Goal: Task Accomplishment & Management: Complete application form

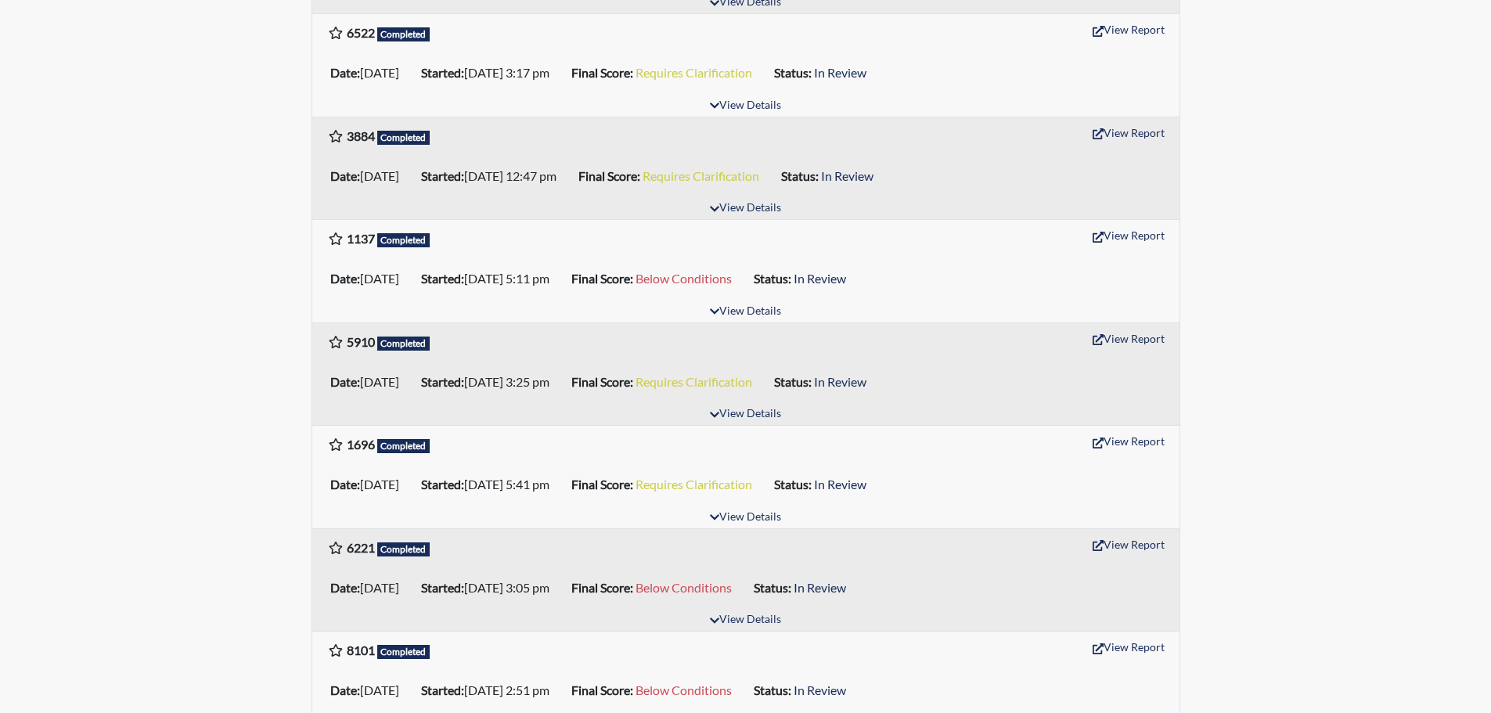
scroll to position [391, 0]
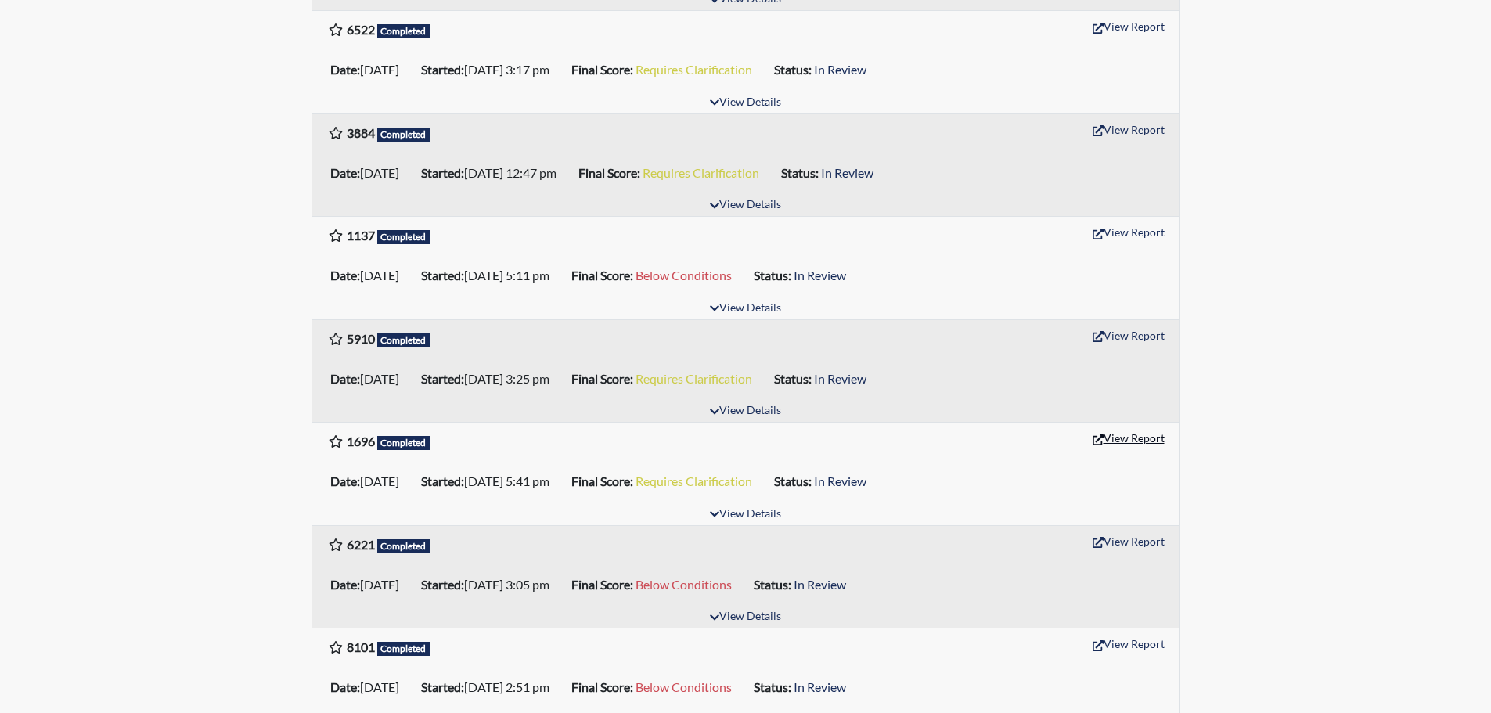
click at [1130, 441] on button "View Report" at bounding box center [1129, 438] width 86 height 24
click at [1130, 536] on button "View Report" at bounding box center [1129, 541] width 86 height 24
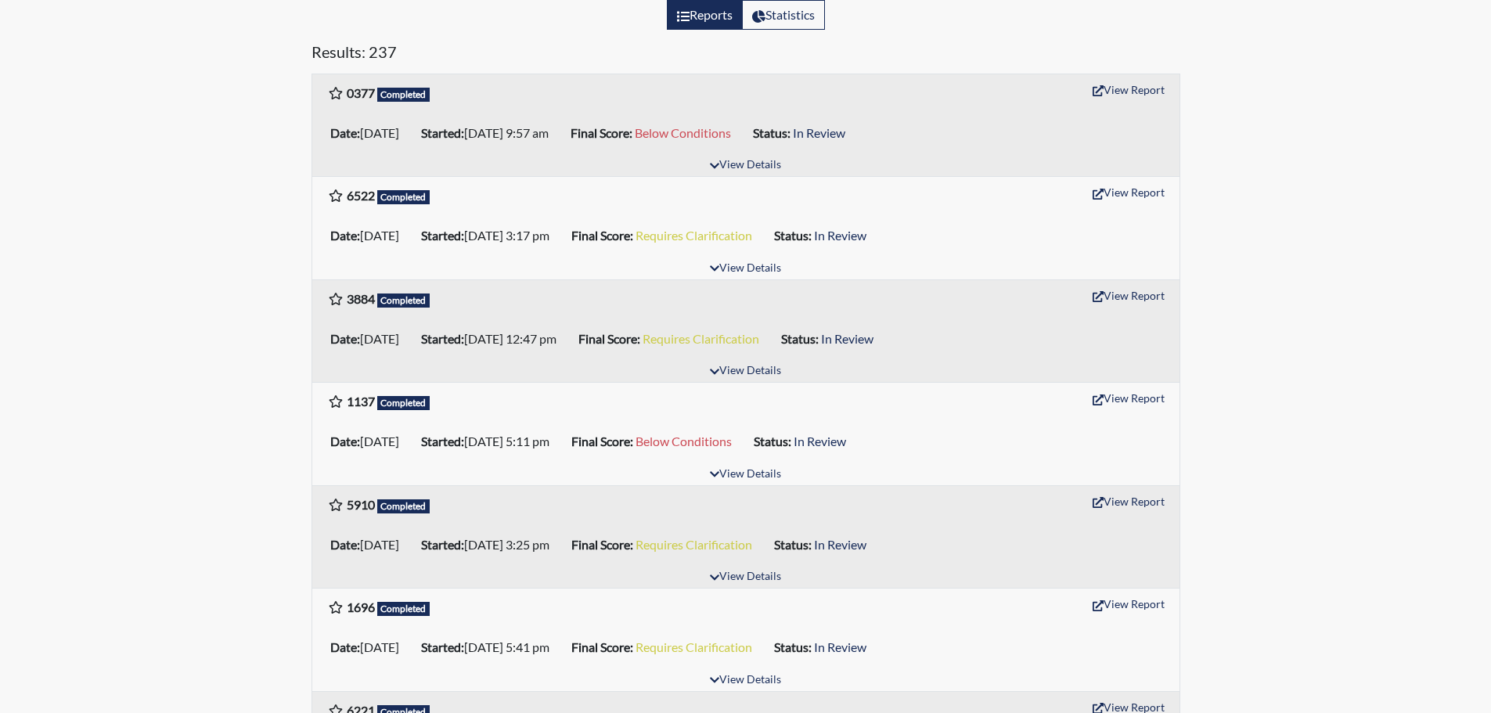
scroll to position [235, 0]
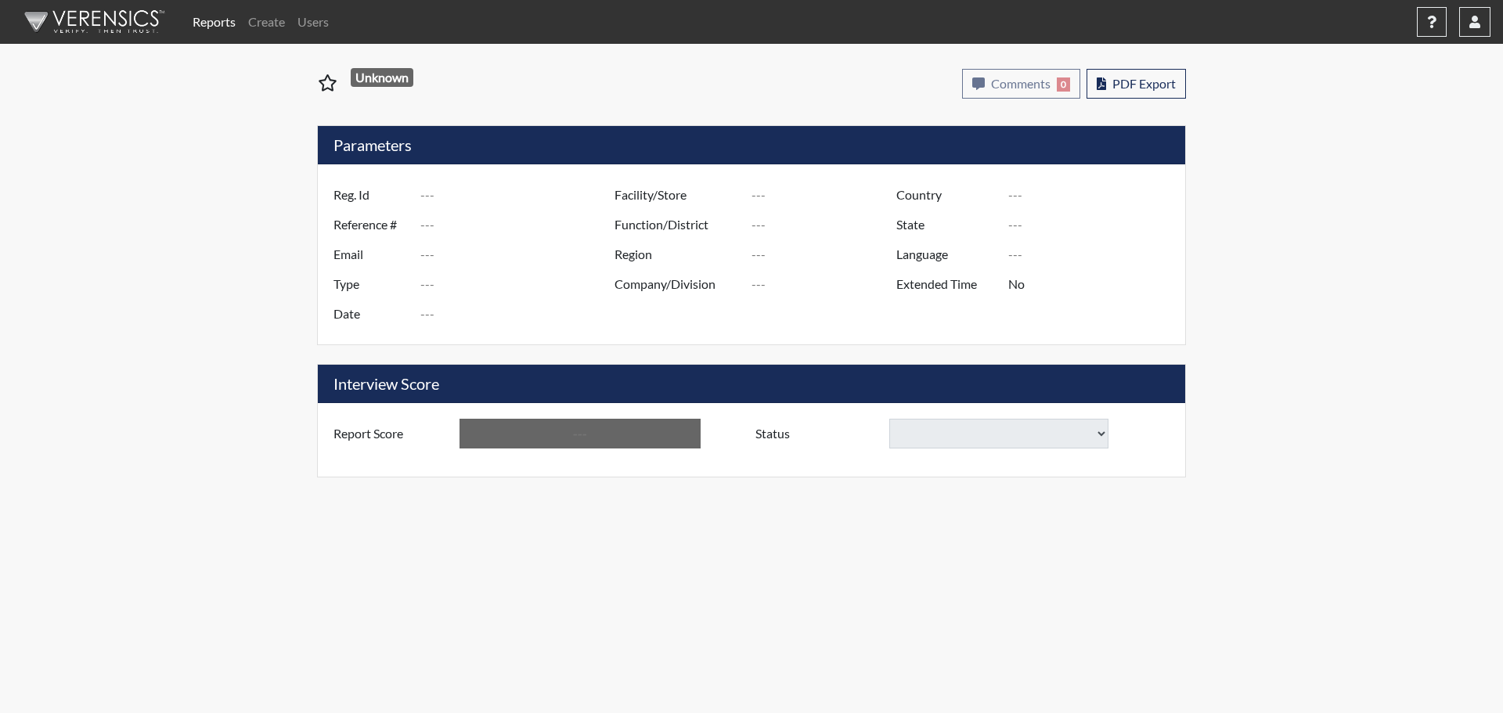
type input "1696"
type input "50848"
type input "spells.rachel@yahoo.com"
type input "Pre-Employment"
type input "Aug 20, 2025"
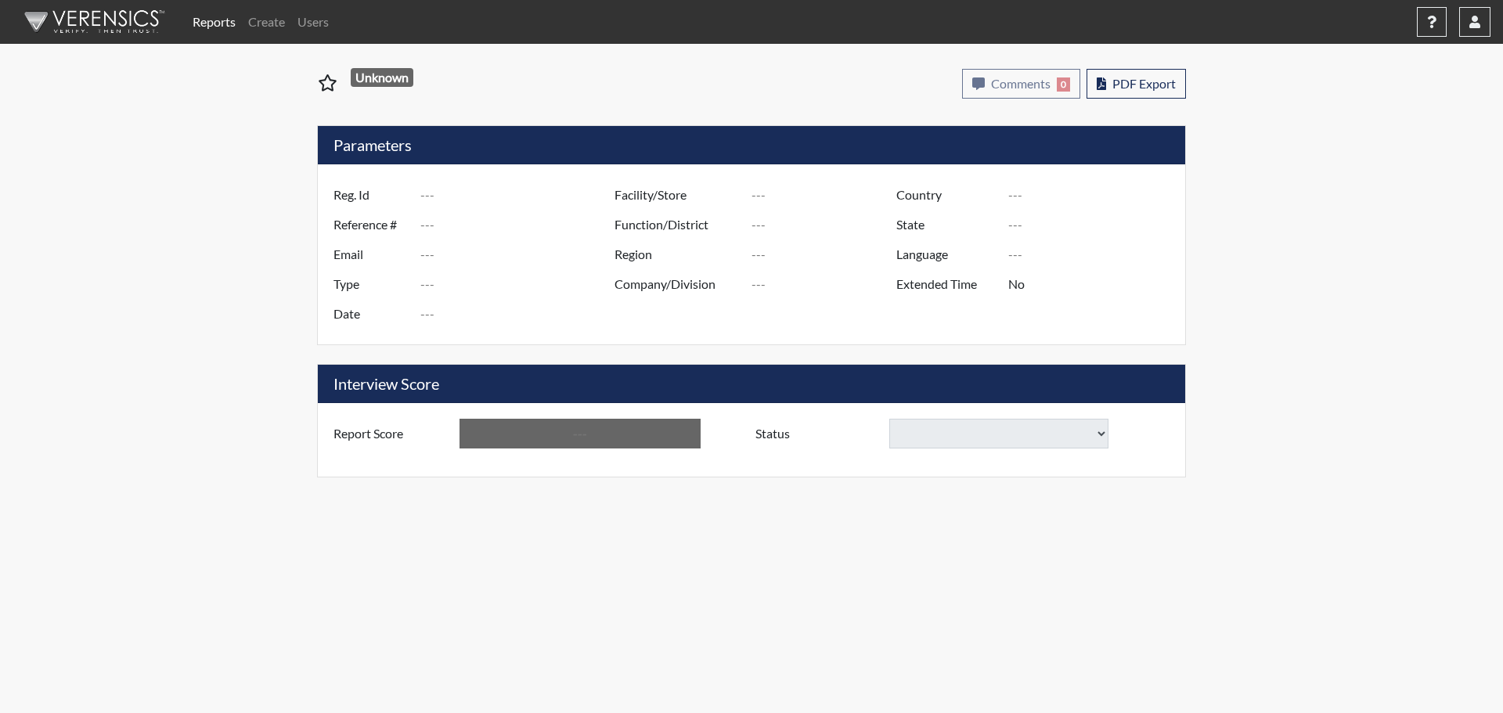
type input "[GEOGRAPHIC_DATA]"
type input "[US_STATE]"
type input "English"
type input "Requires Clarification"
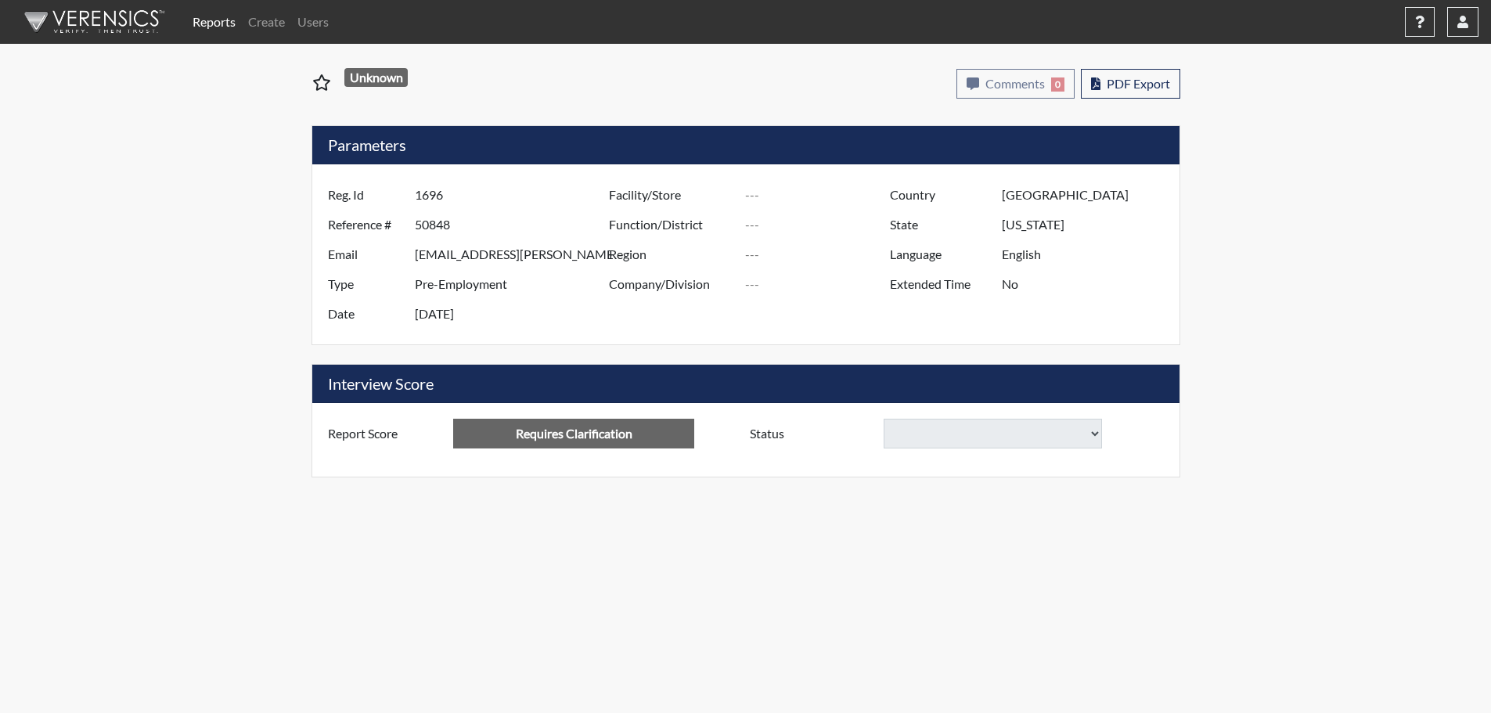
select select
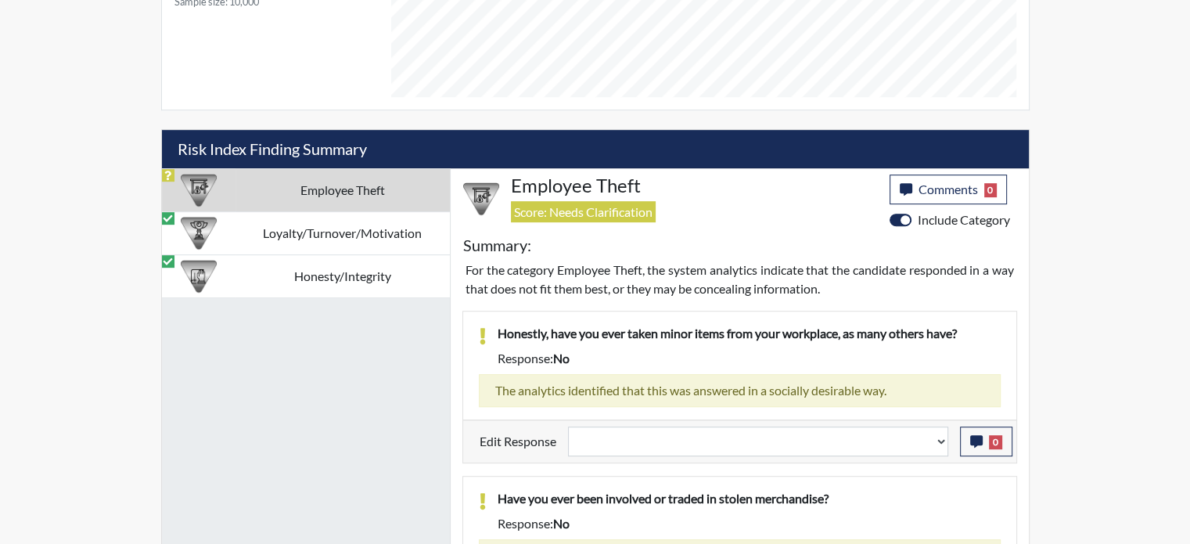
scroll to position [783, 0]
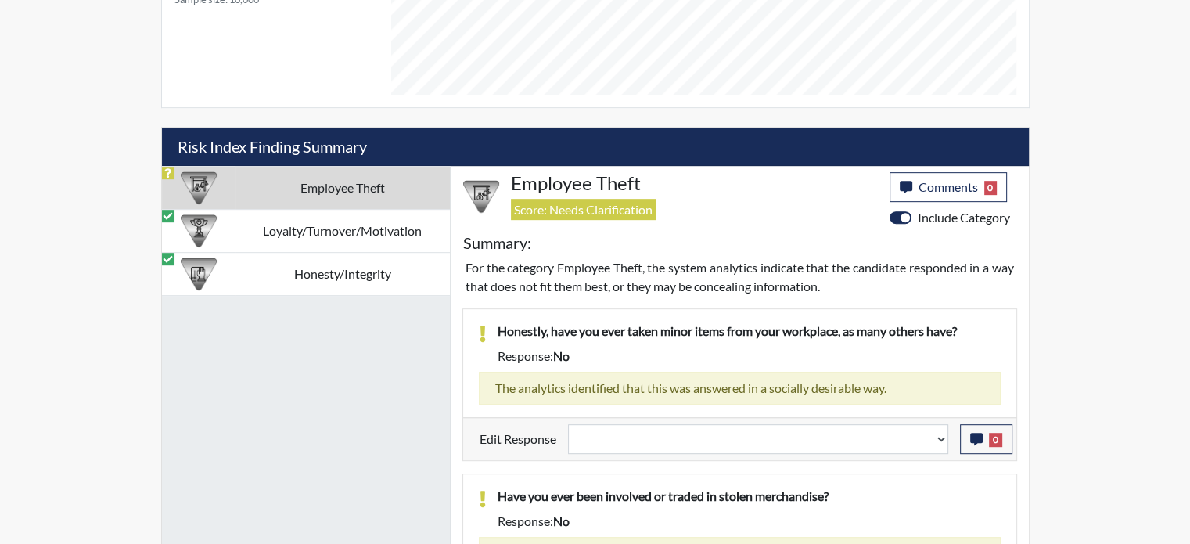
click at [354, 191] on td "Employee Theft" at bounding box center [343, 187] width 214 height 43
select select
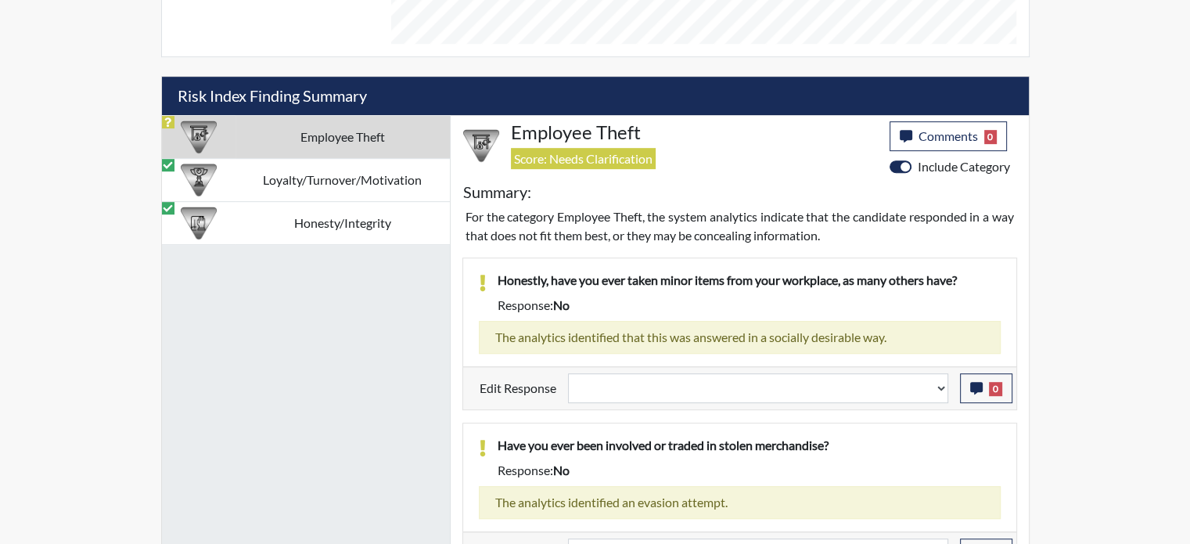
scroll to position [861, 0]
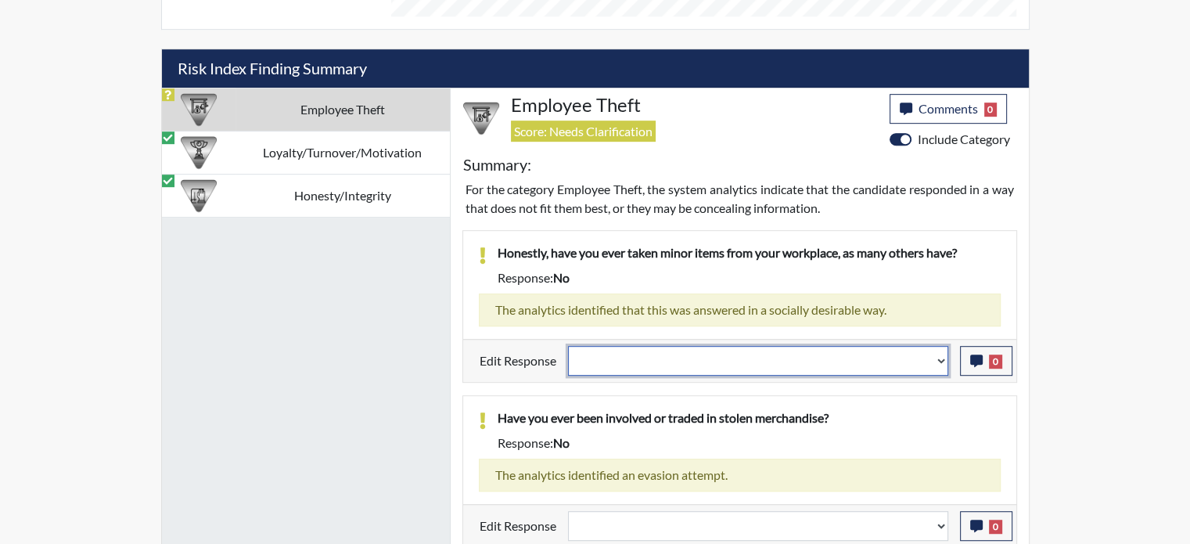
click at [769, 369] on select "Question is not relevant. Results will be updated. Reasonable explanation provi…" at bounding box center [758, 361] width 380 height 30
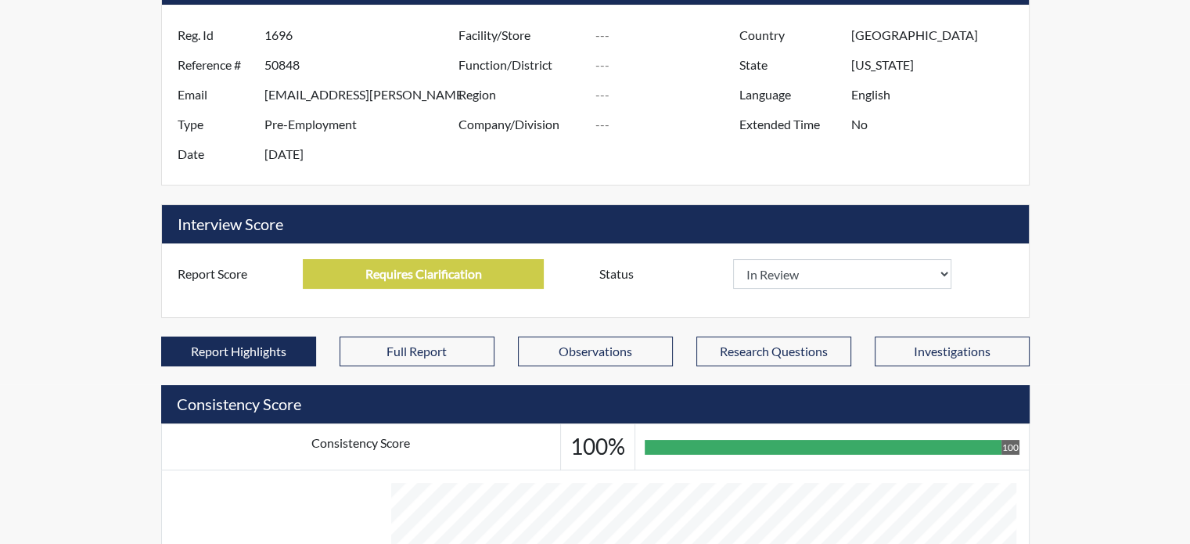
scroll to position [0, 0]
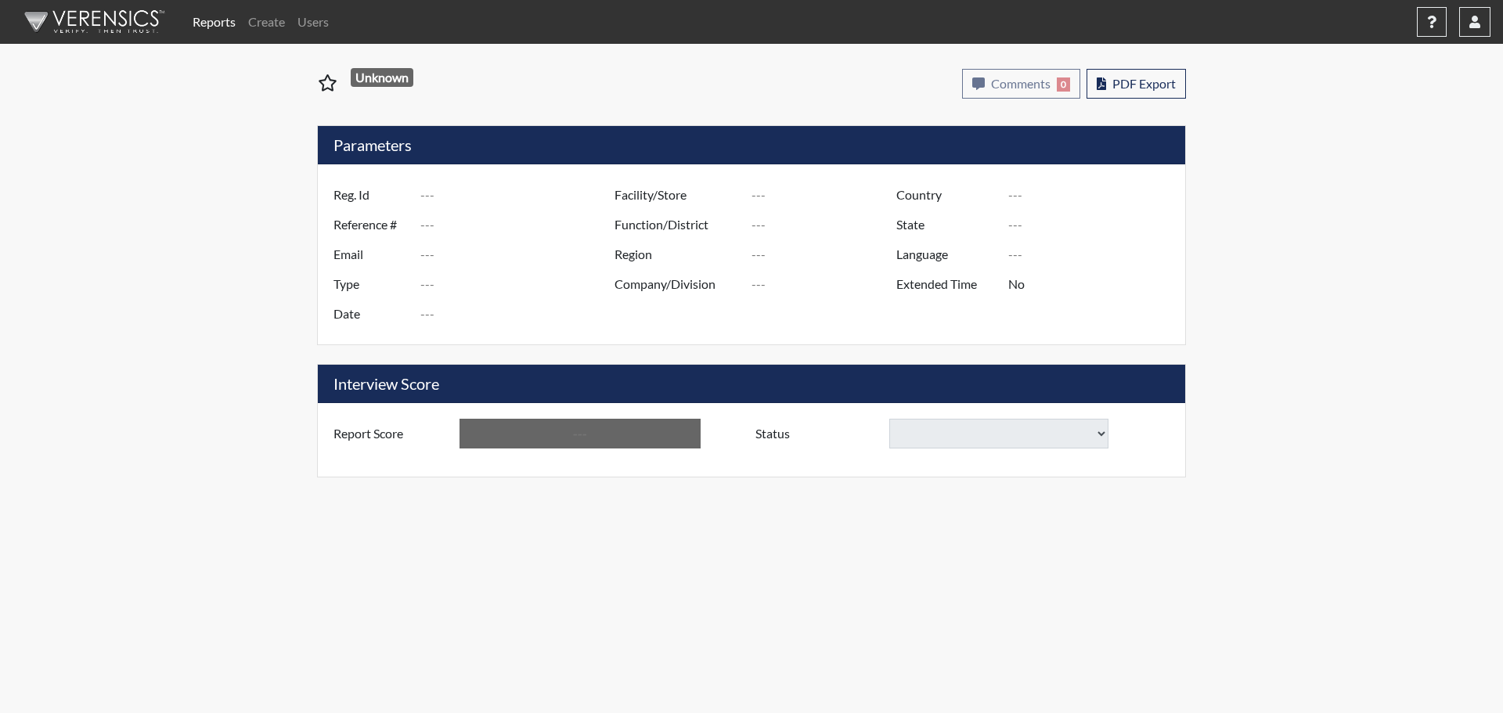
type input "6221"
type input "50871"
type input "t3burton@outlook.com"
type input "Pre-Employment"
type input "Aug 21, 2025"
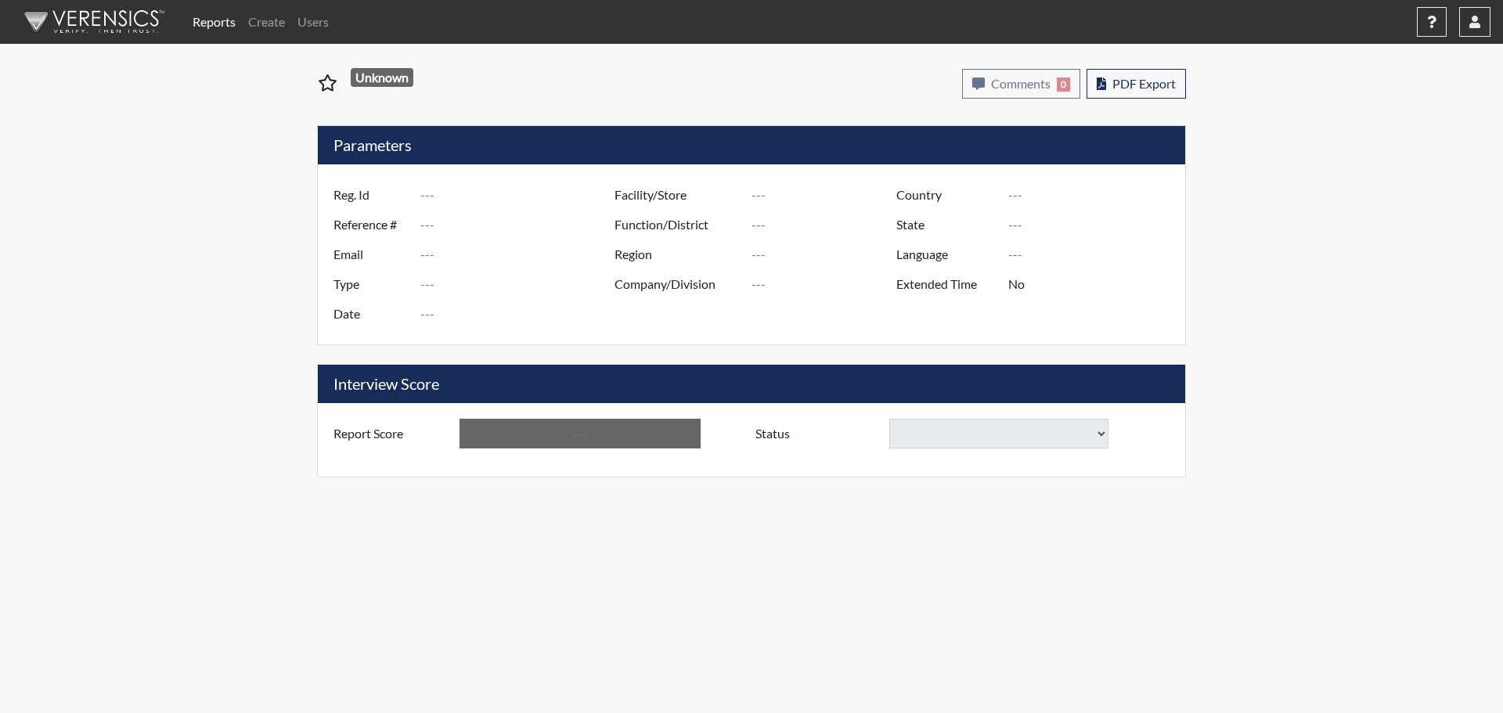
type input "[GEOGRAPHIC_DATA]"
type input "[US_STATE]"
type input "English"
type input "Below Conditions"
select select "reasonable-explanation-provided"
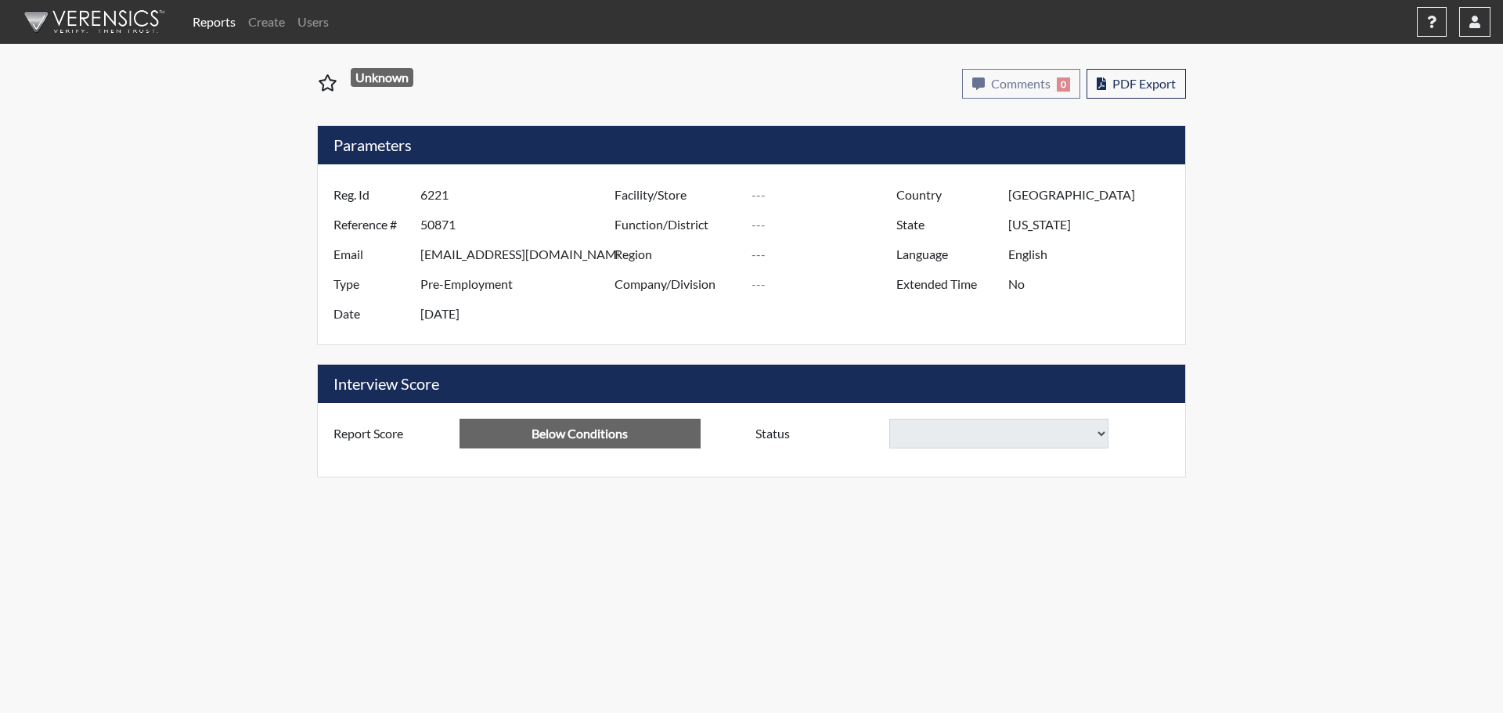
select select
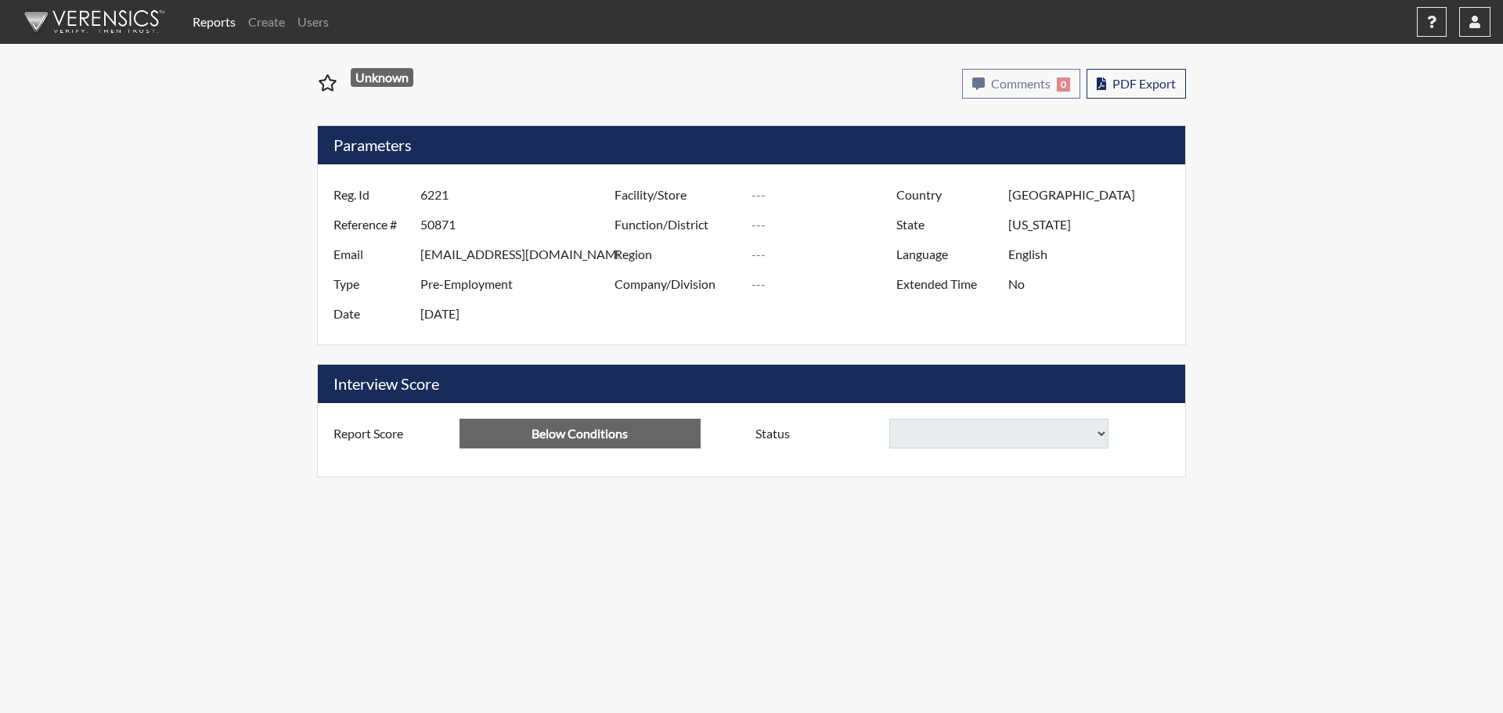
select select
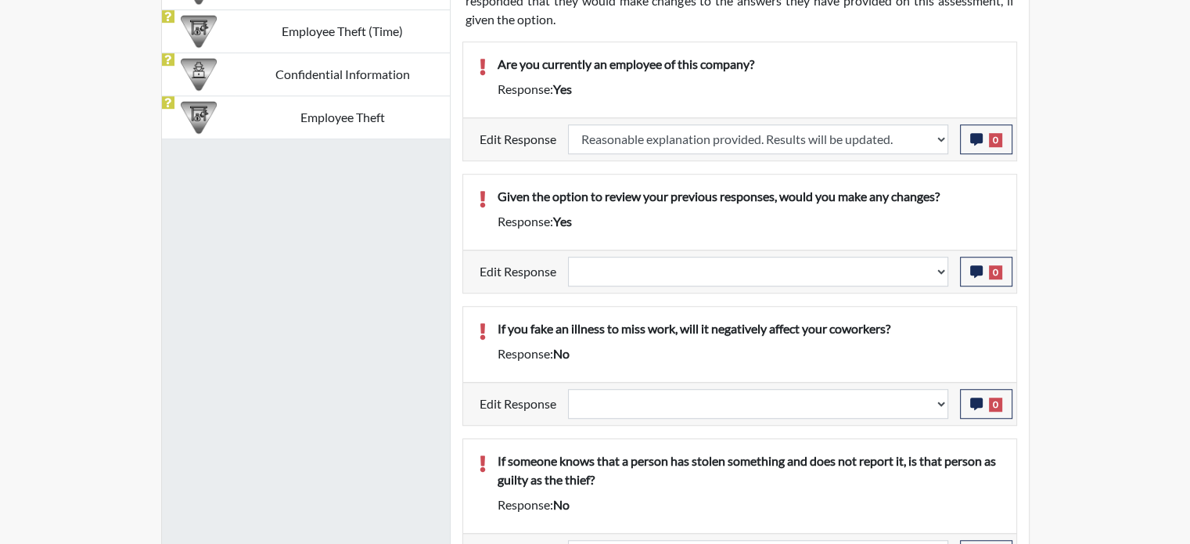
scroll to position [1096, 0]
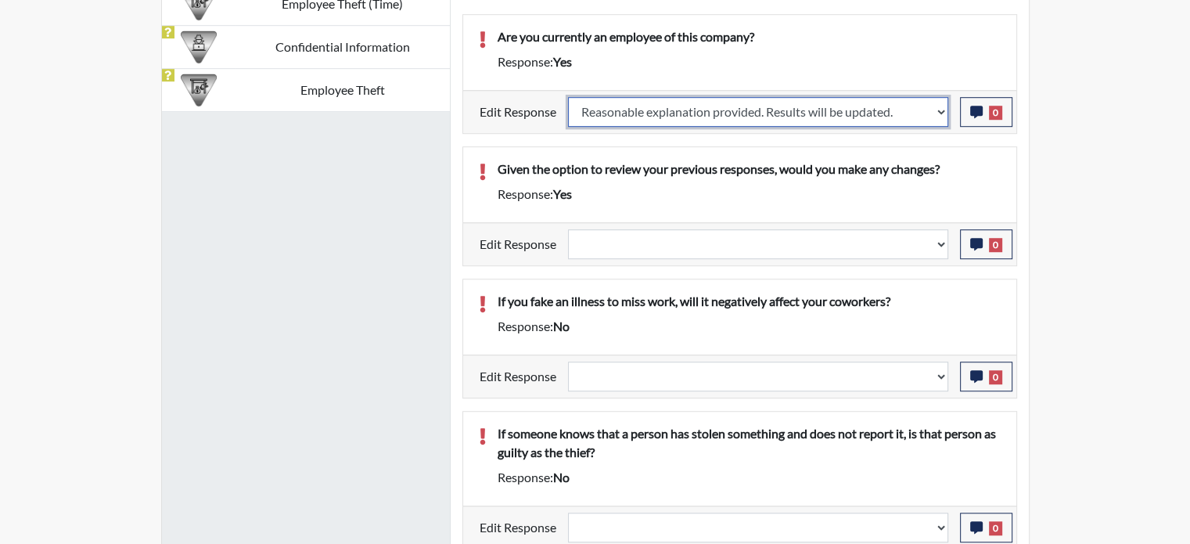
click at [902, 123] on select "Question is not relevant. Results will be updated. Reasonable explanation provi…" at bounding box center [758, 112] width 380 height 30
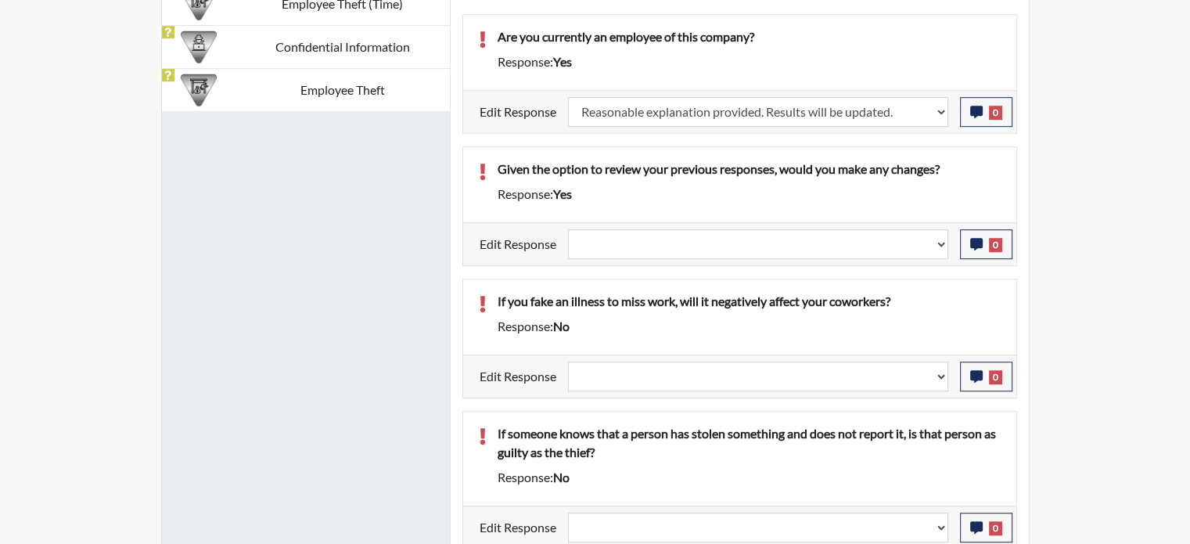
click at [1072, 169] on div "Reports Create Users Help Center × Verensics Best Practices How to successfully…" at bounding box center [595, 199] width 1190 height 2590
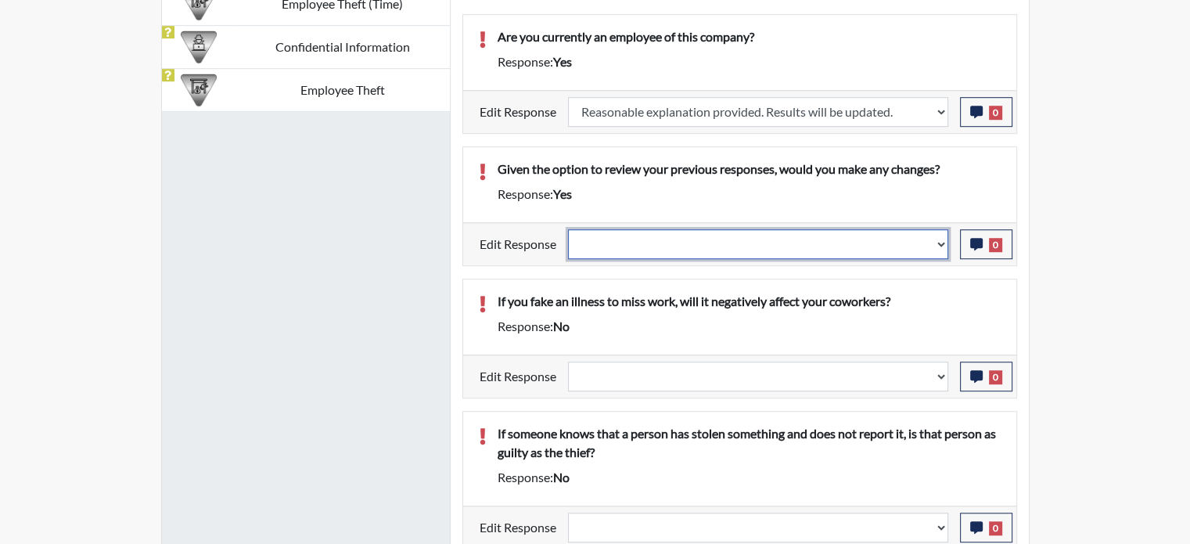
click at [590, 237] on select "Question is not relevant. Results will be updated. Reasonable explanation provi…" at bounding box center [758, 244] width 380 height 30
select select "reasonable-explanation-provided"
click at [568, 229] on select "Question is not relevant. Results will be updated. Reasonable explanation provi…" at bounding box center [758, 244] width 380 height 30
select select
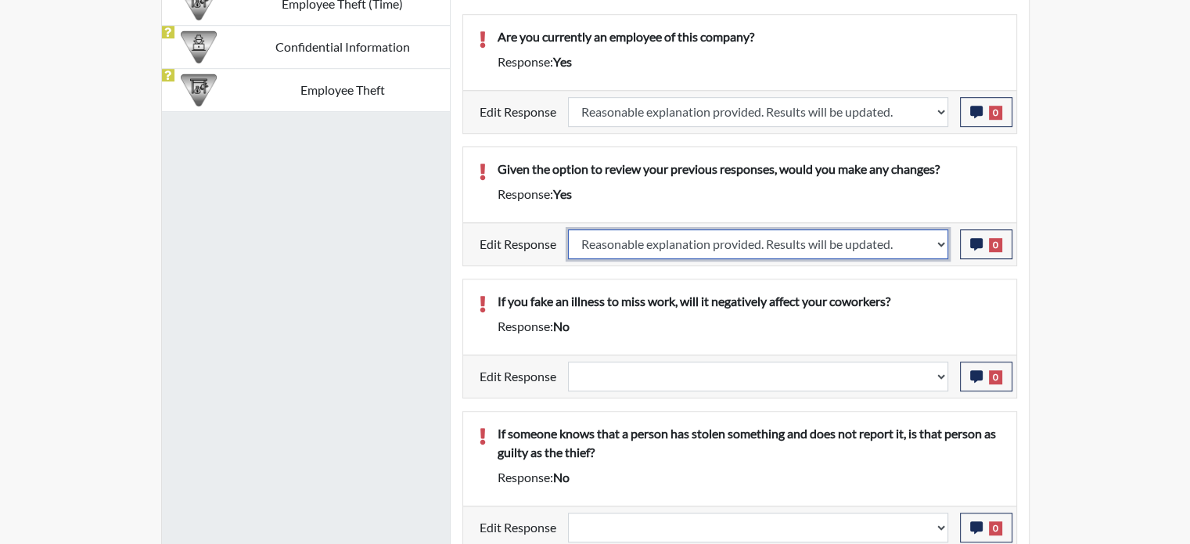
select select
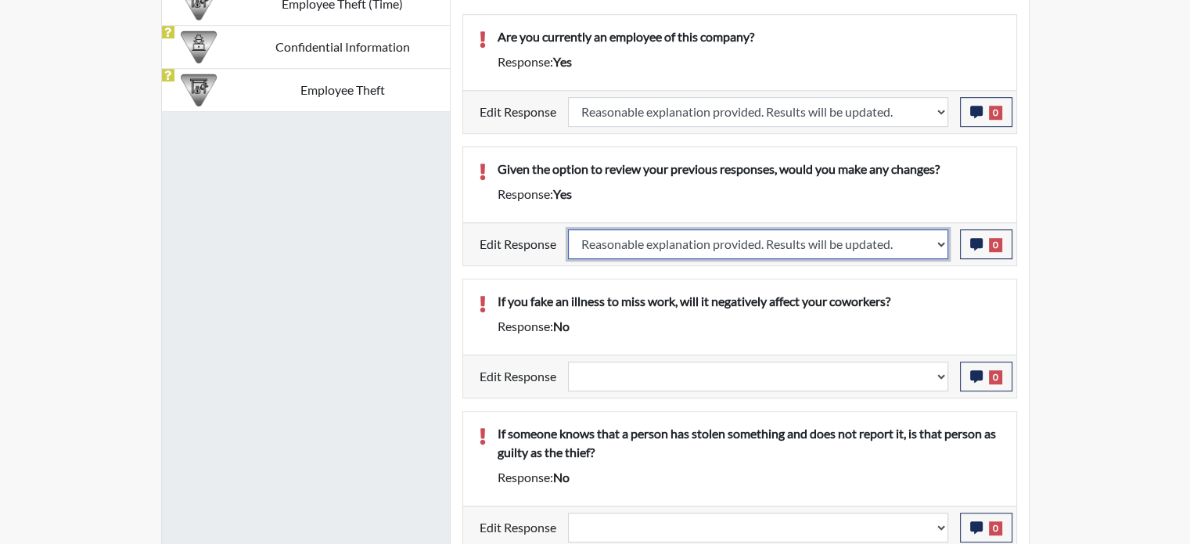
select select
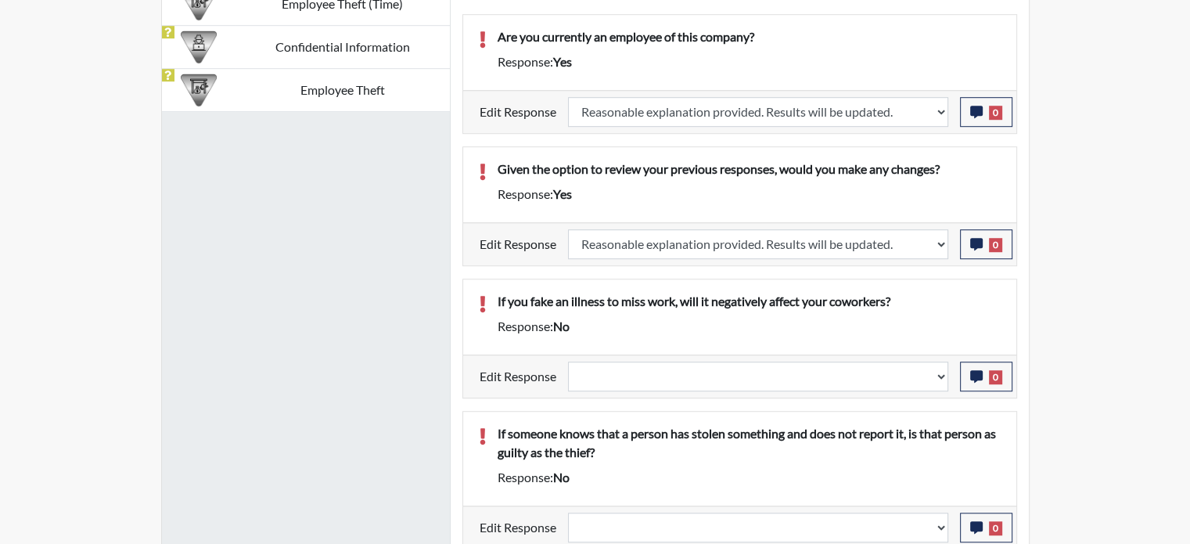
select select
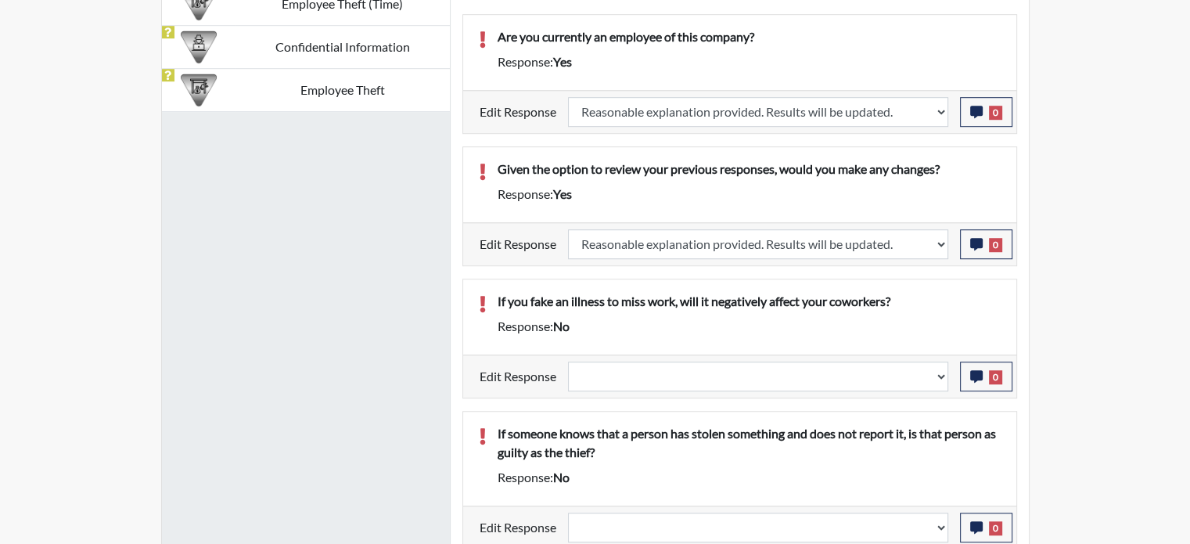
select select
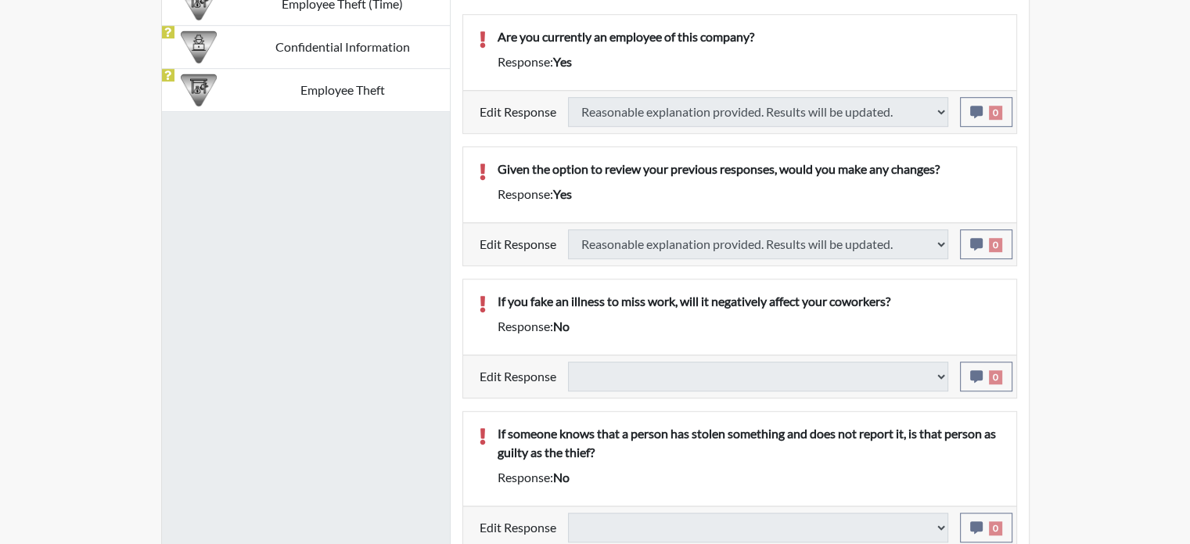
select select
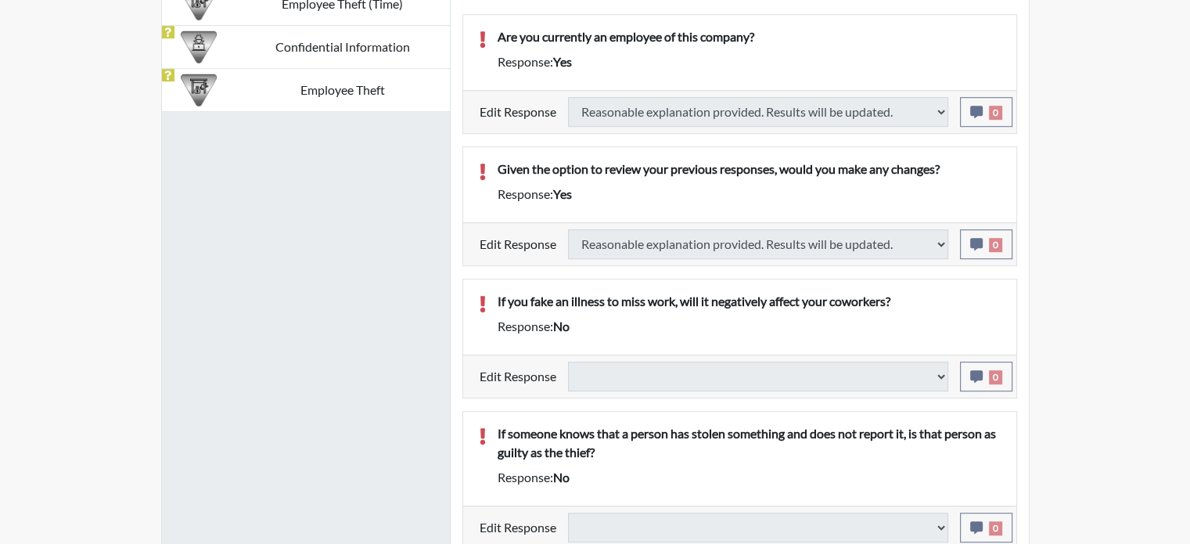
select select
click at [652, 376] on select "Question is not relevant. Results will be updated. Reasonable explanation provi…" at bounding box center [758, 377] width 380 height 30
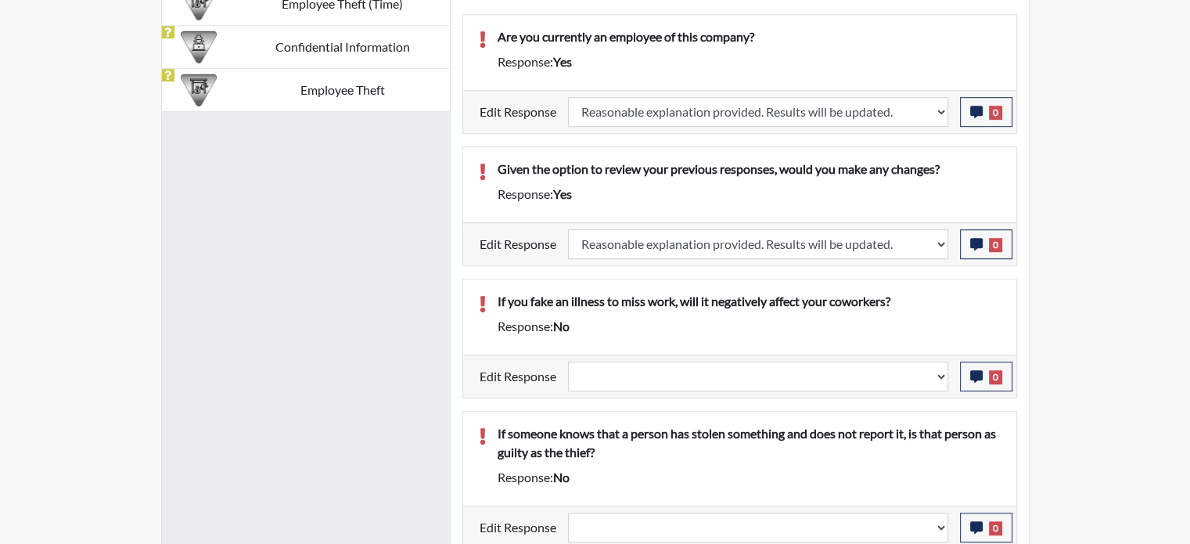
scroll to position [260, 650]
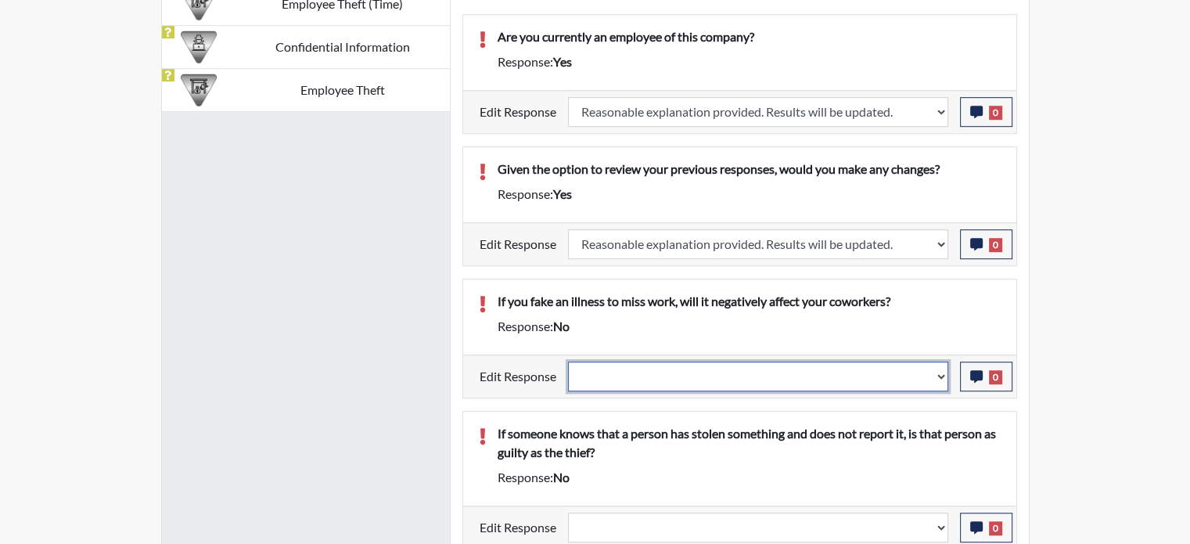
click at [600, 376] on select "Question is not relevant. Results will be updated. Reasonable explanation provi…" at bounding box center [758, 377] width 380 height 30
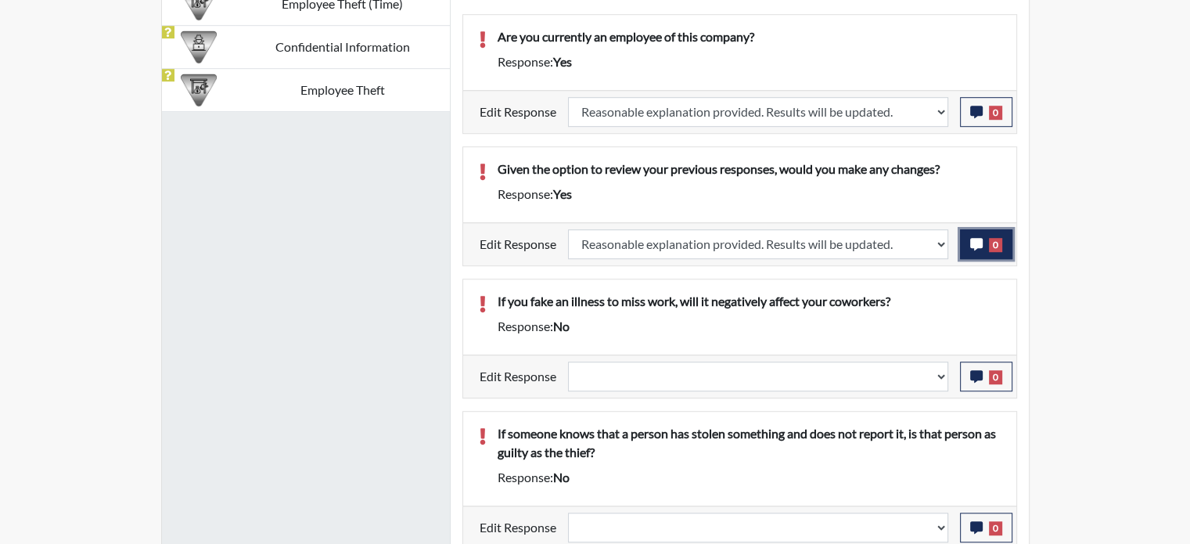
click at [988, 234] on button "0" at bounding box center [986, 244] width 52 height 30
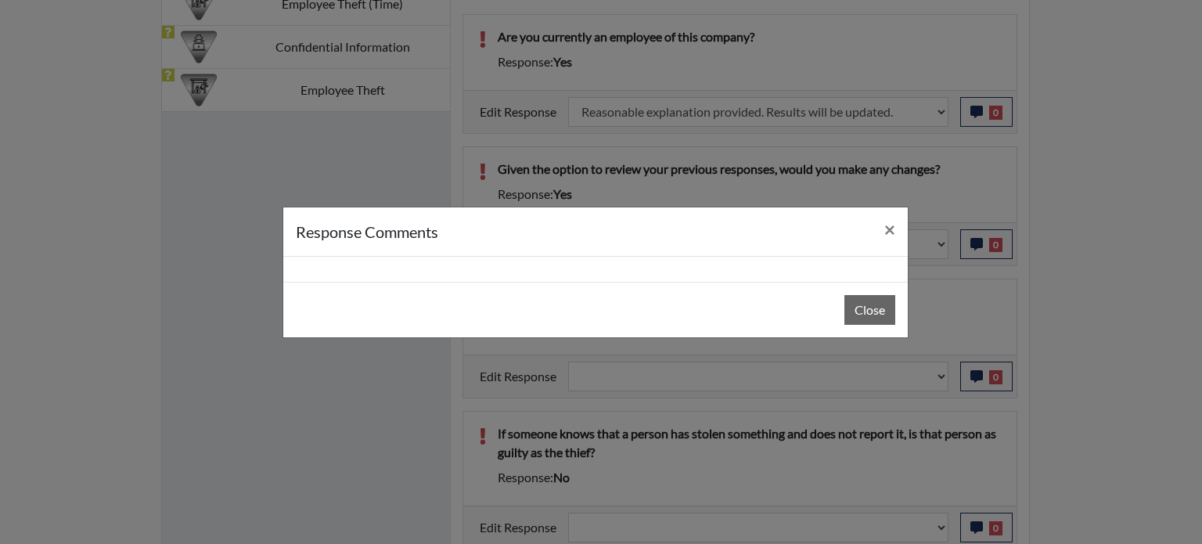
click at [470, 268] on div at bounding box center [595, 269] width 625 height 25
click at [875, 316] on button "Close" at bounding box center [870, 310] width 51 height 30
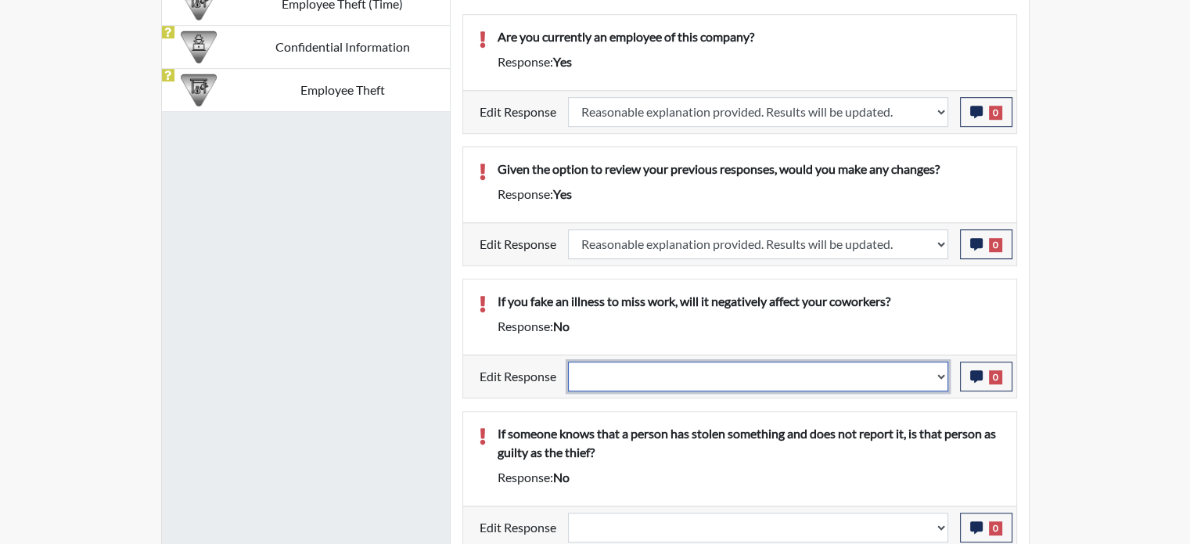
click at [797, 386] on select "Question is not relevant. Results will be updated. Reasonable explanation provi…" at bounding box center [758, 377] width 380 height 30
select select "reasonable-explanation-provided"
click at [568, 362] on select "Question is not relevant. Results will be updated. Reasonable explanation provi…" at bounding box center [758, 377] width 380 height 30
select select
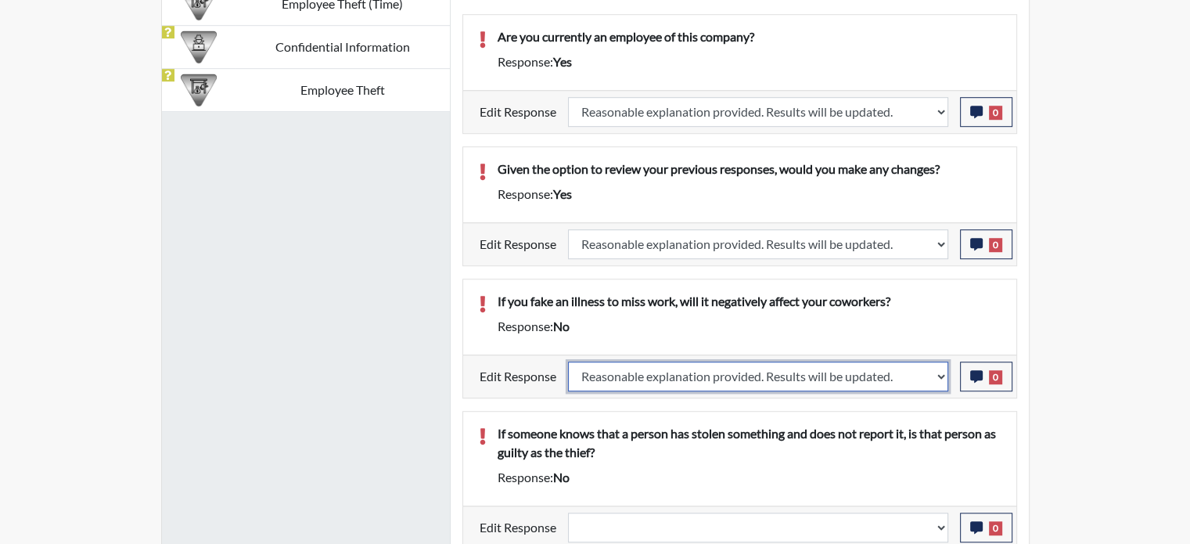
select select
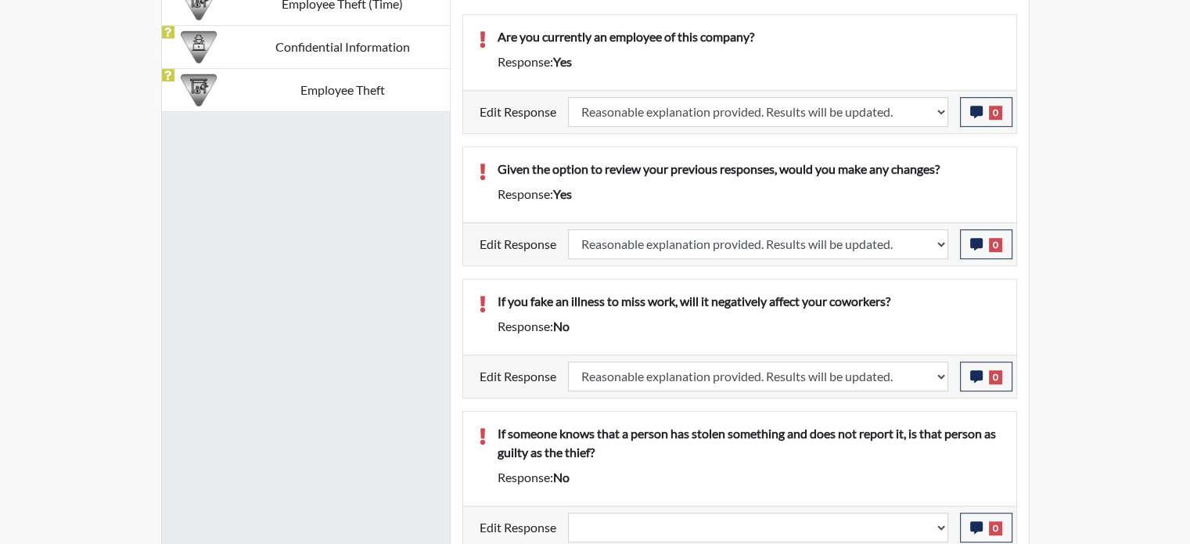
select select
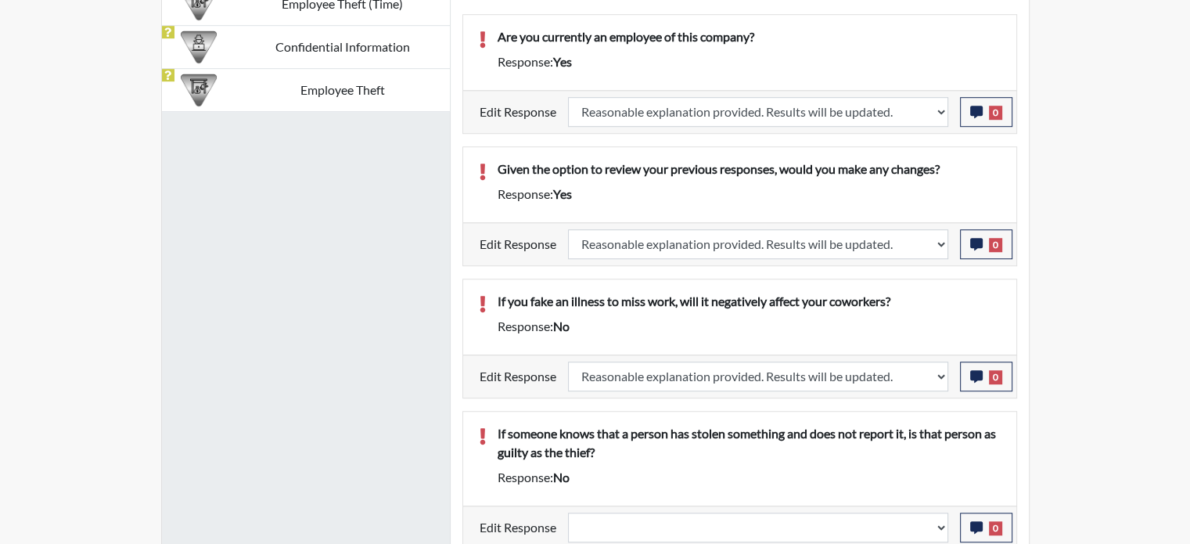
select select
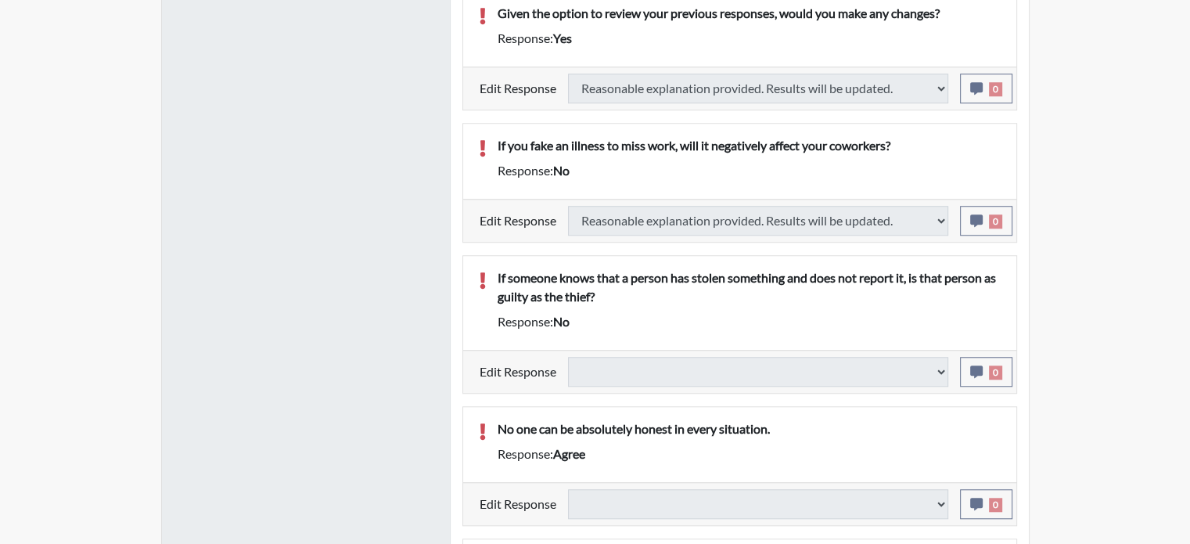
select select
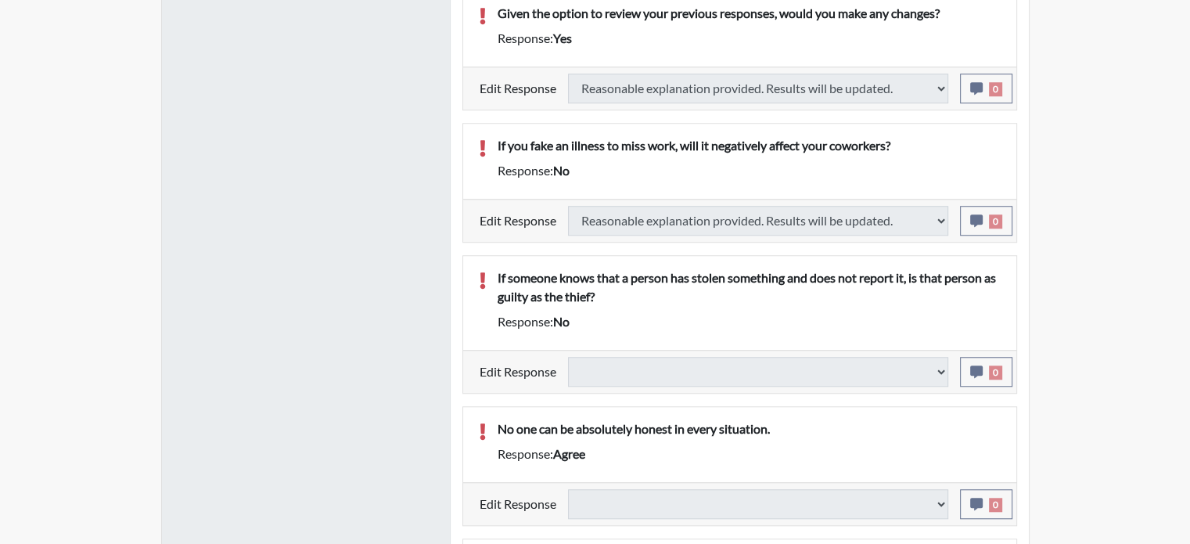
select select
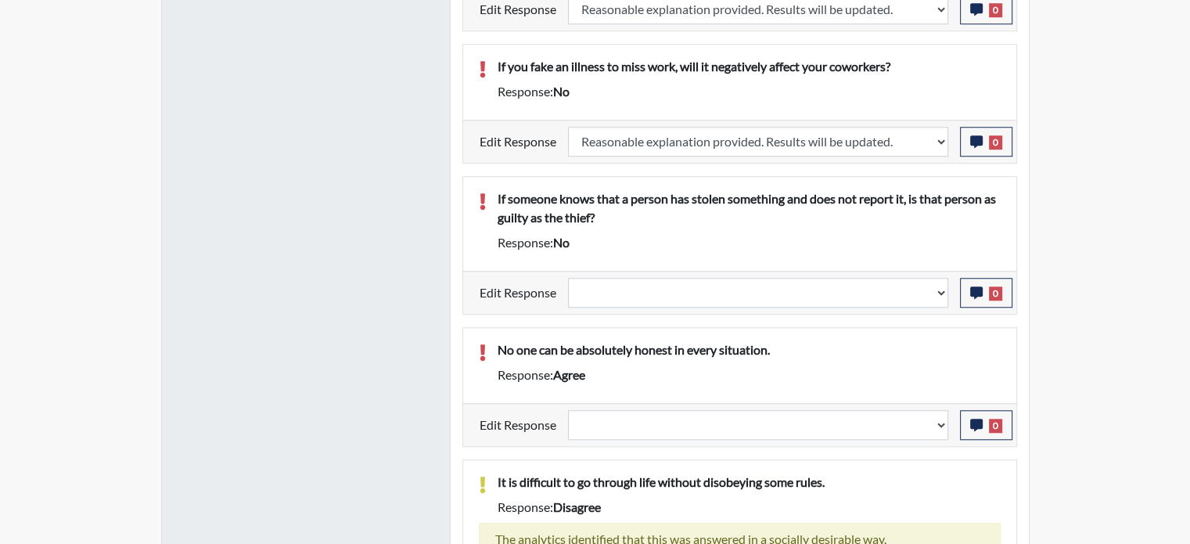
scroll to position [1409, 0]
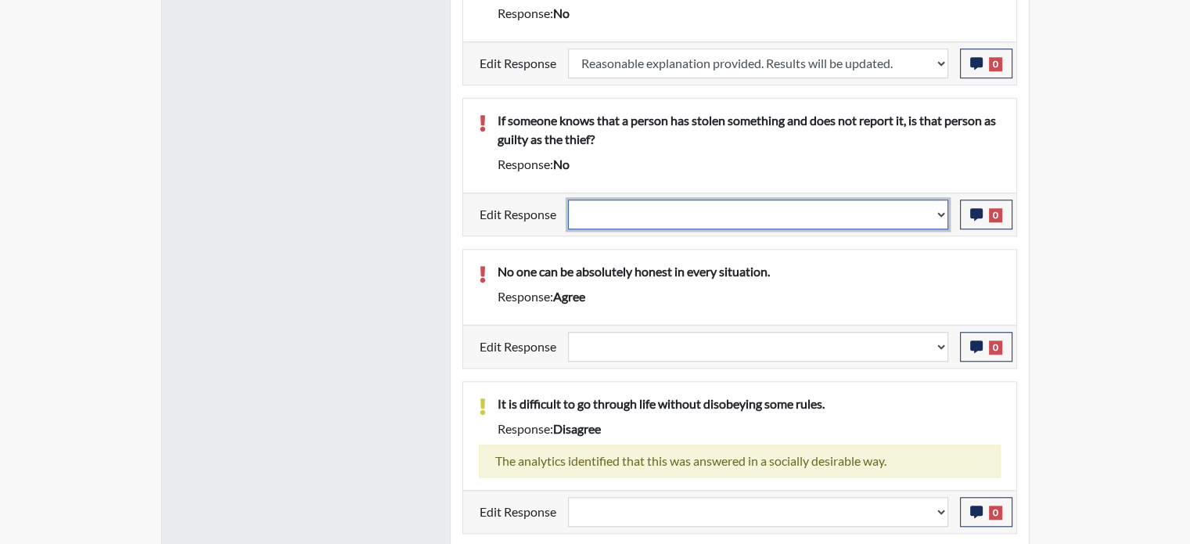
click at [863, 213] on select "Question is not relevant. Results will be updated. Reasonable explanation provi…" at bounding box center [758, 215] width 380 height 30
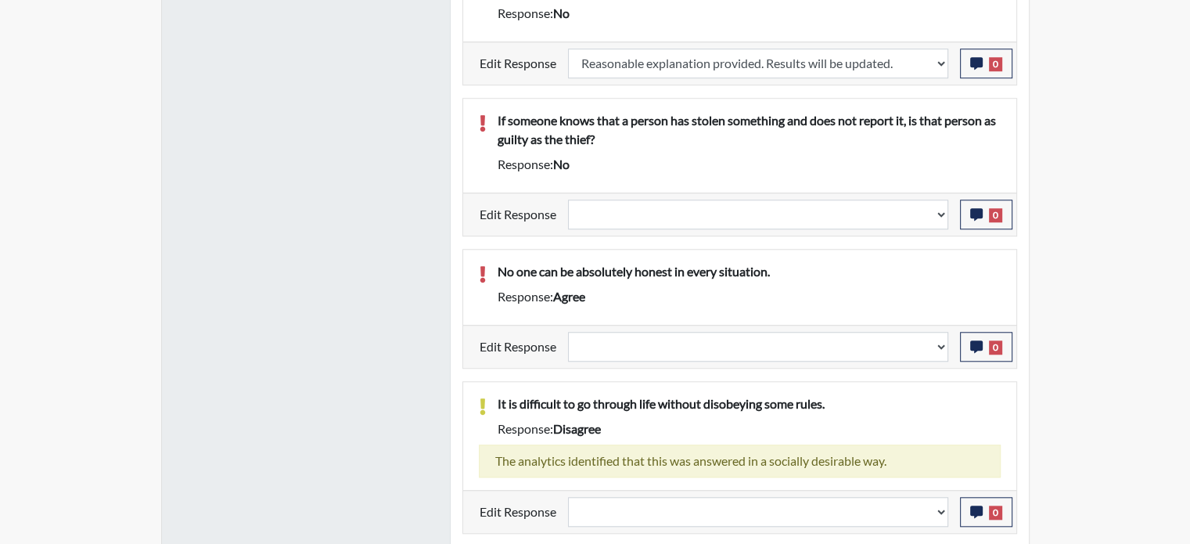
click at [881, 166] on div "If someone knows that a person has stolen something and does not report it, is …" at bounding box center [749, 145] width 527 height 69
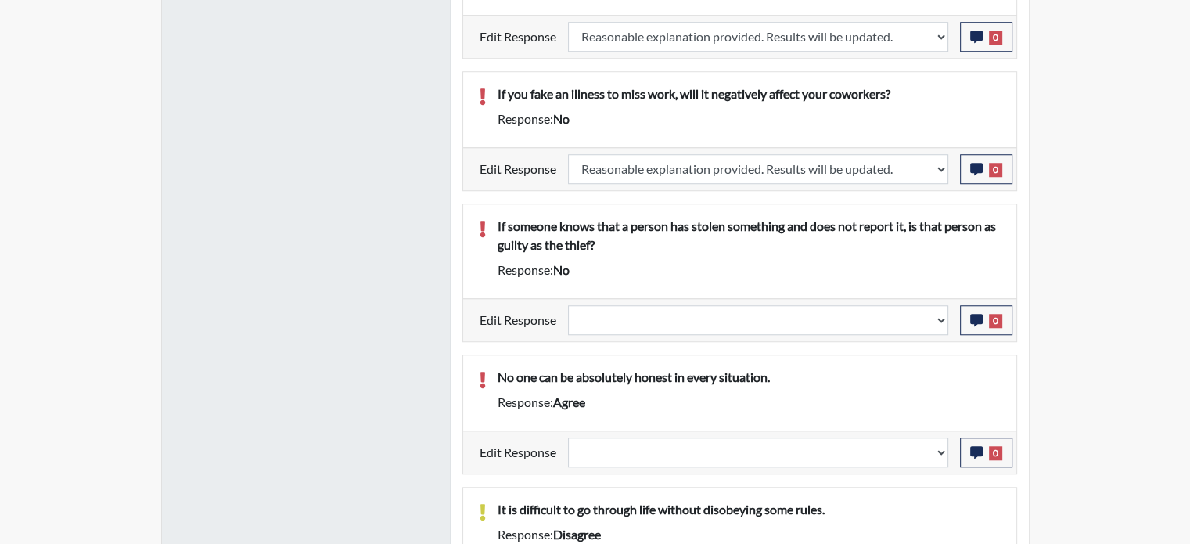
scroll to position [1331, 0]
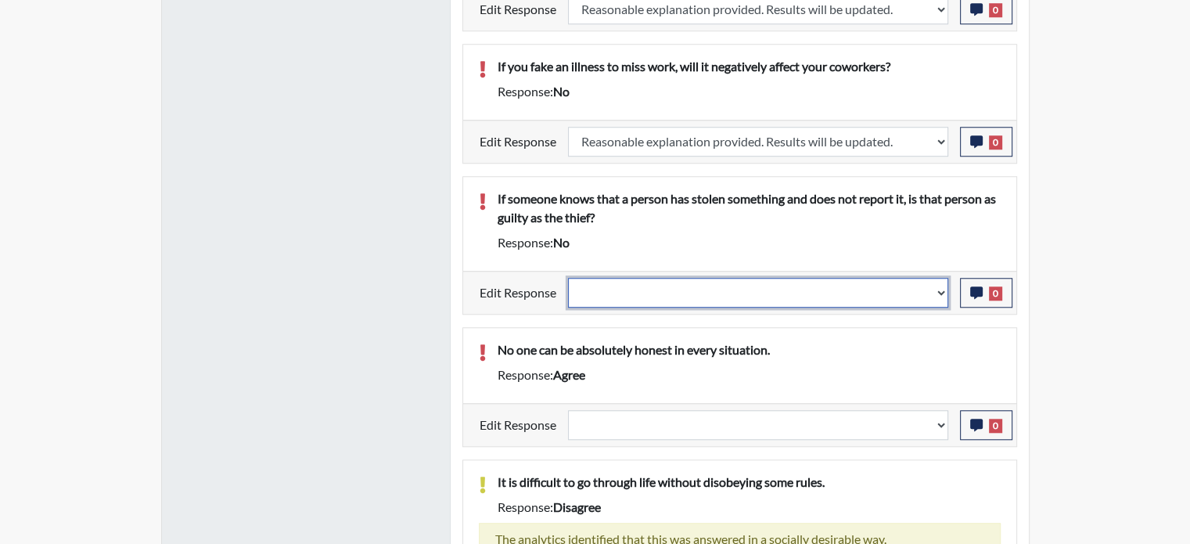
click at [896, 290] on select "Question is not relevant. Results will be updated. Reasonable explanation provi…" at bounding box center [758, 293] width 380 height 30
select select "reasonable-explanation-provided"
click at [568, 278] on select "Question is not relevant. Results will be updated. Reasonable explanation provi…" at bounding box center [758, 293] width 380 height 30
select select
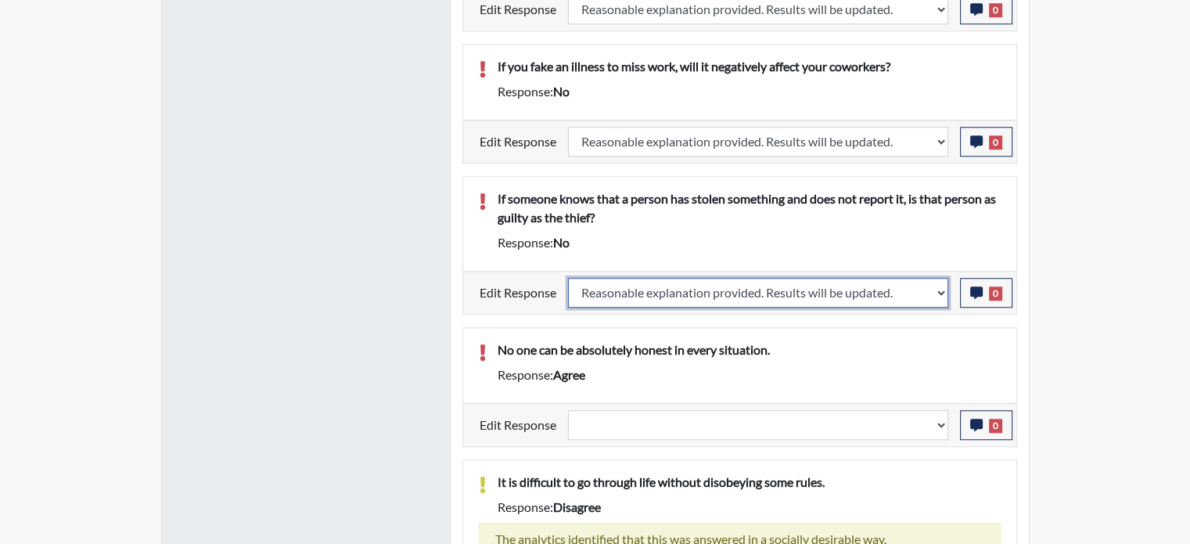
select select
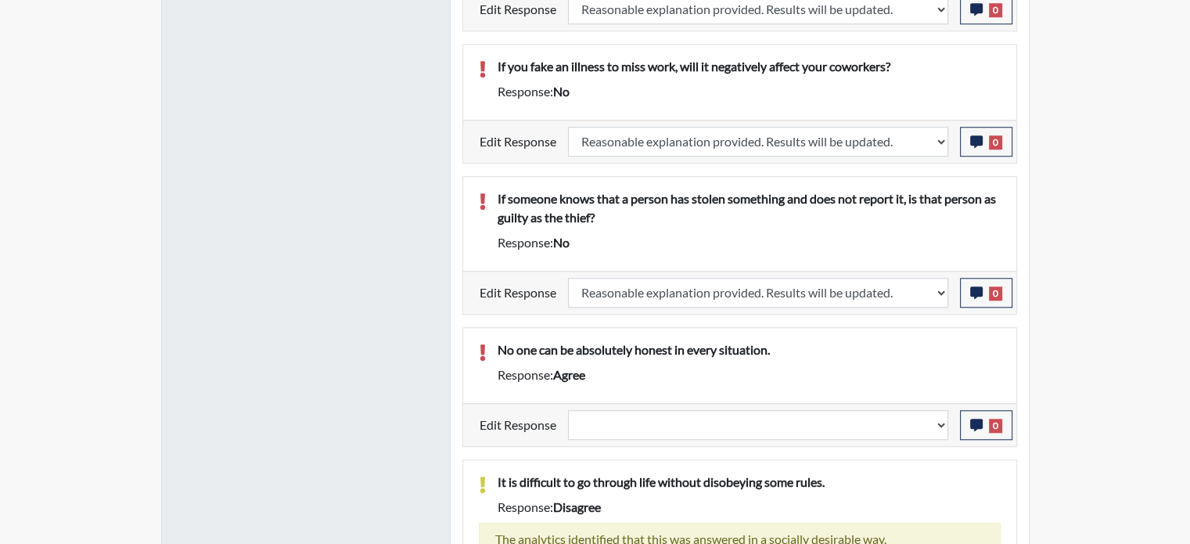
select select
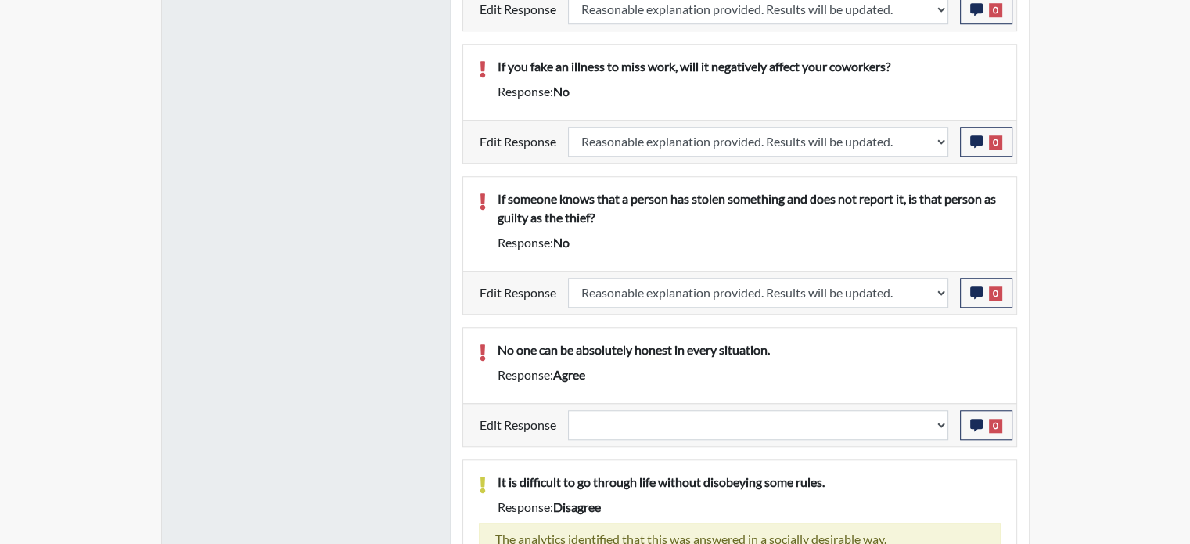
select select
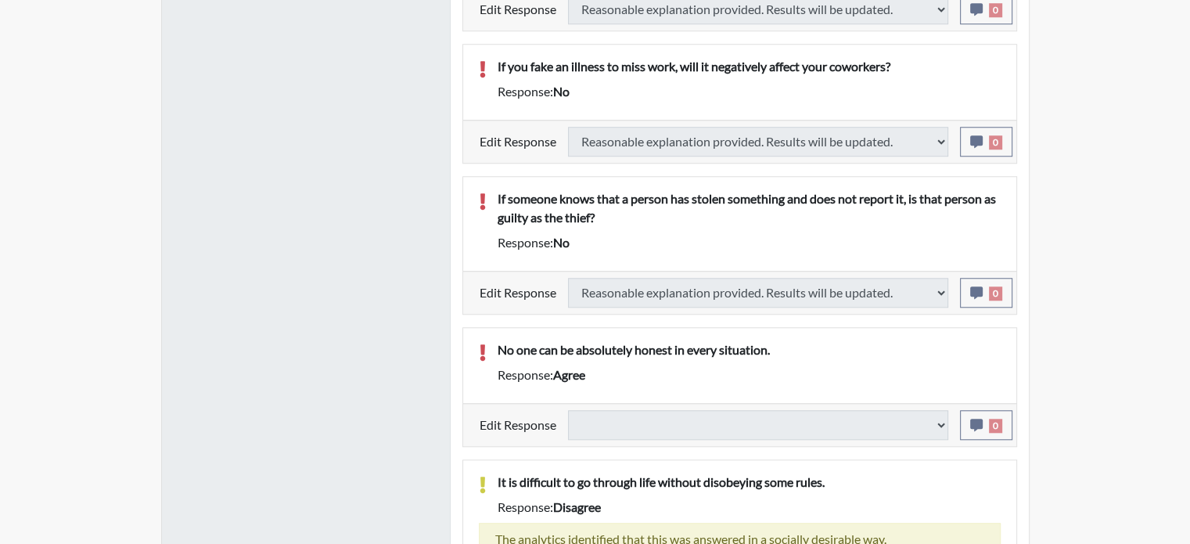
type input "Requires Clarification"
select select
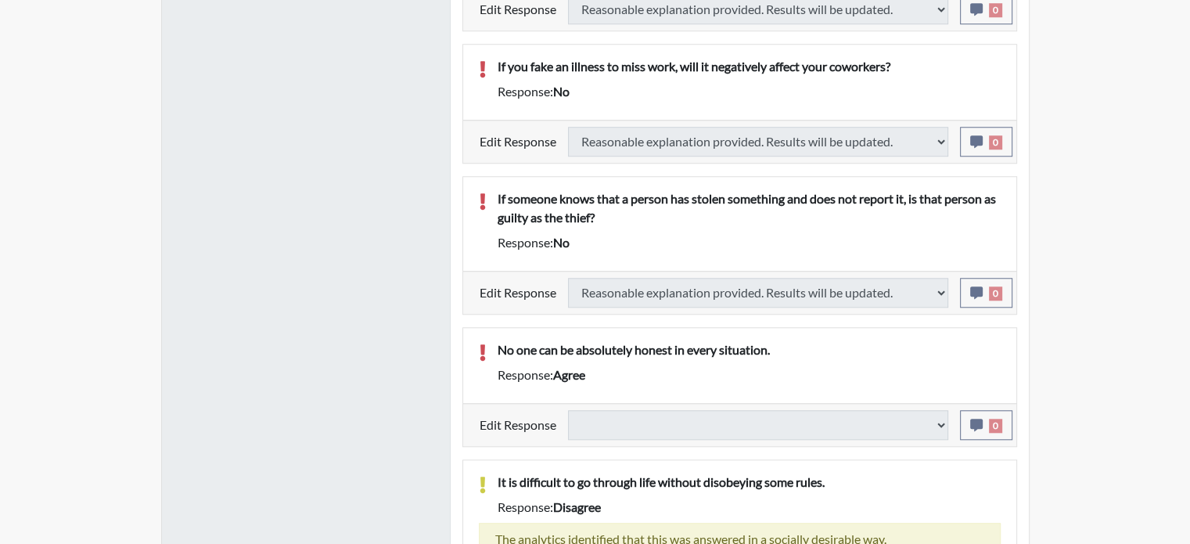
select select
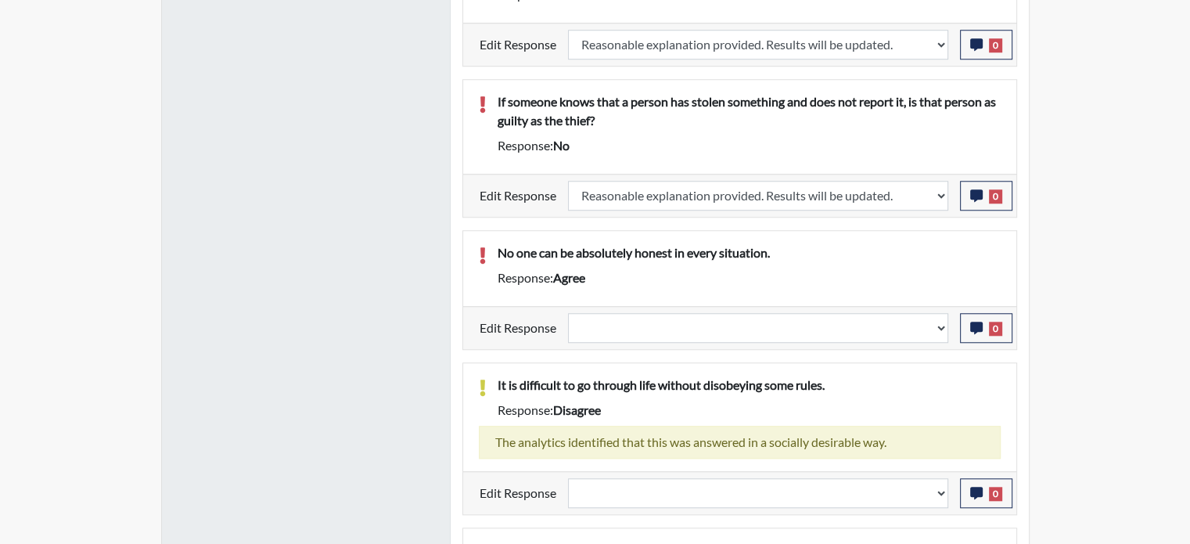
scroll to position [260, 650]
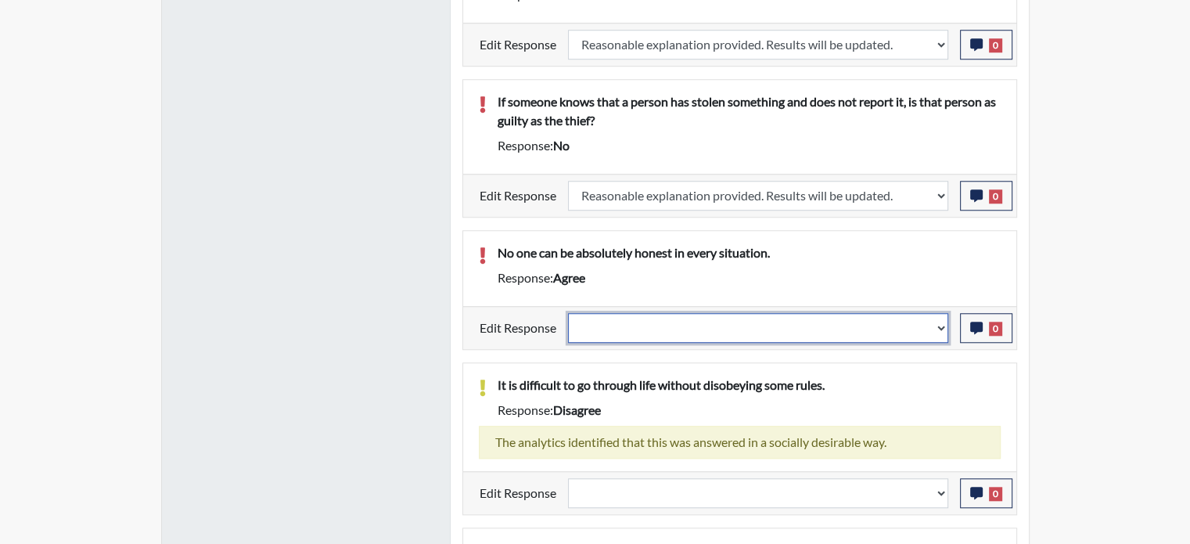
click at [770, 319] on select "Question is not relevant. Results will be updated. Reasonable explanation provi…" at bounding box center [758, 328] width 380 height 30
select select "reasonable-explanation-provided"
click at [568, 313] on select "Question is not relevant. Results will be updated. Reasonable explanation provi…" at bounding box center [758, 328] width 380 height 30
select select
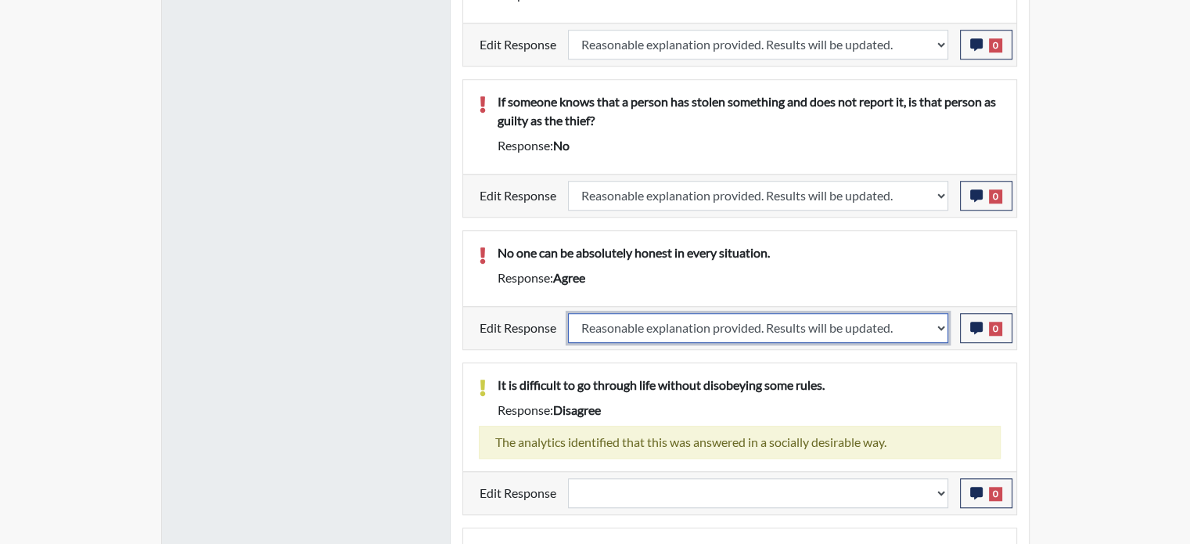
select select
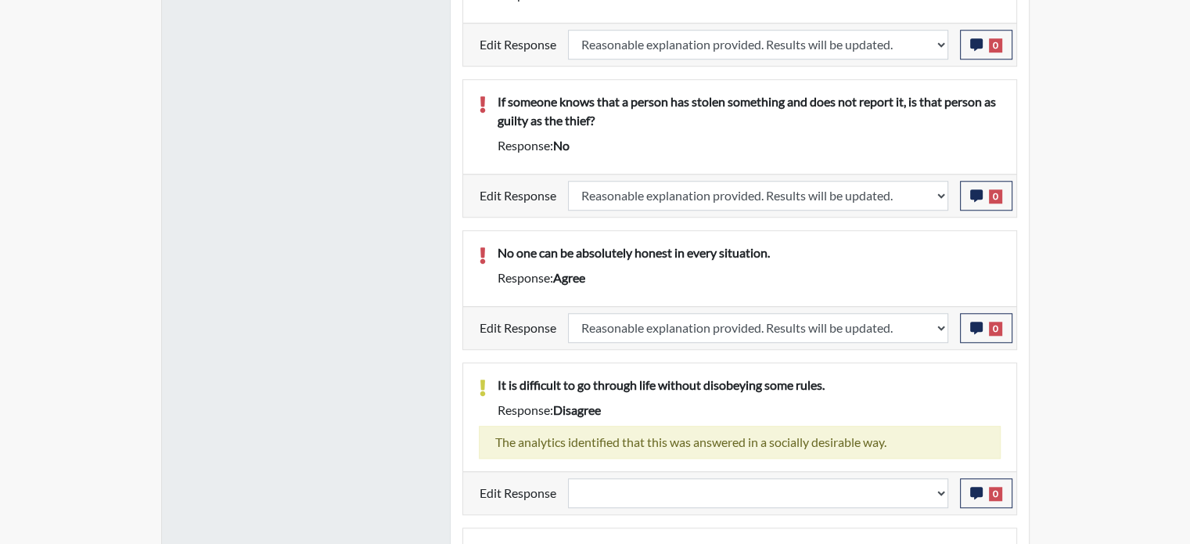
select select
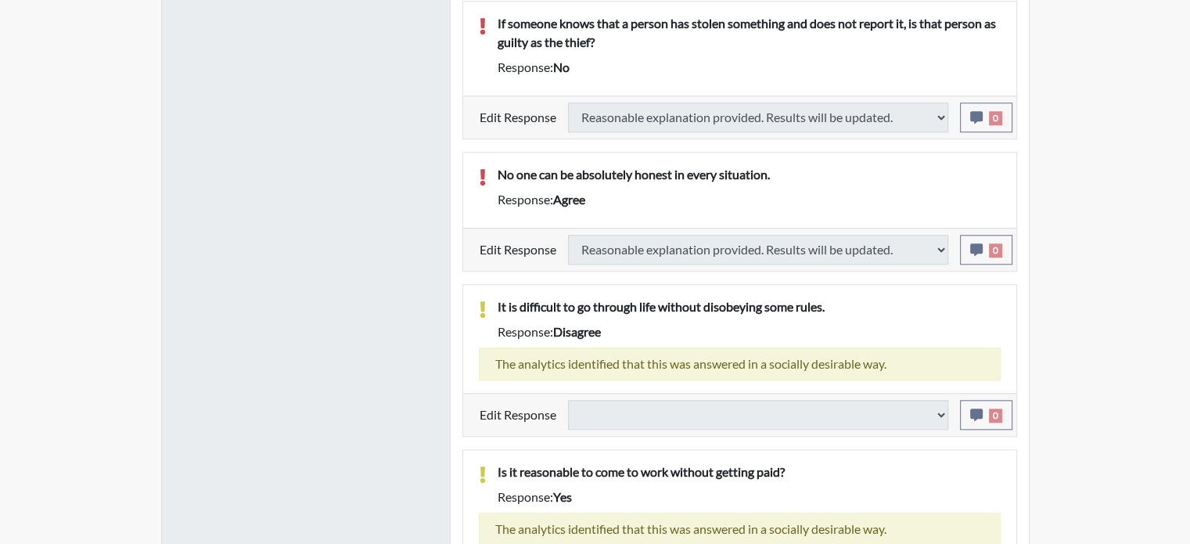
select select
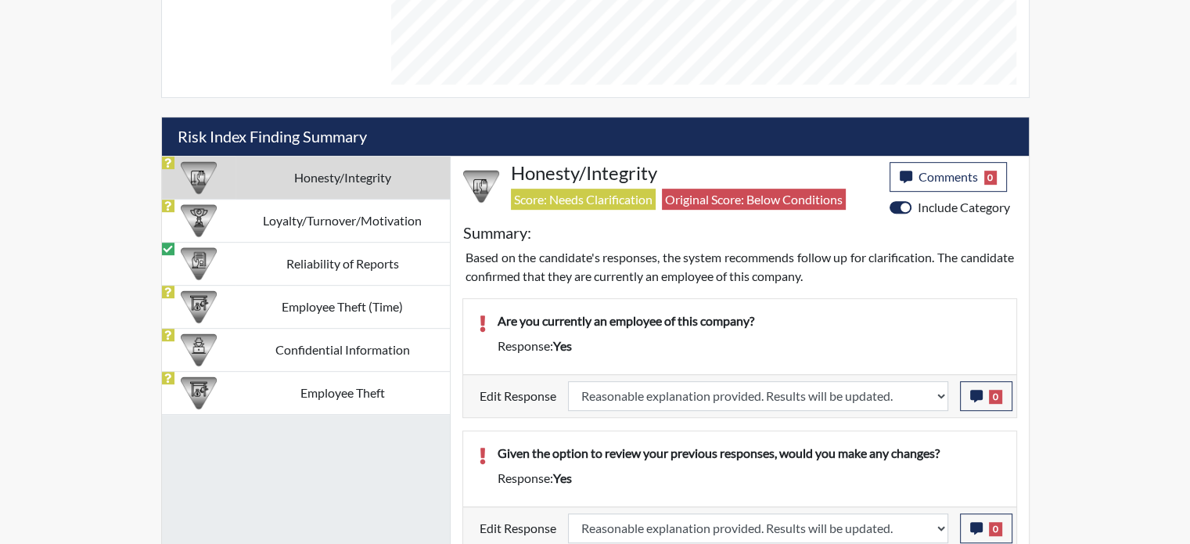
scroll to position [765, 0]
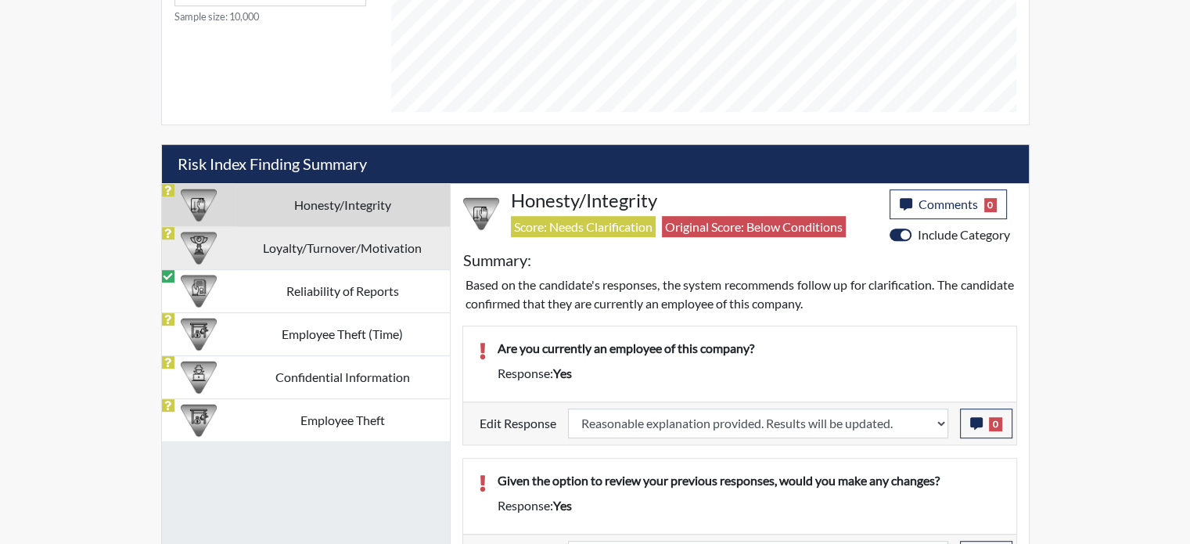
click at [375, 240] on td "Loyalty/Turnover/Motivation" at bounding box center [343, 247] width 214 height 43
select select
select select "reasonable-explanation-provided"
select select
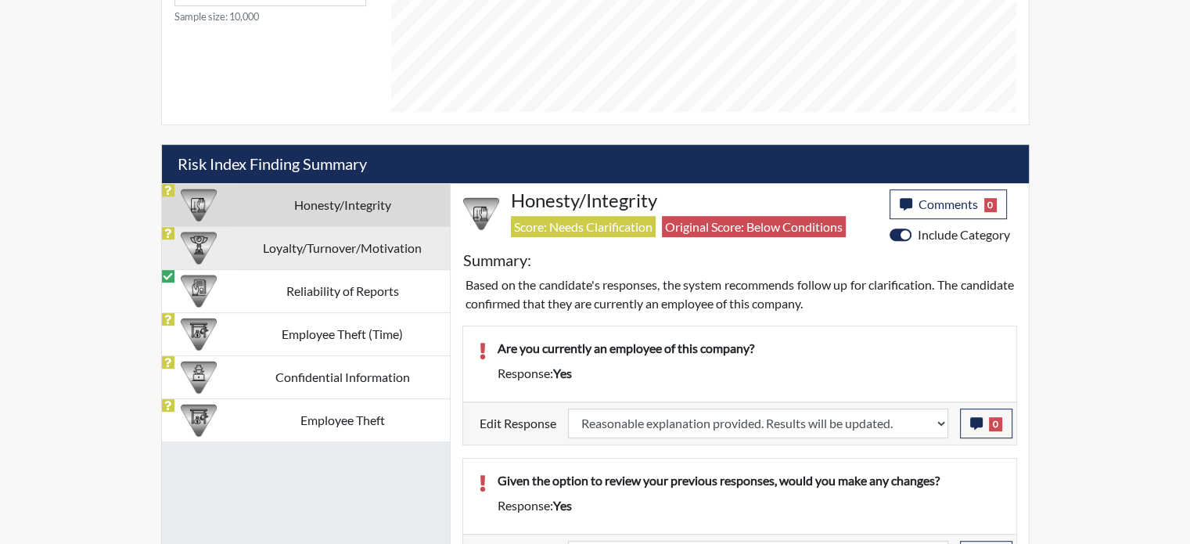
select select
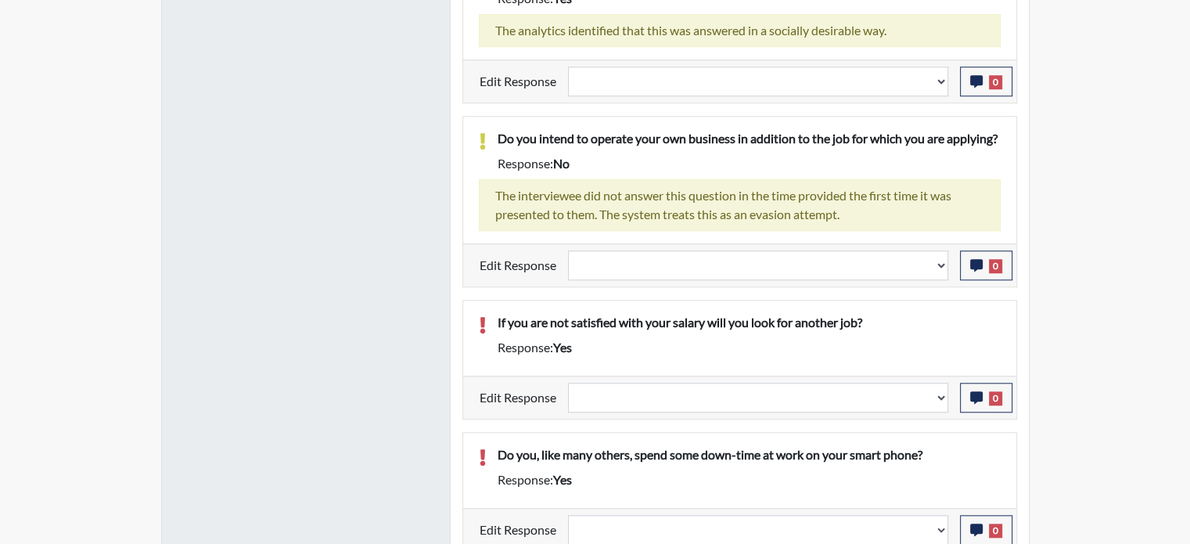
scroll to position [1539, 0]
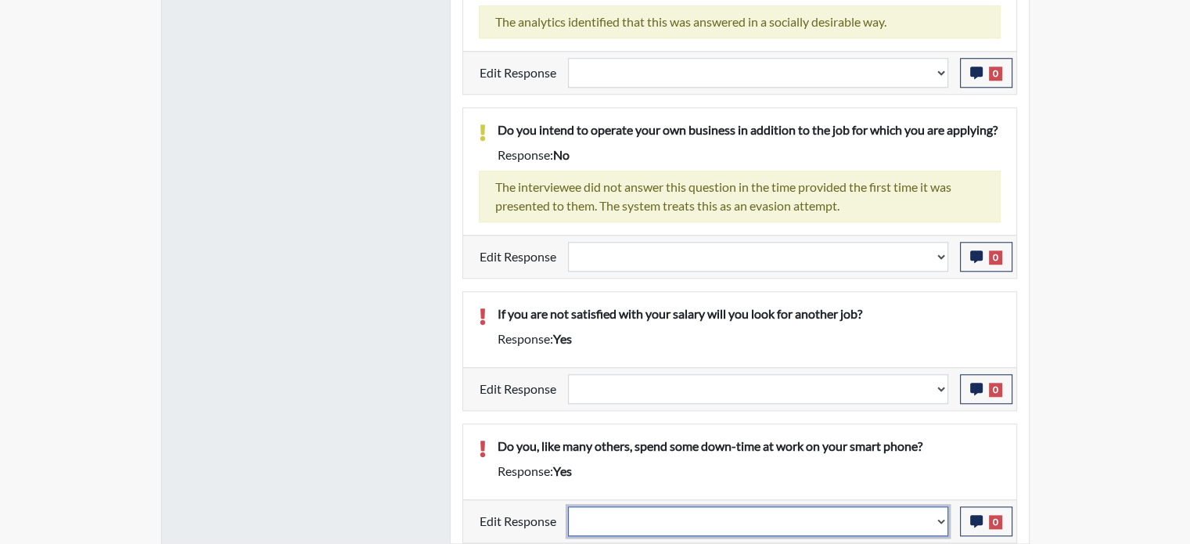
click at [936, 516] on select "Question is not relevant. Results will be updated. Reasonable explanation provi…" at bounding box center [758, 521] width 380 height 30
select select "reasonable-explanation-provided"
click at [568, 506] on select "Question is not relevant. Results will be updated. Reasonable explanation provi…" at bounding box center [758, 521] width 380 height 30
select select
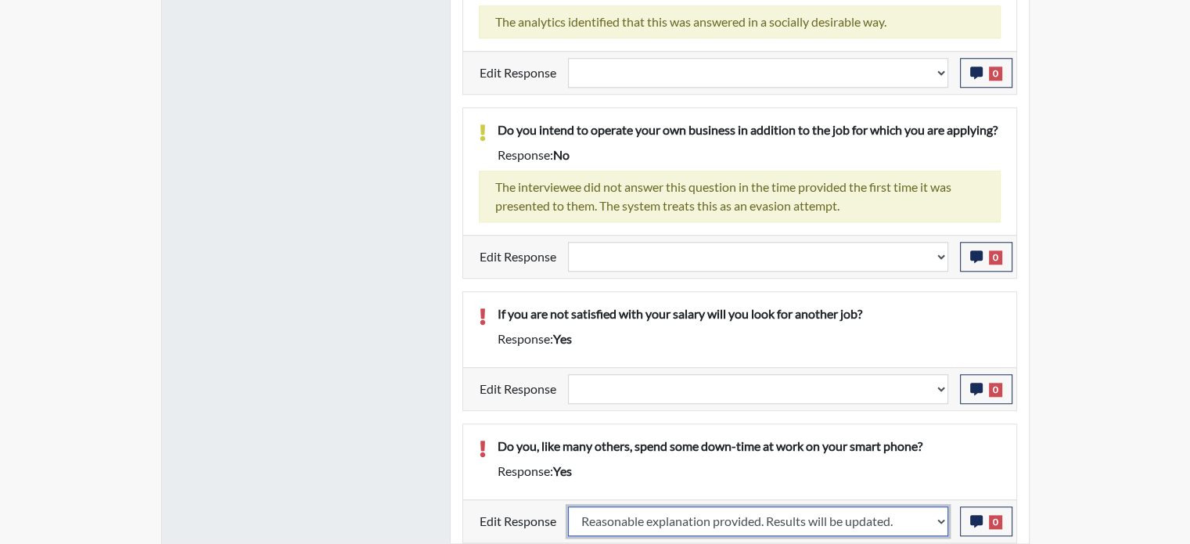
select select
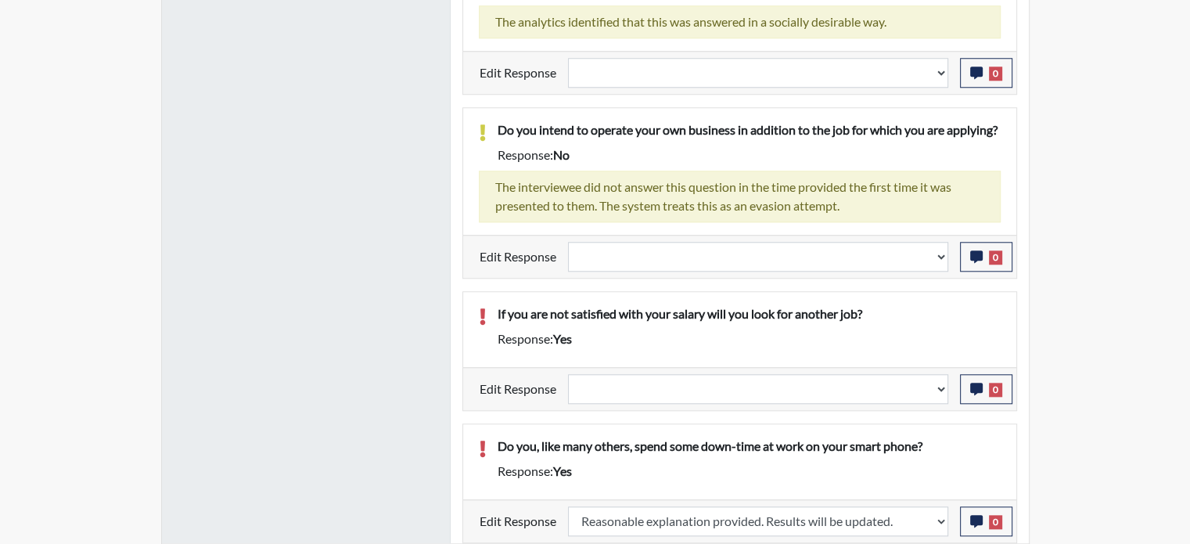
select select
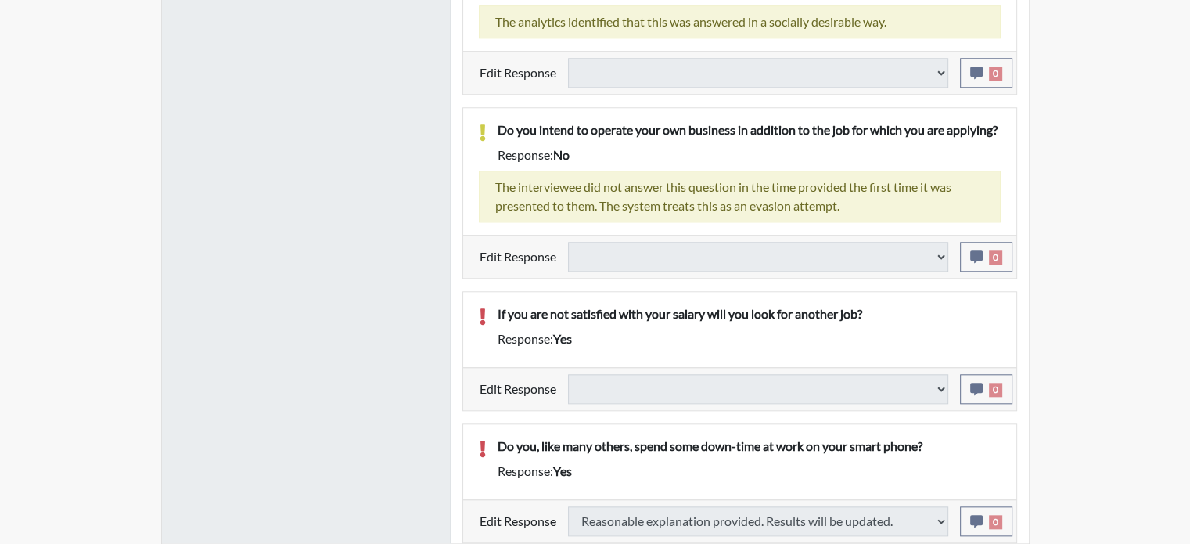
select select
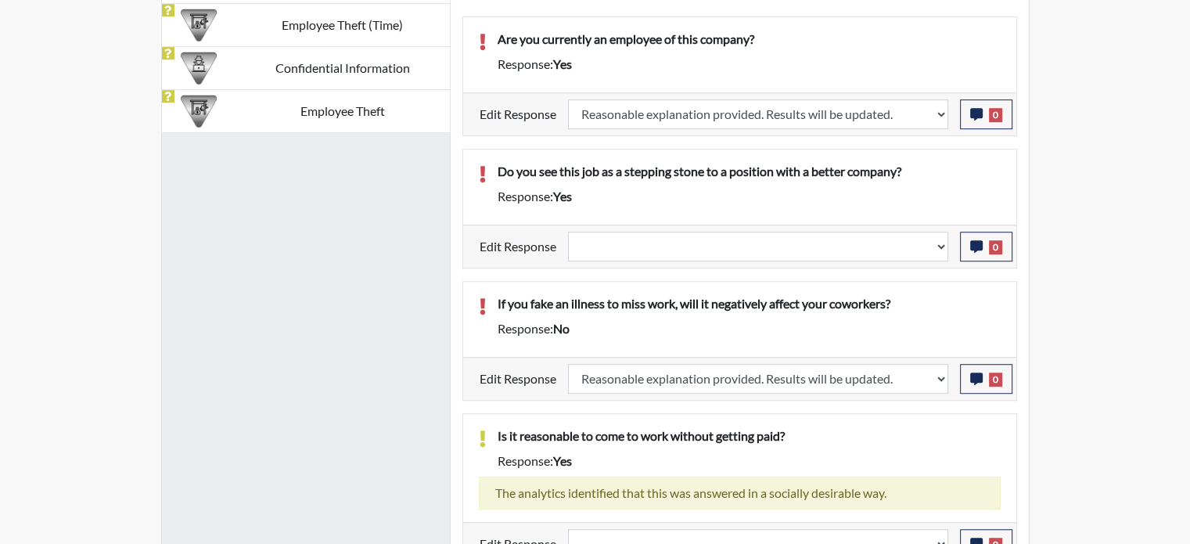
scroll to position [756, 0]
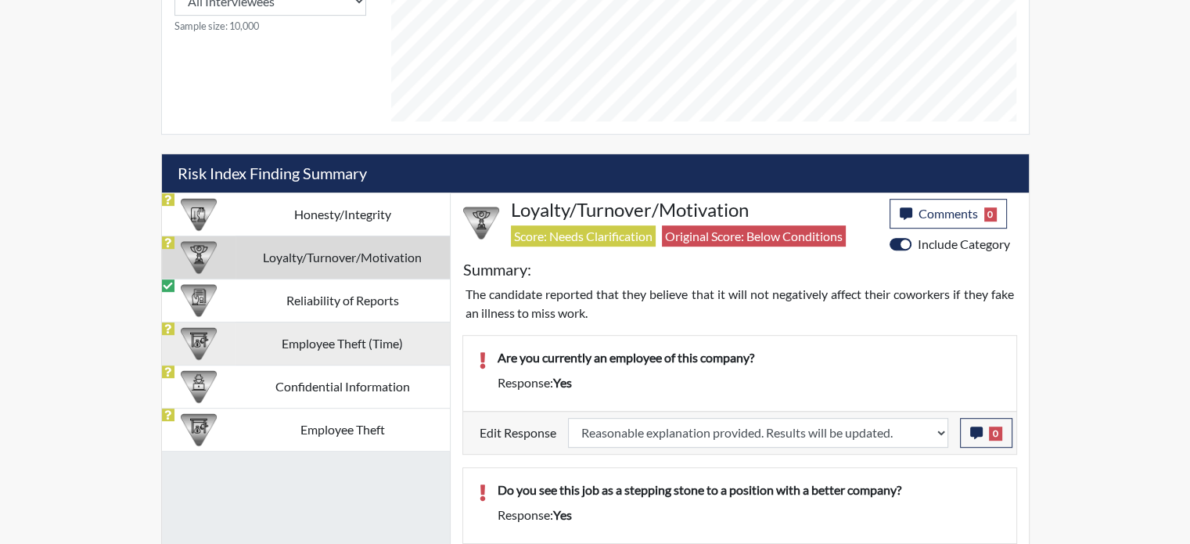
click at [366, 337] on td "Employee Theft (Time)" at bounding box center [343, 343] width 214 height 43
select select
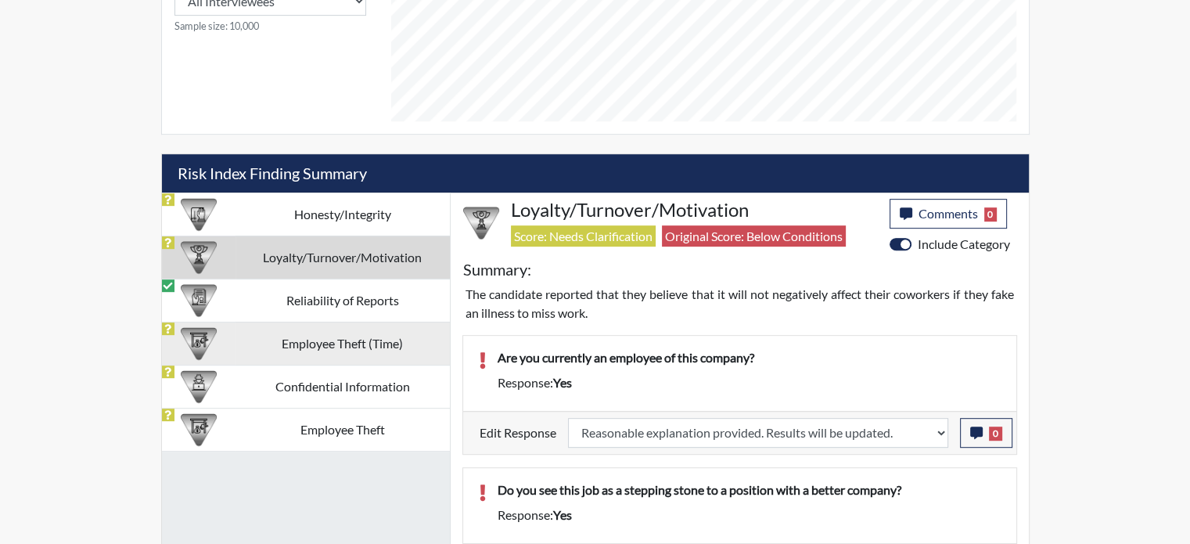
select select
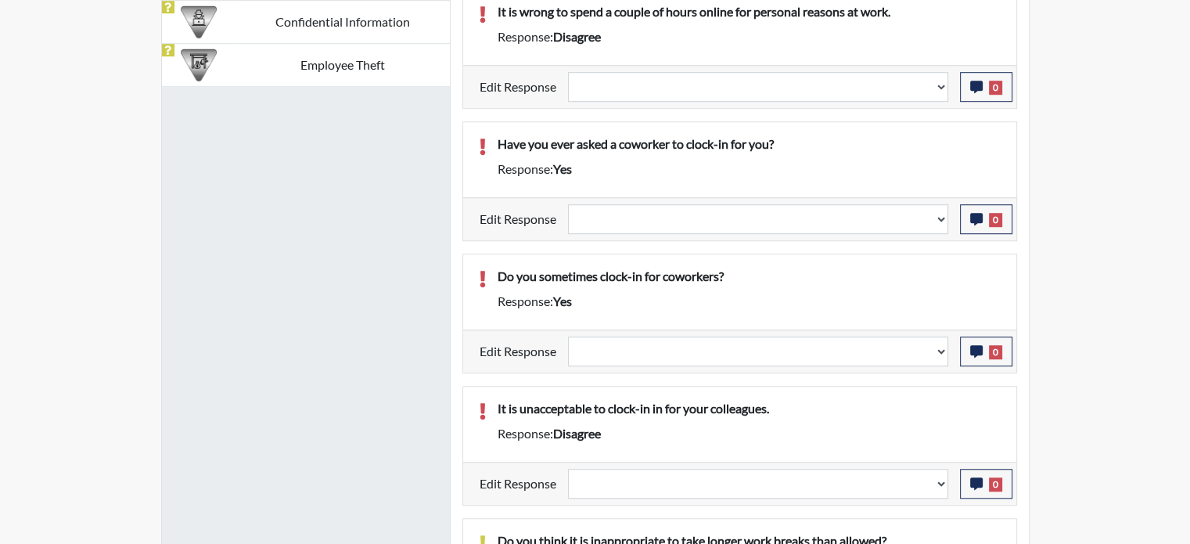
scroll to position [1147, 0]
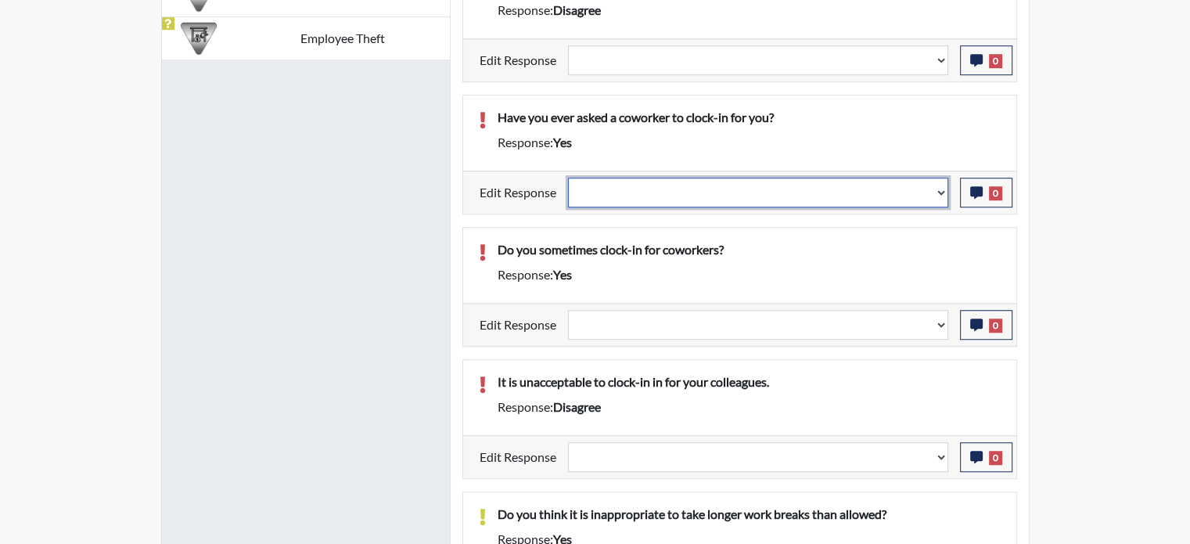
click at [860, 193] on select "Question is not relevant. Results will be updated. Reasonable explanation provi…" at bounding box center [758, 193] width 380 height 30
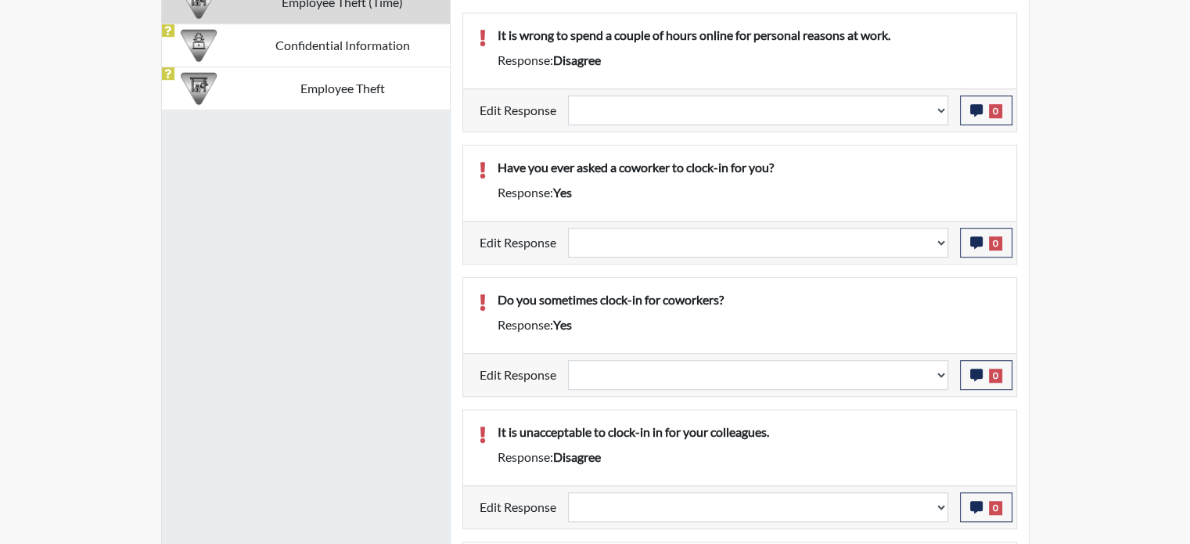
scroll to position [1061, 0]
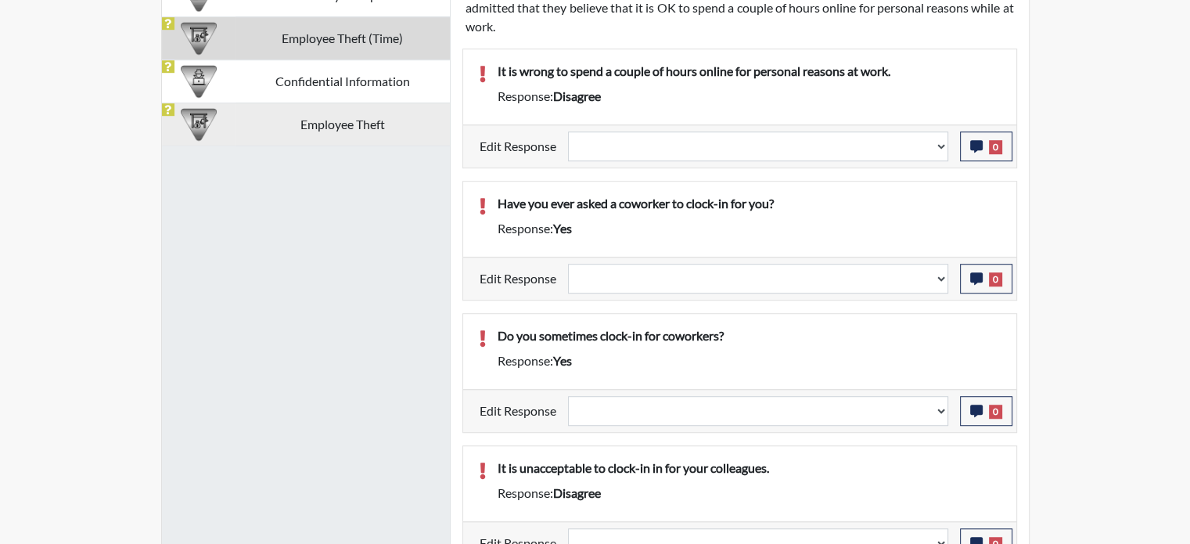
click at [363, 124] on td "Employee Theft" at bounding box center [343, 124] width 214 height 43
select select
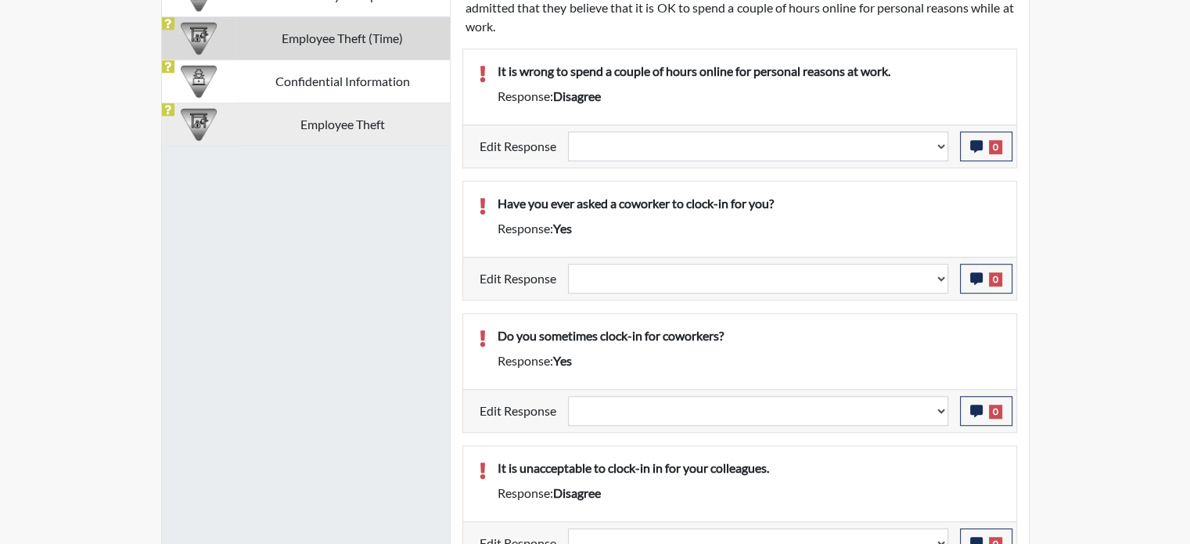
select select "reasonable-explanation-provided"
select select
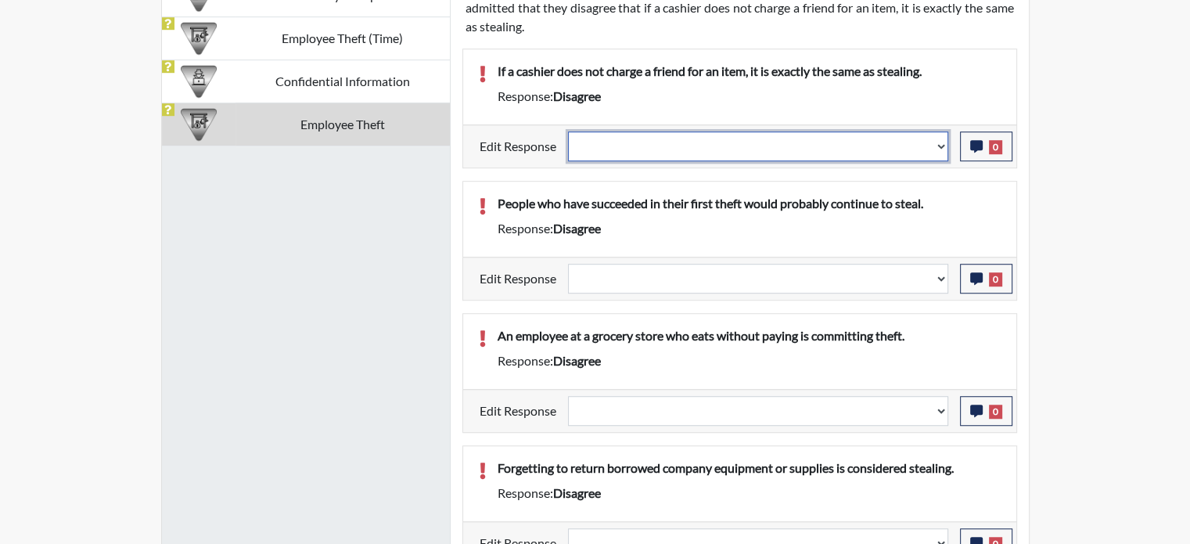
click at [880, 146] on select "Question is not relevant. Results will be updated. Reasonable explanation provi…" at bounding box center [758, 146] width 380 height 30
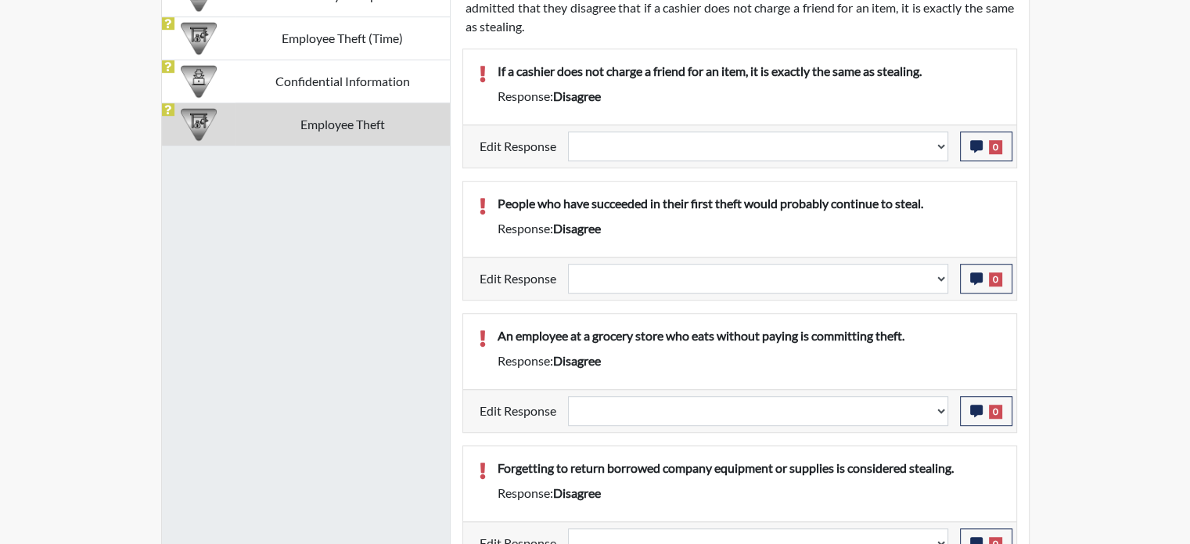
click at [1058, 306] on div "Reports Create Users Help Center × Verensics Best Practices How to successfully…" at bounding box center [595, 76] width 1190 height 2274
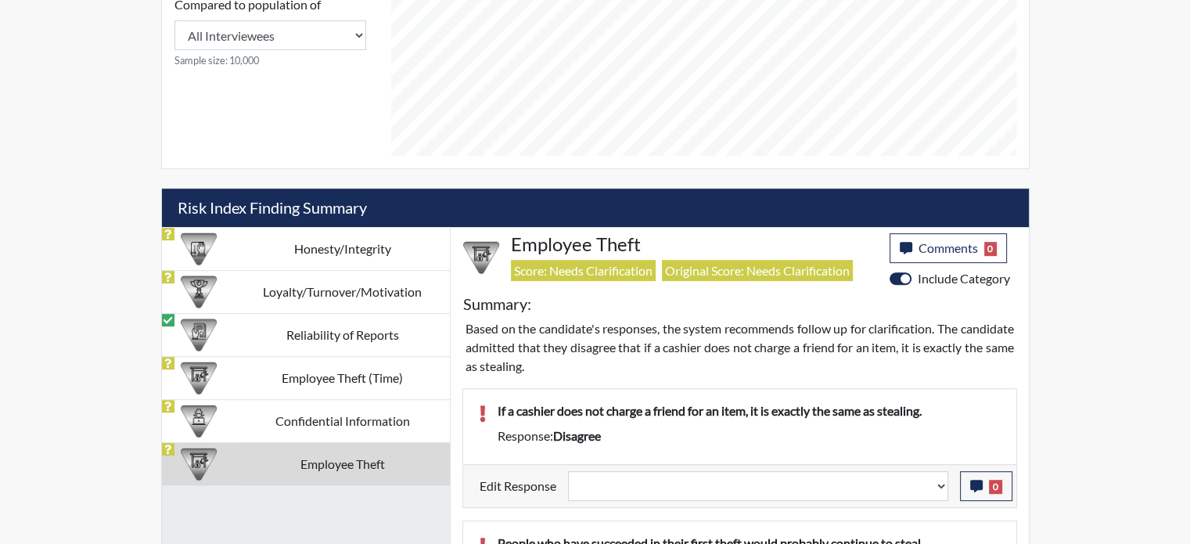
scroll to position [748, 0]
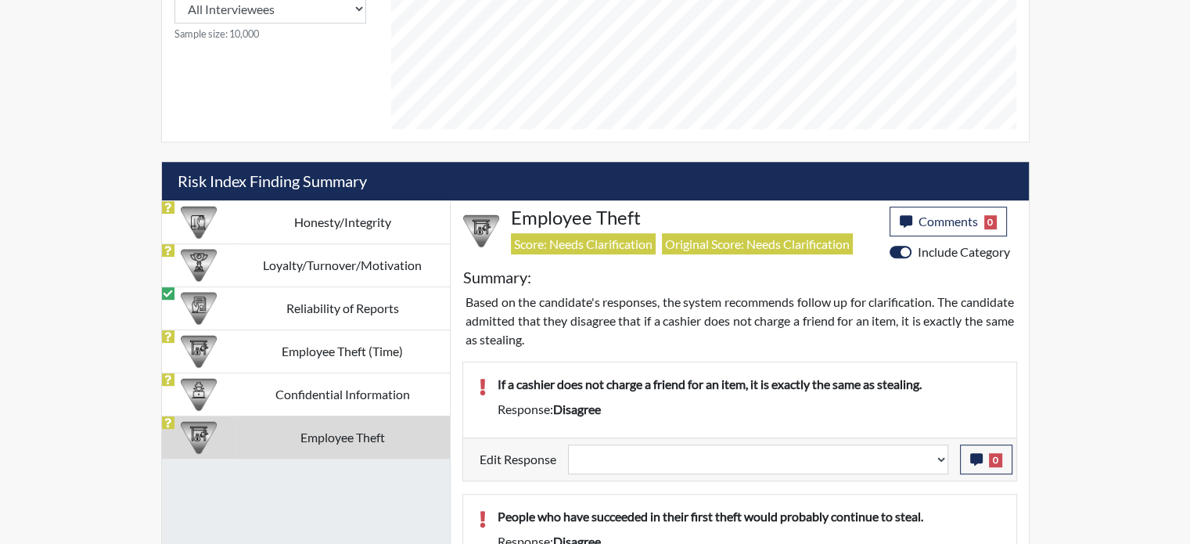
drag, startPoint x: 430, startPoint y: 475, endPoint x: 299, endPoint y: 510, distance: 135.4
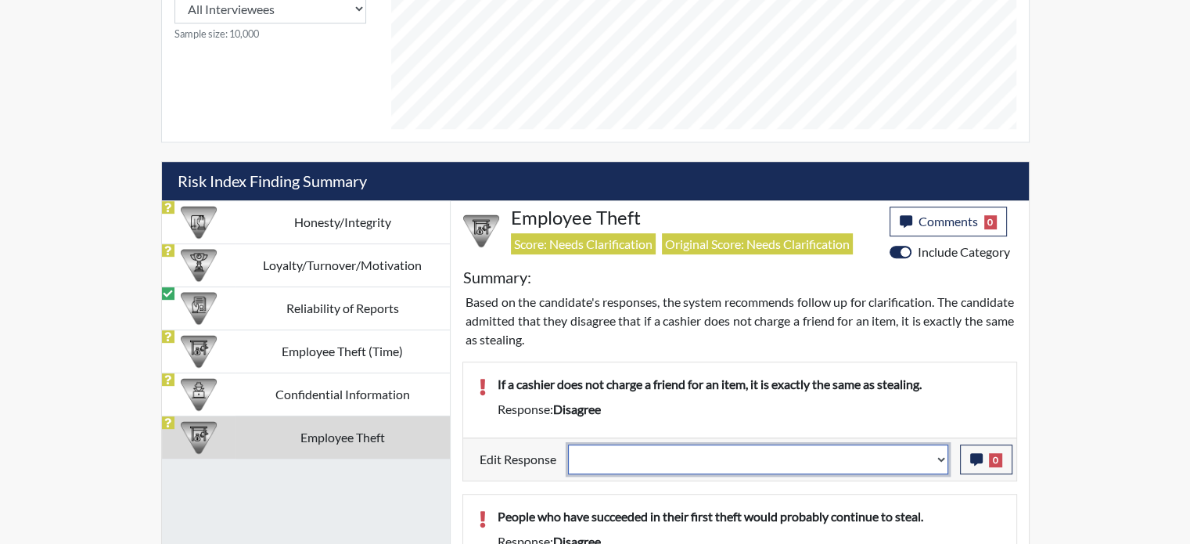
click at [605, 459] on select "Question is not relevant. Results will be updated. Reasonable explanation provi…" at bounding box center [758, 460] width 380 height 30
select select "reasonable-explanation-provided"
click at [568, 445] on select "Question is not relevant. Results will be updated. Reasonable explanation provi…" at bounding box center [758, 460] width 380 height 30
select select
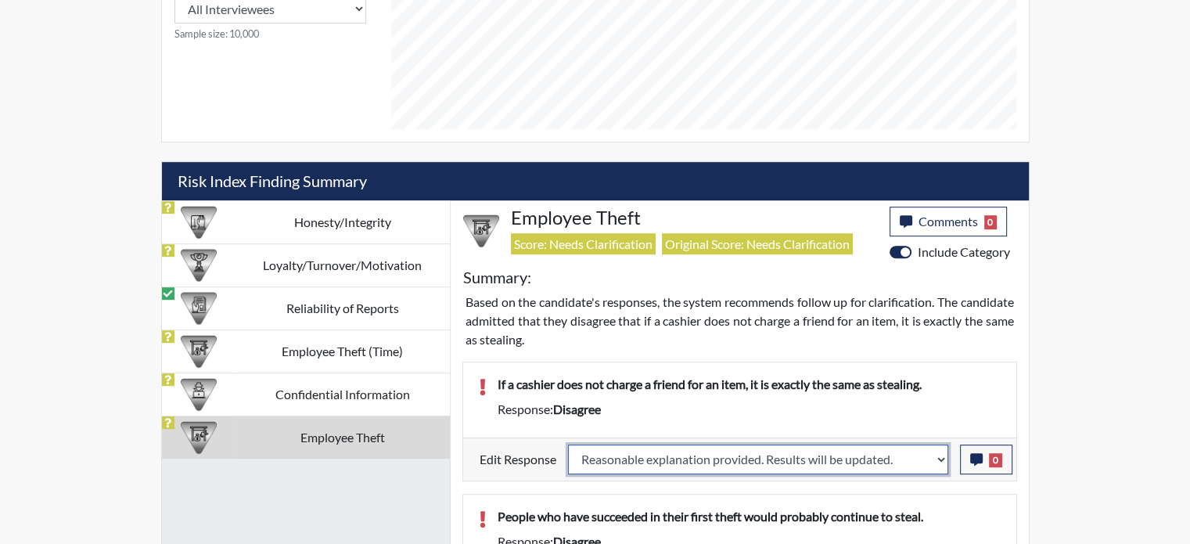
select select
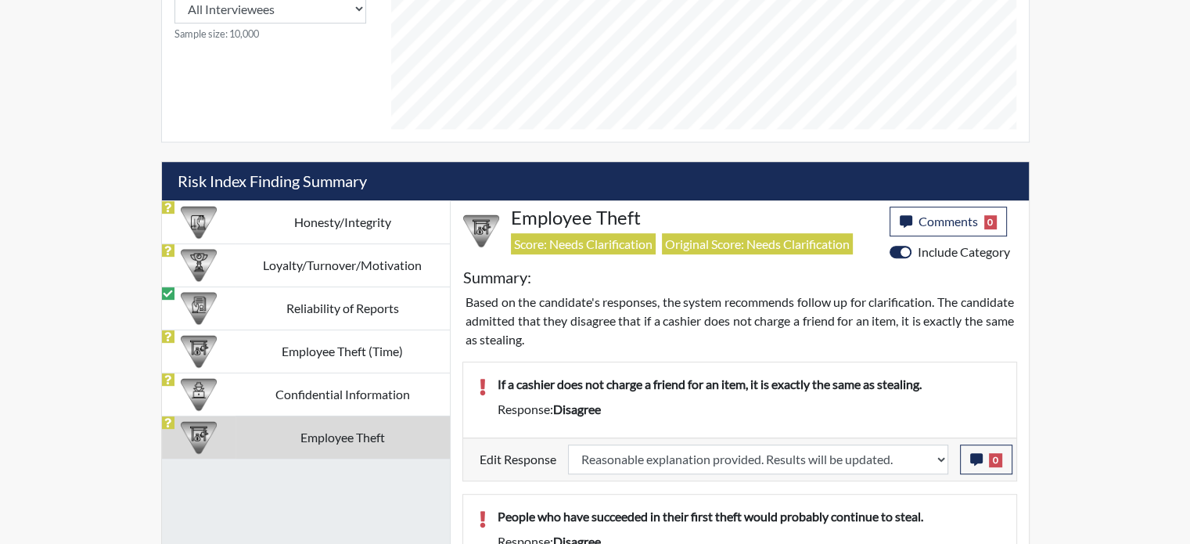
select select
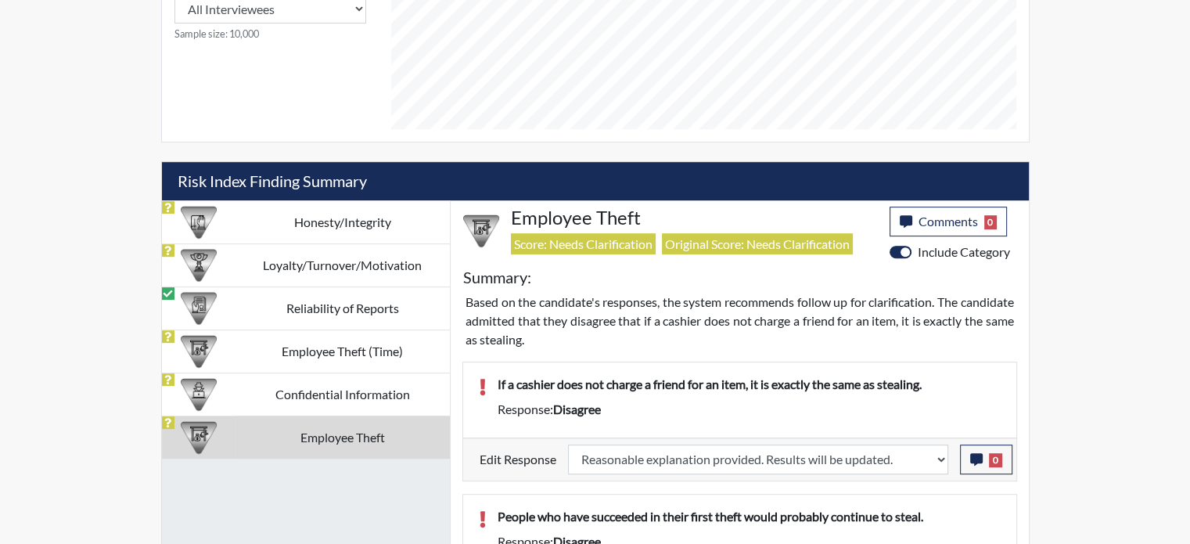
select select
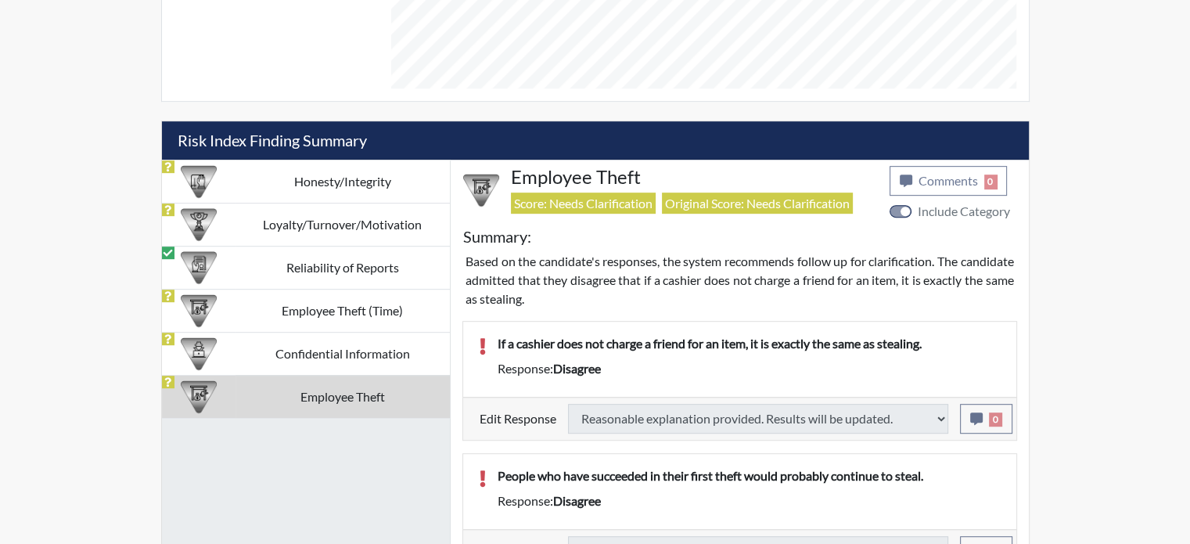
scroll to position [905, 0]
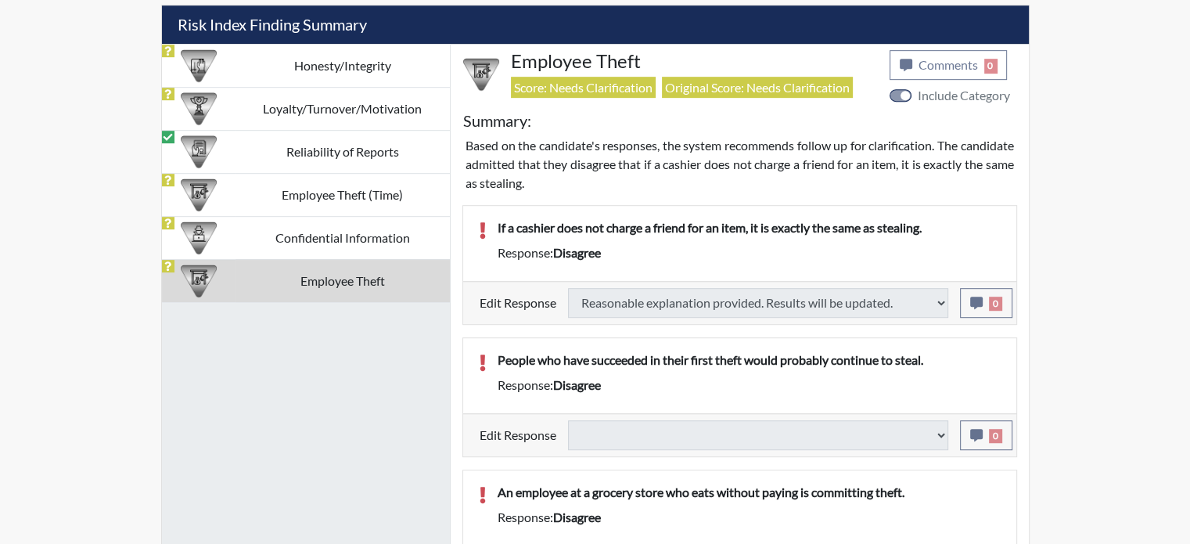
select select
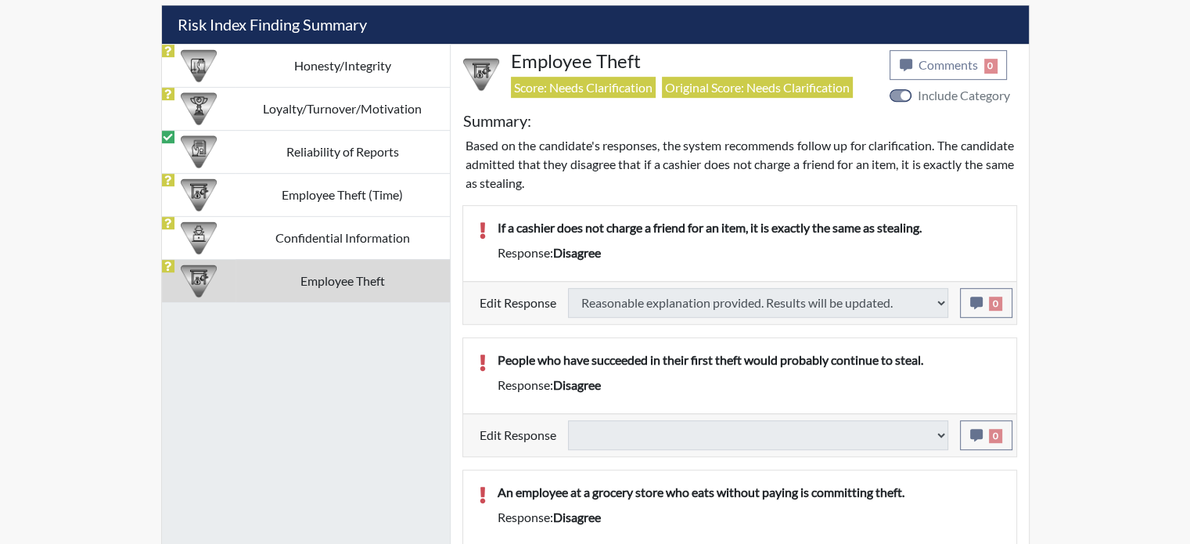
select select
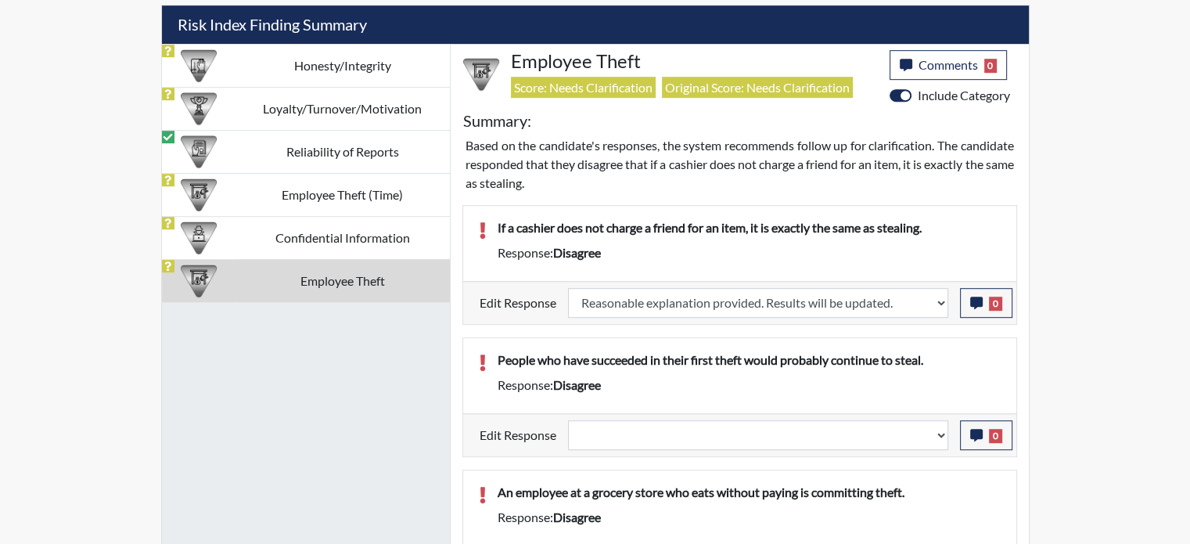
scroll to position [260, 650]
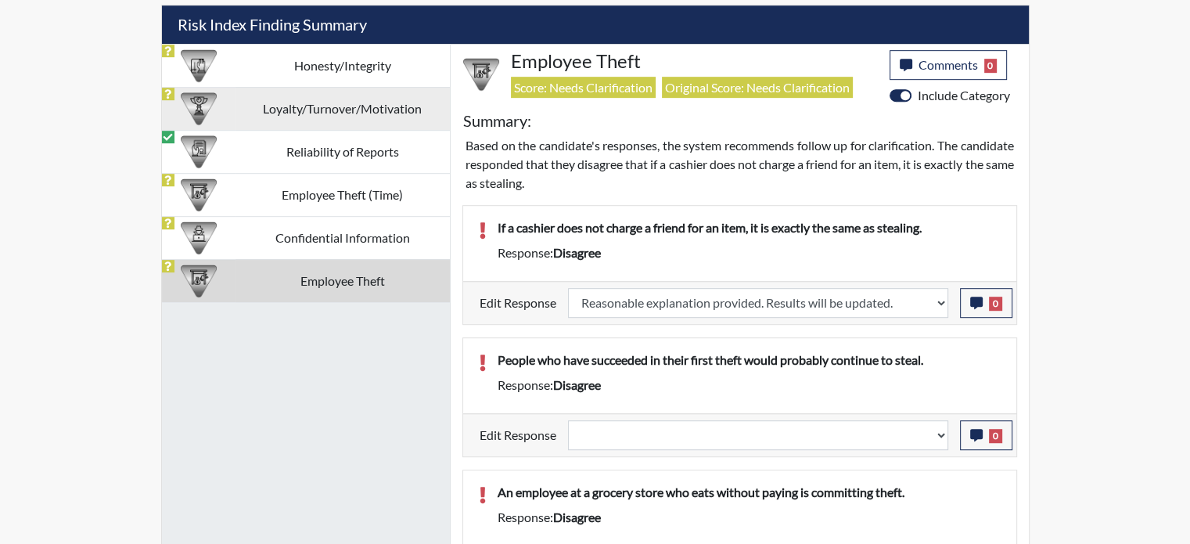
click at [326, 105] on td "Loyalty/Turnover/Motivation" at bounding box center [343, 108] width 214 height 43
select select "reasonable-explanation-provided"
select select
select select "reasonable-explanation-provided"
select select
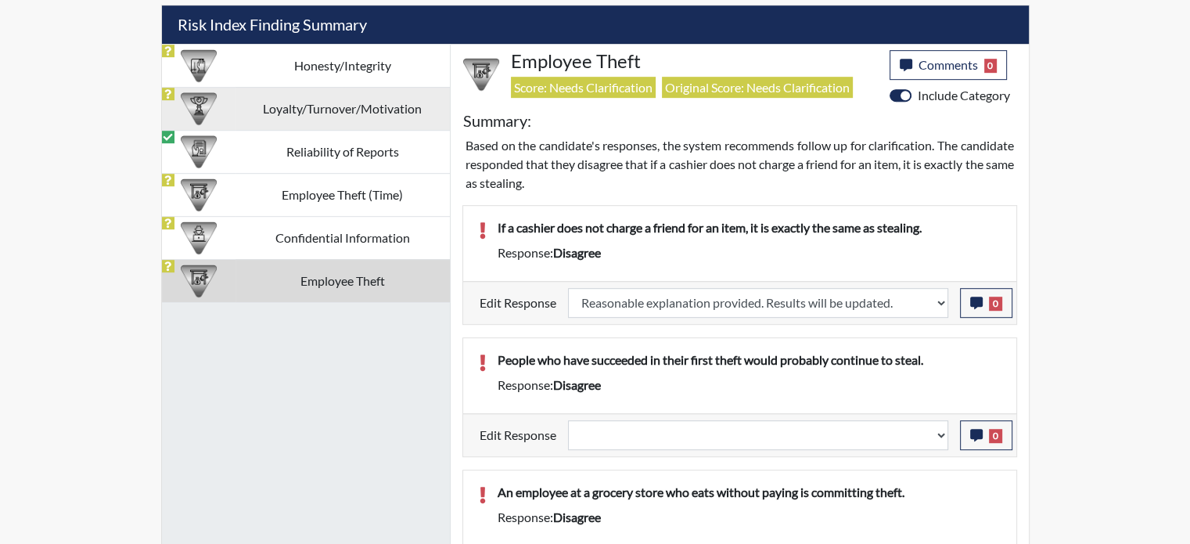
select select
select select "reasonable-explanation-provided"
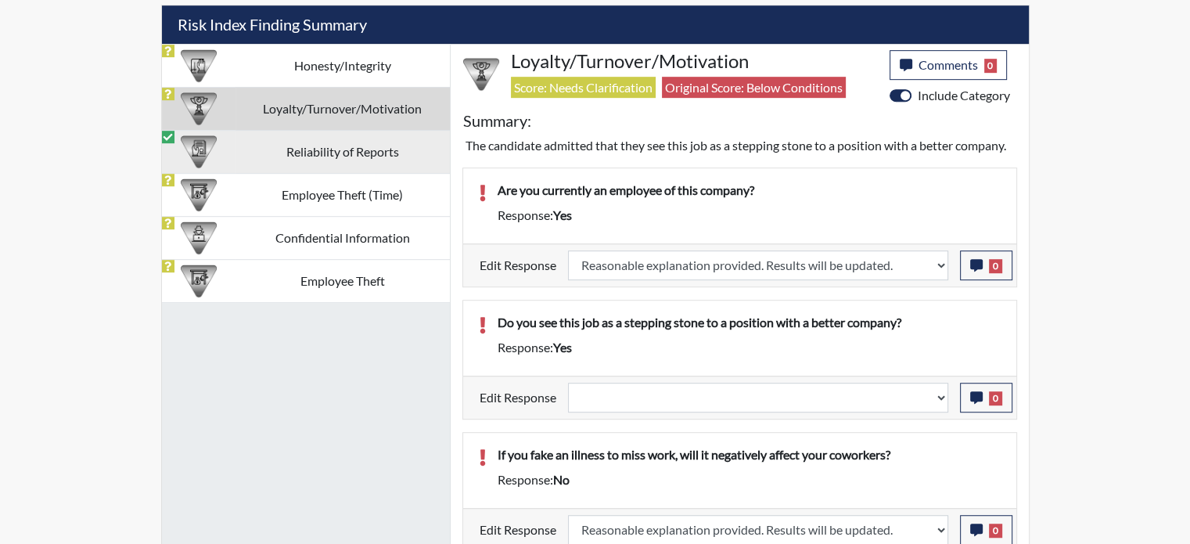
click at [367, 154] on td "Reliability of Reports" at bounding box center [343, 151] width 214 height 43
select select
select select "reasonable-explanation-provided"
select select
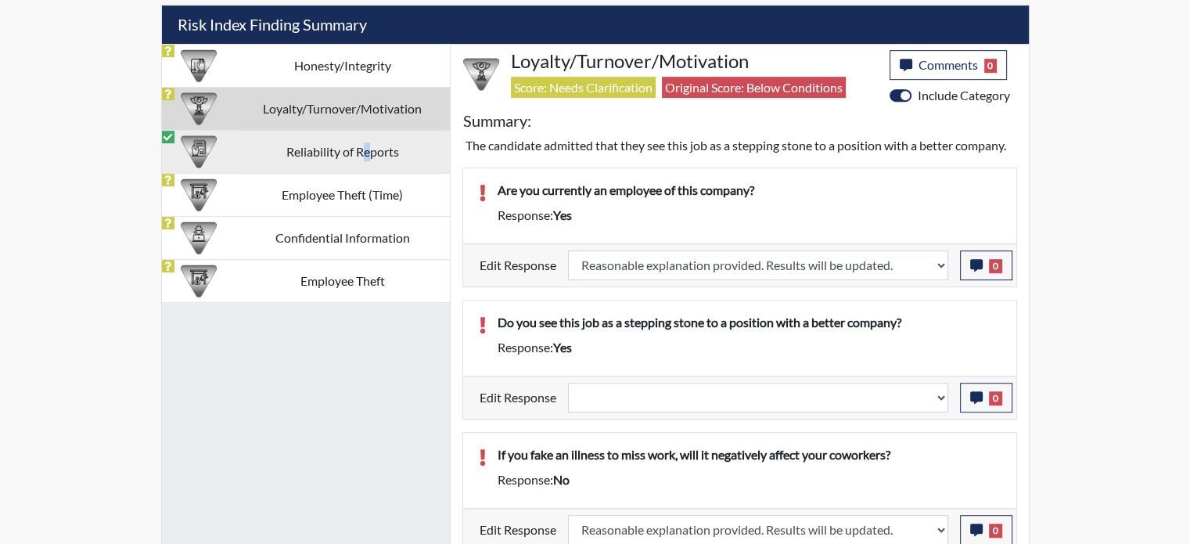
select select
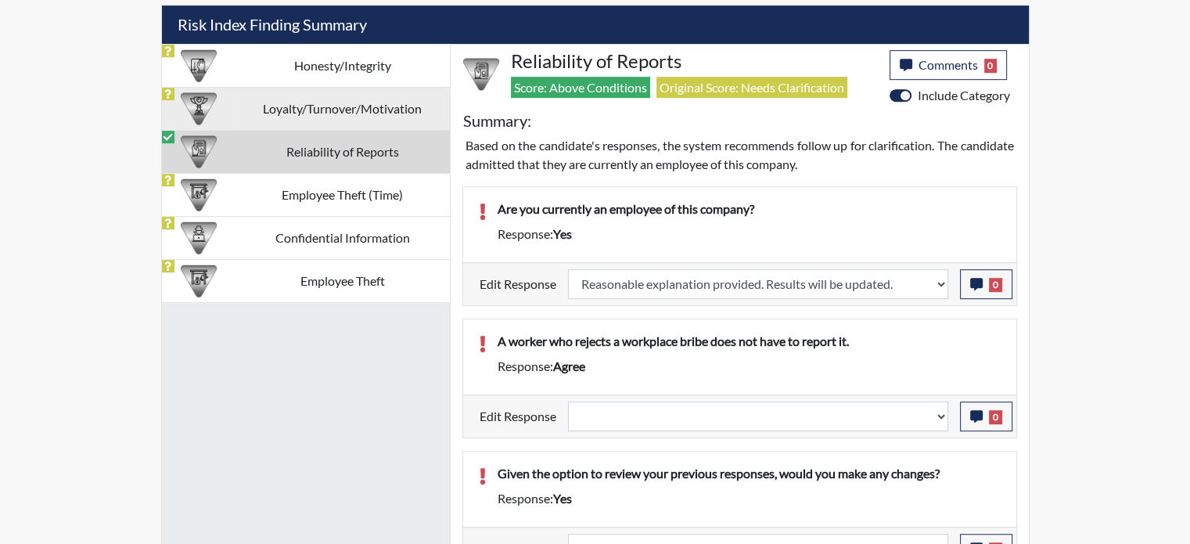
click at [274, 101] on td "Loyalty/Turnover/Motivation" at bounding box center [343, 108] width 214 height 43
select select
select select "reasonable-explanation-provided"
select select
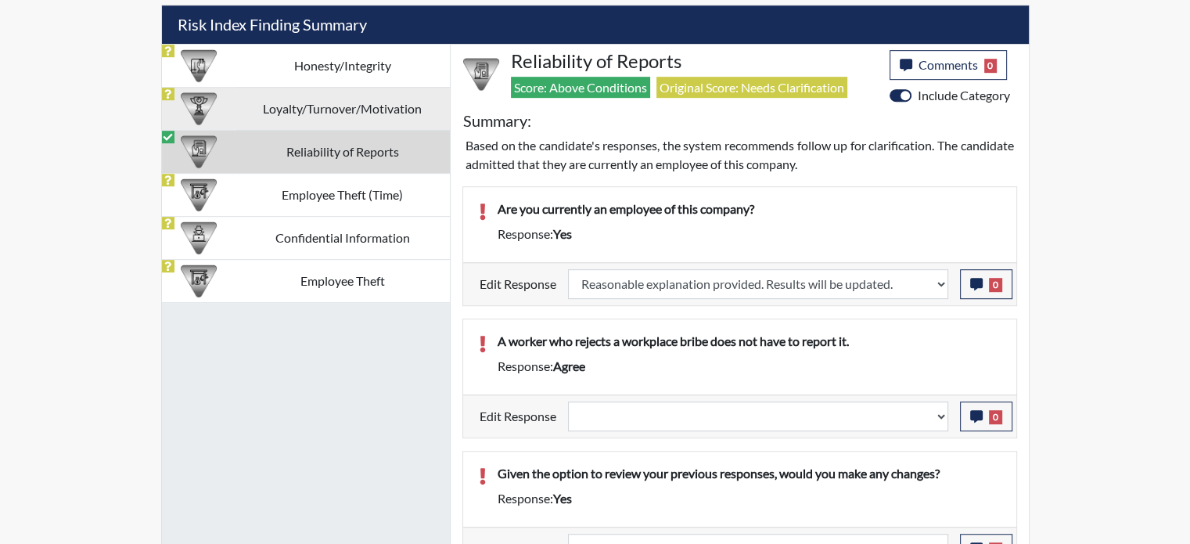
select select
select select "reasonable-explanation-provided"
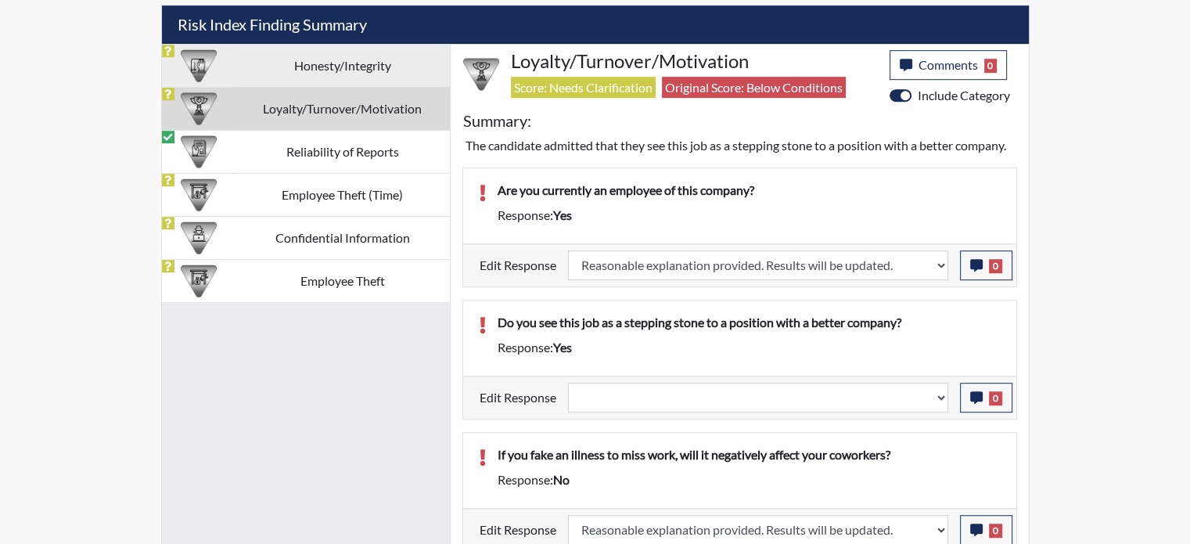
click at [333, 69] on td "Honesty/Integrity" at bounding box center [343, 65] width 214 height 43
select select
select select "reasonable-explanation-provided"
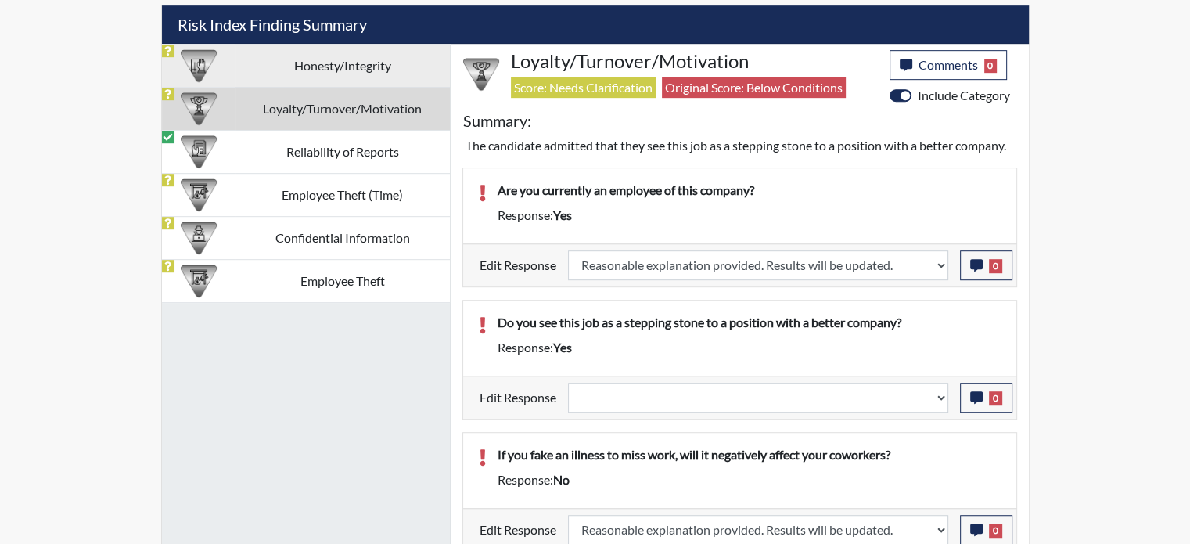
select select "reasonable-explanation-provided"
select select
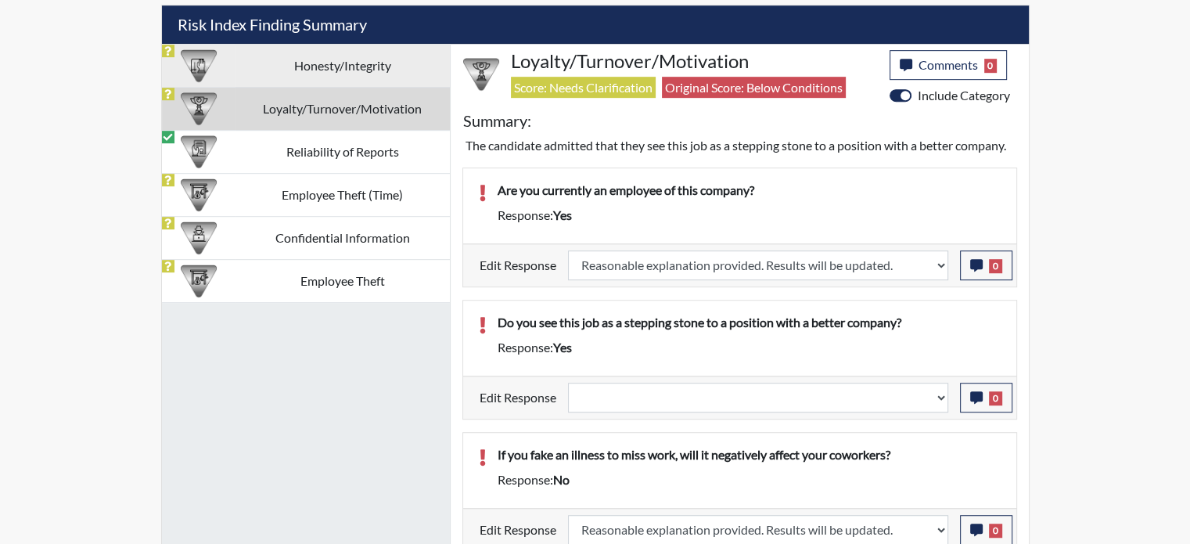
select select
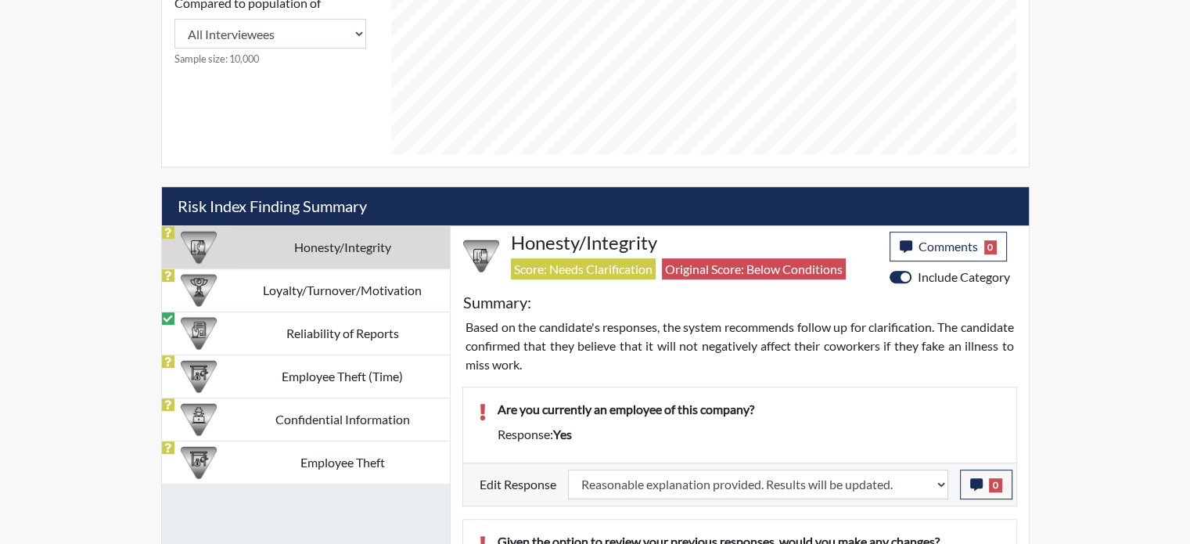
scroll to position [748, 0]
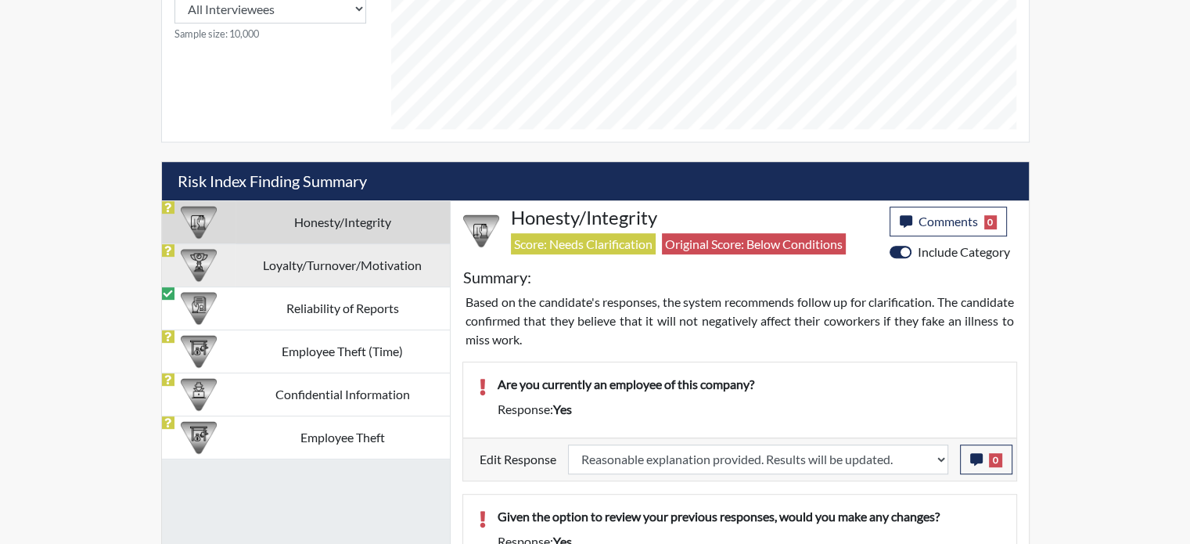
click at [344, 279] on td "Loyalty/Turnover/Motivation" at bounding box center [343, 264] width 214 height 43
select select
select select "reasonable-explanation-provided"
select select
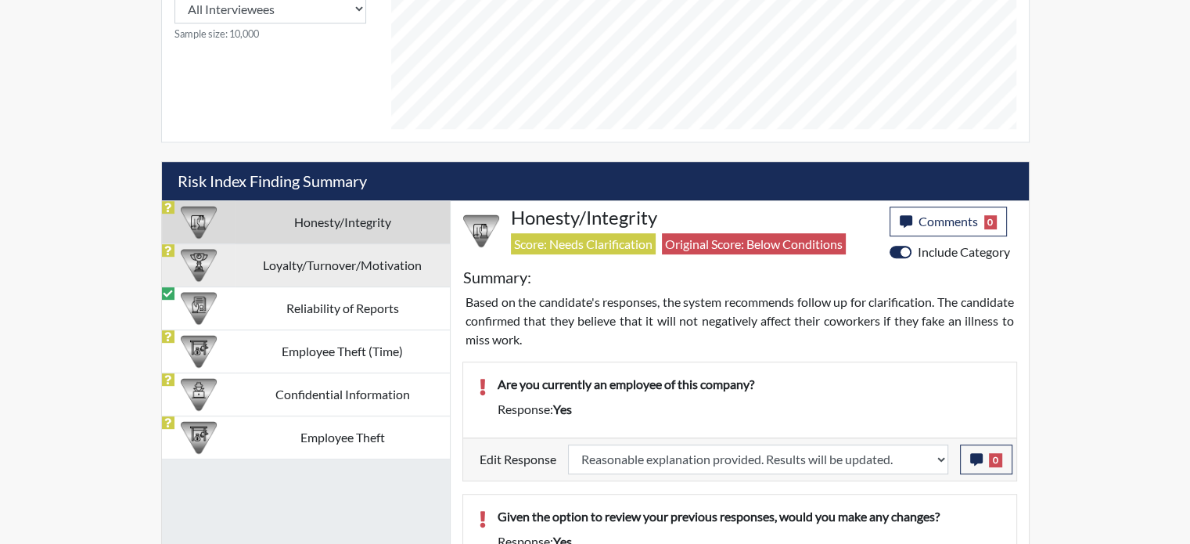
select select
select select "reasonable-explanation-provided"
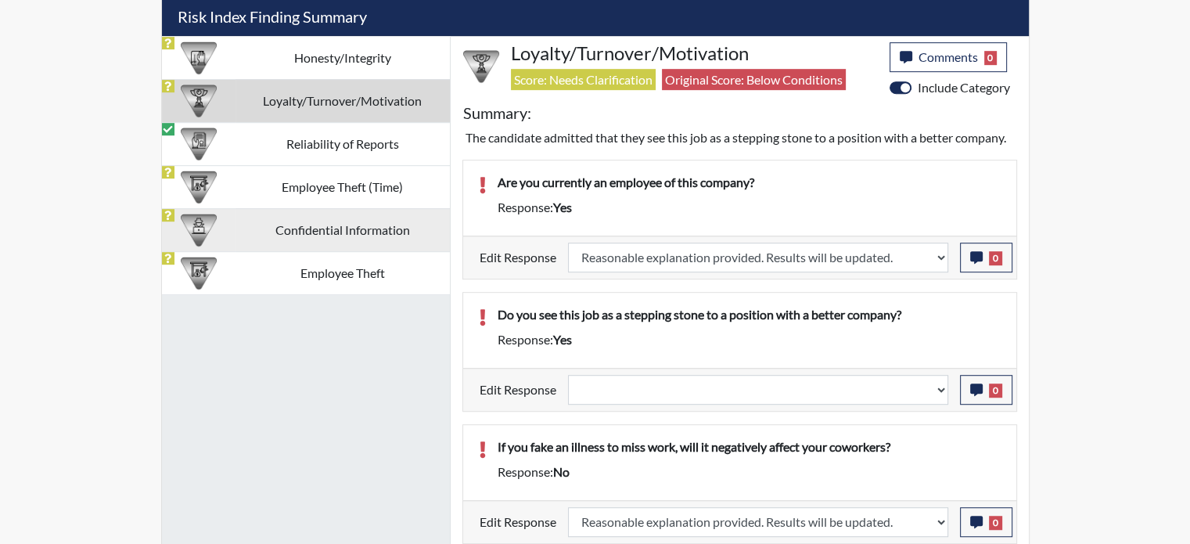
scroll to position [678, 0]
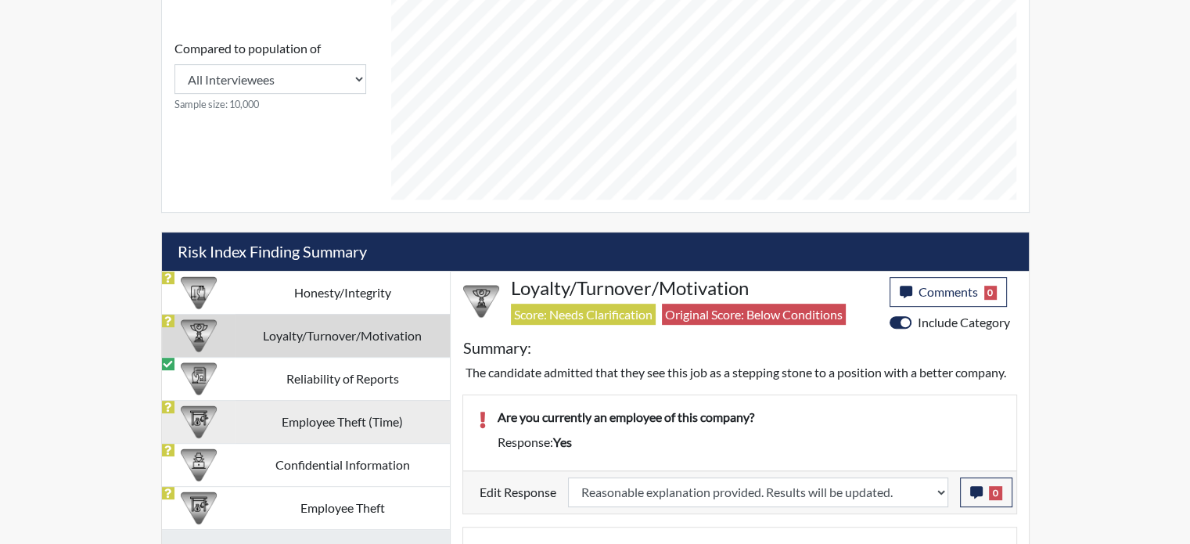
click at [345, 427] on td "Employee Theft (Time)" at bounding box center [343, 421] width 214 height 43
select select
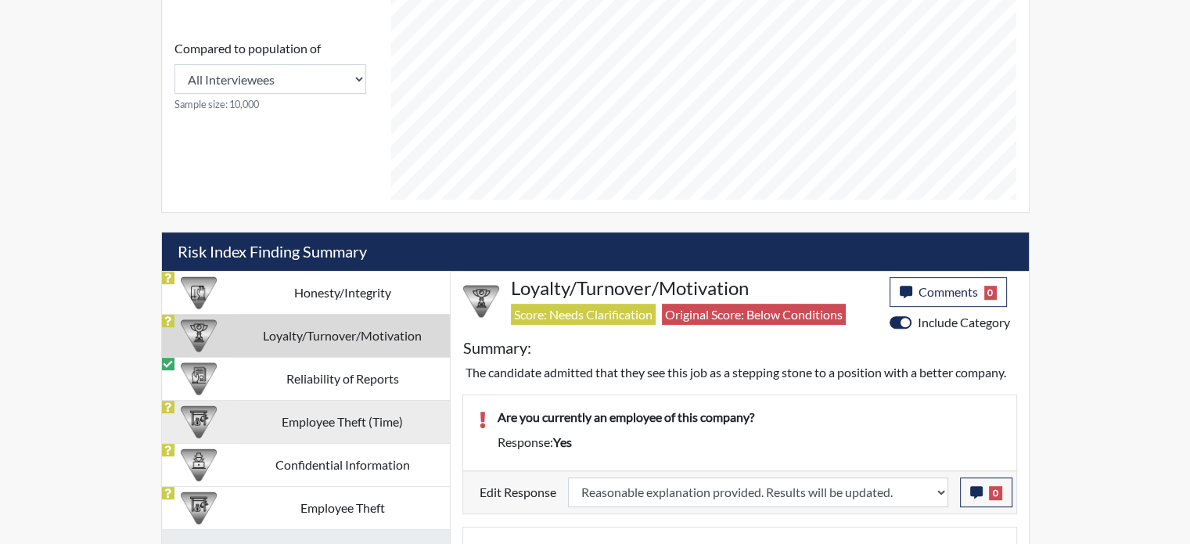
select select
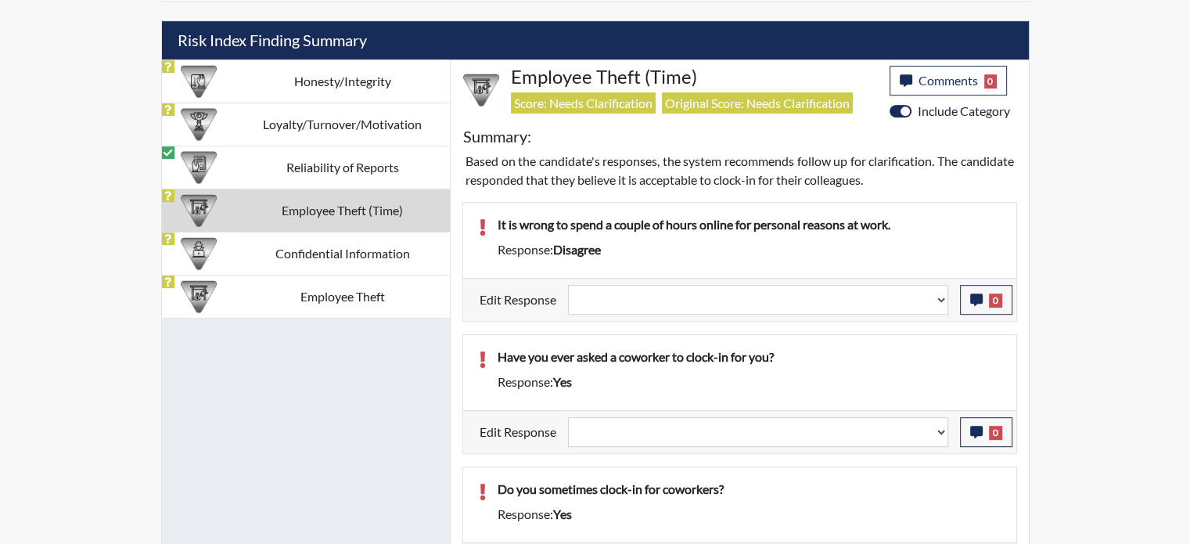
scroll to position [913, 0]
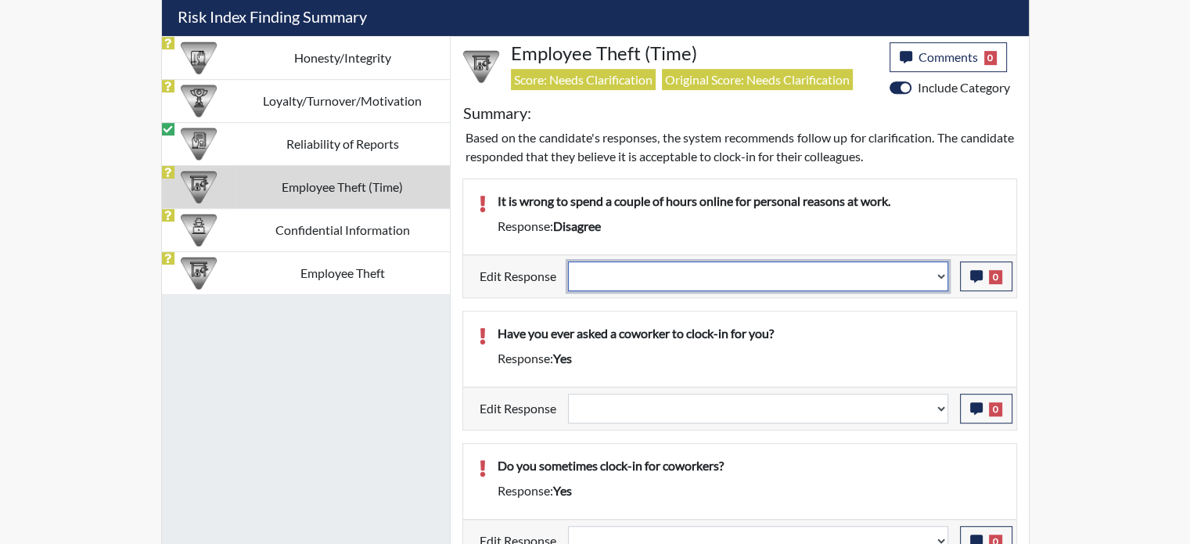
click at [767, 276] on select "Question is not relevant. Results will be updated. Reasonable explanation provi…" at bounding box center [758, 276] width 380 height 30
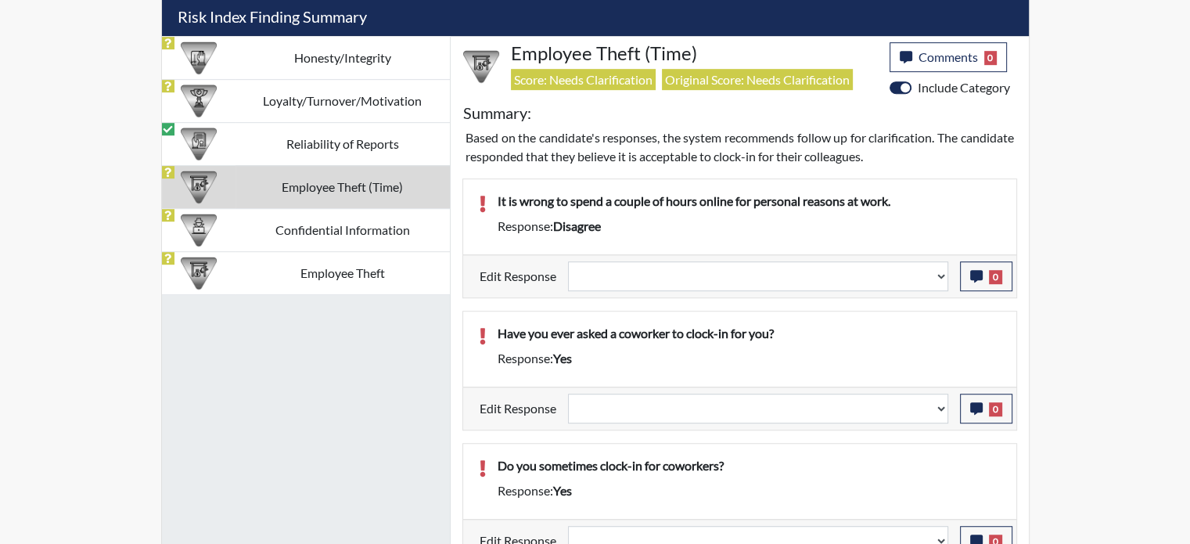
click at [761, 200] on p "It is wrong to spend a couple of hours online for personal reasons at work." at bounding box center [749, 201] width 503 height 19
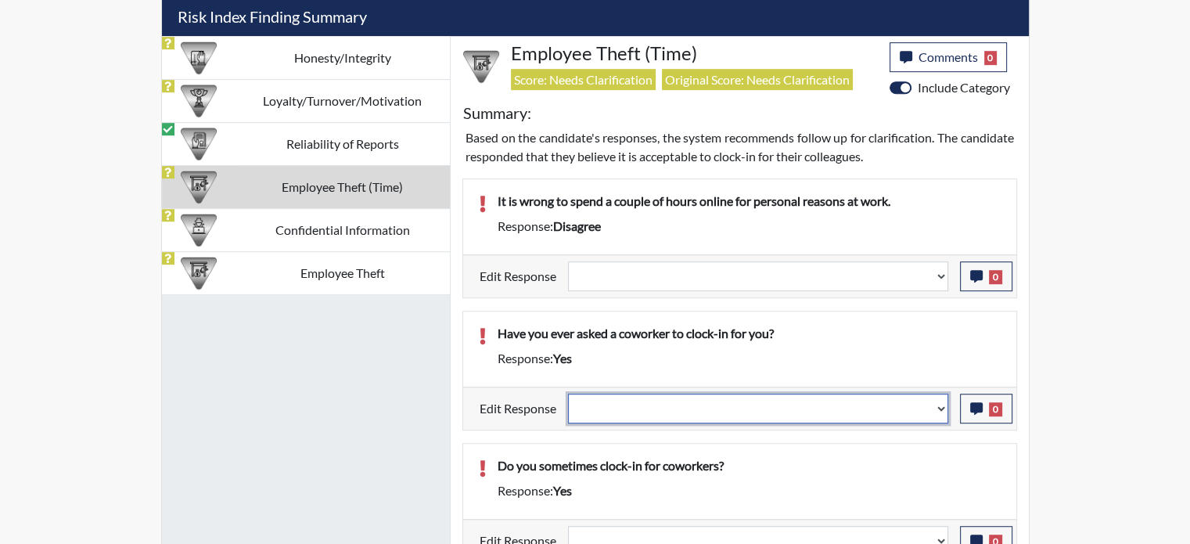
click at [642, 416] on select "Question is not relevant. Results will be updated. Reasonable explanation provi…" at bounding box center [758, 409] width 380 height 30
select select "reasonable-explanation-provided"
click at [568, 394] on select "Question is not relevant. Results will be updated. Reasonable explanation provi…" at bounding box center [758, 409] width 380 height 30
select select
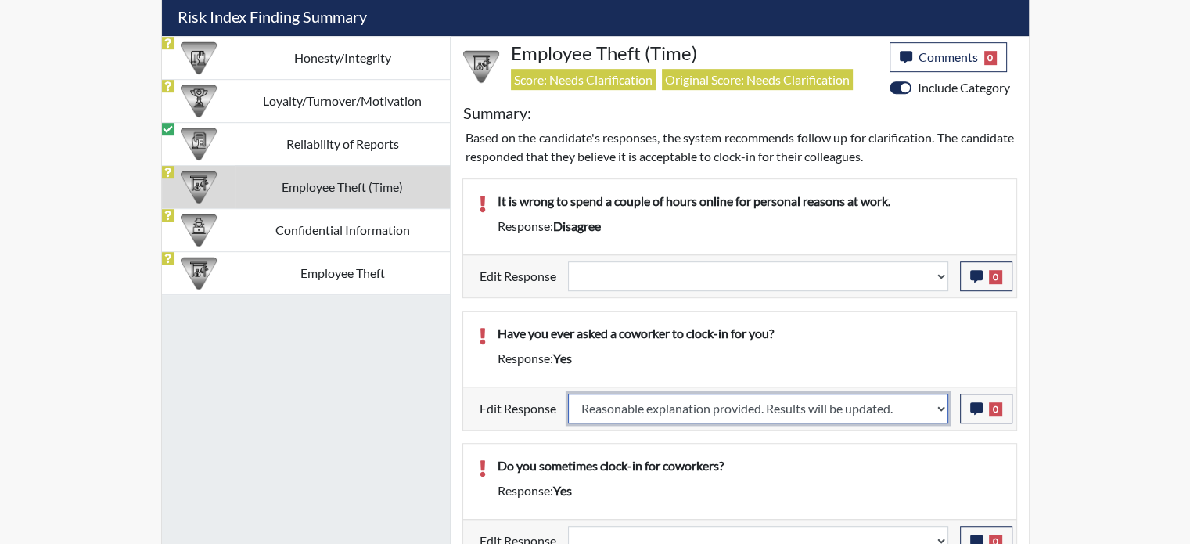
select select
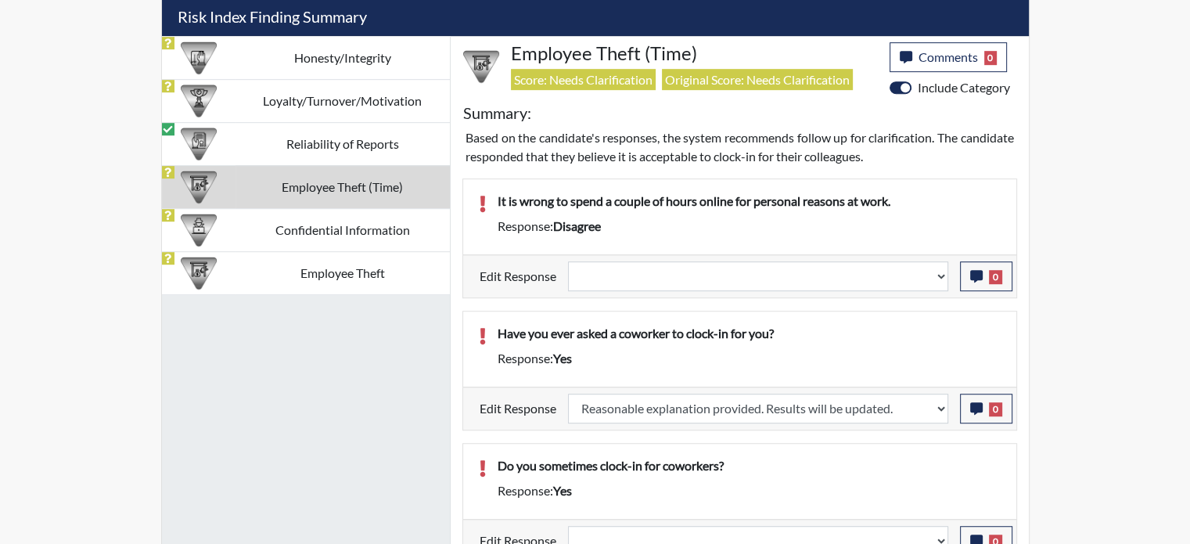
select select
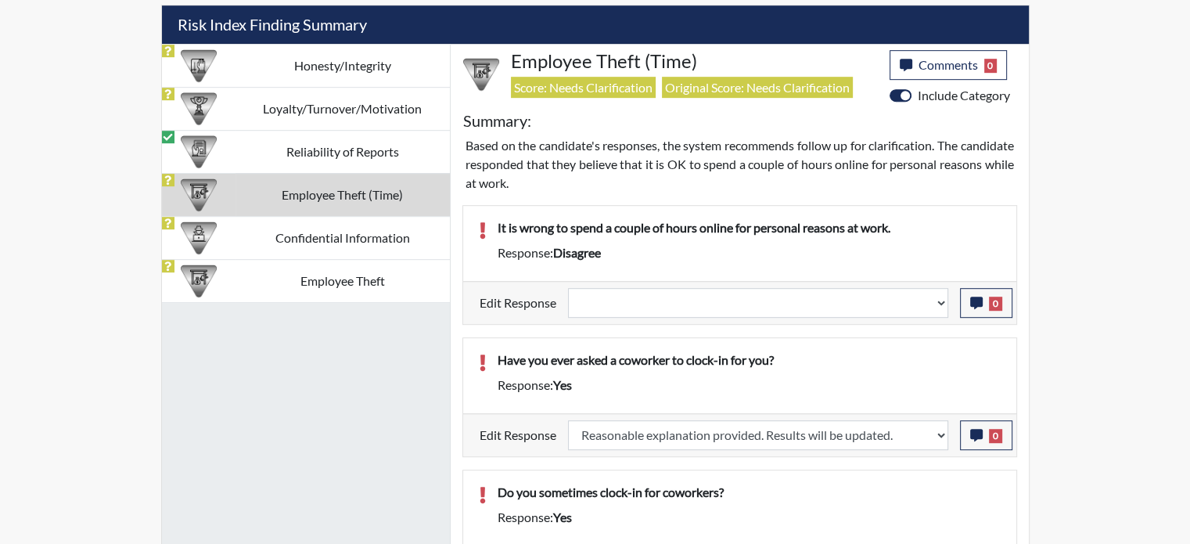
scroll to position [1096, 0]
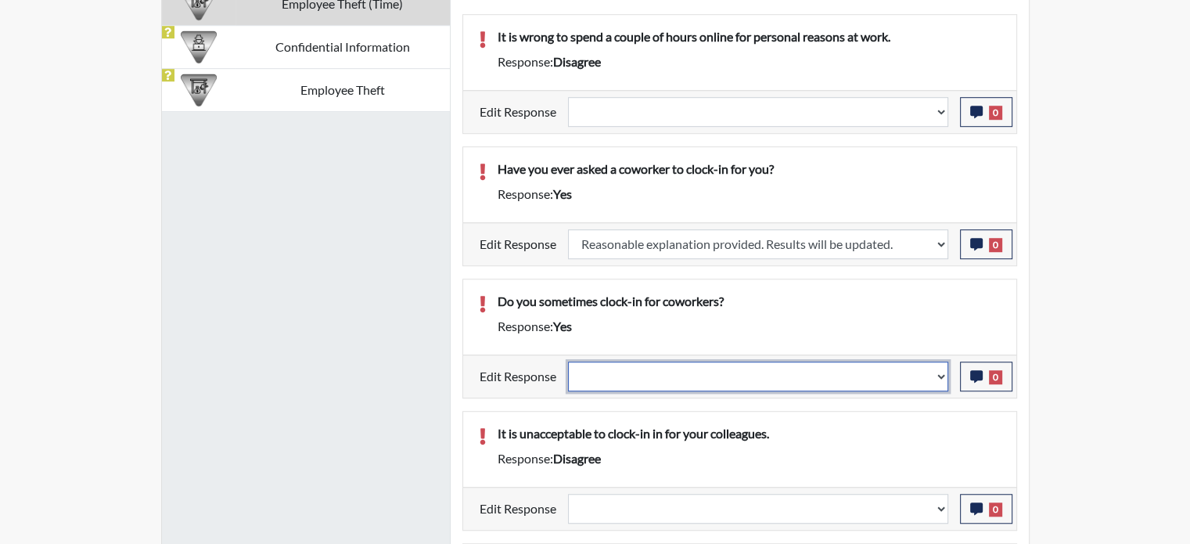
click at [740, 375] on select "Question is not relevant. Results will be updated. Reasonable explanation provi…" at bounding box center [758, 377] width 380 height 30
click at [568, 362] on select "Question is not relevant. Results will be updated. Reasonable explanation provi…" at bounding box center [758, 377] width 380 height 30
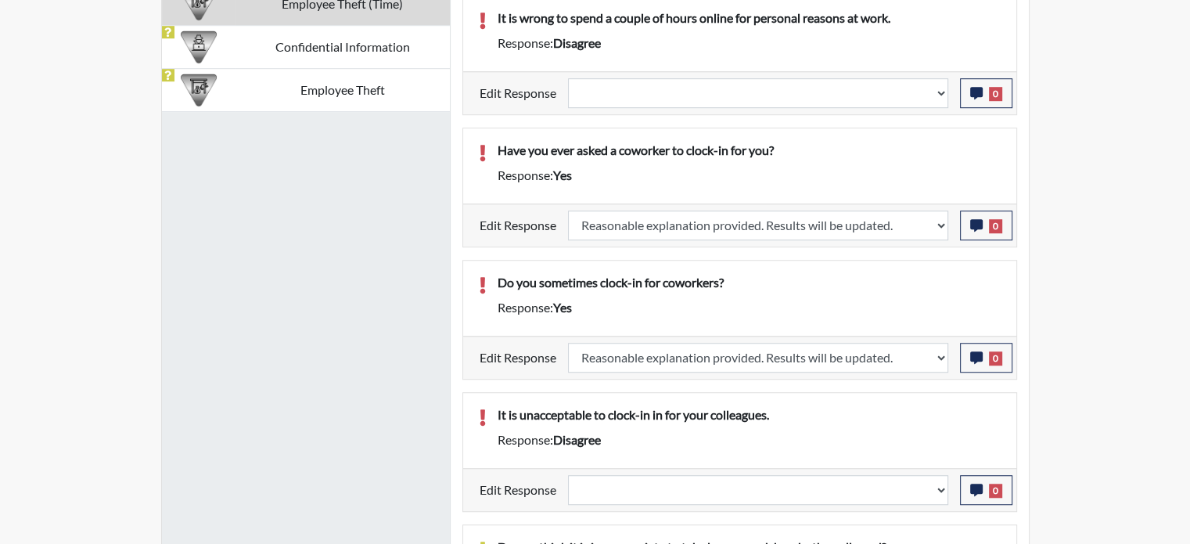
scroll to position [260, 650]
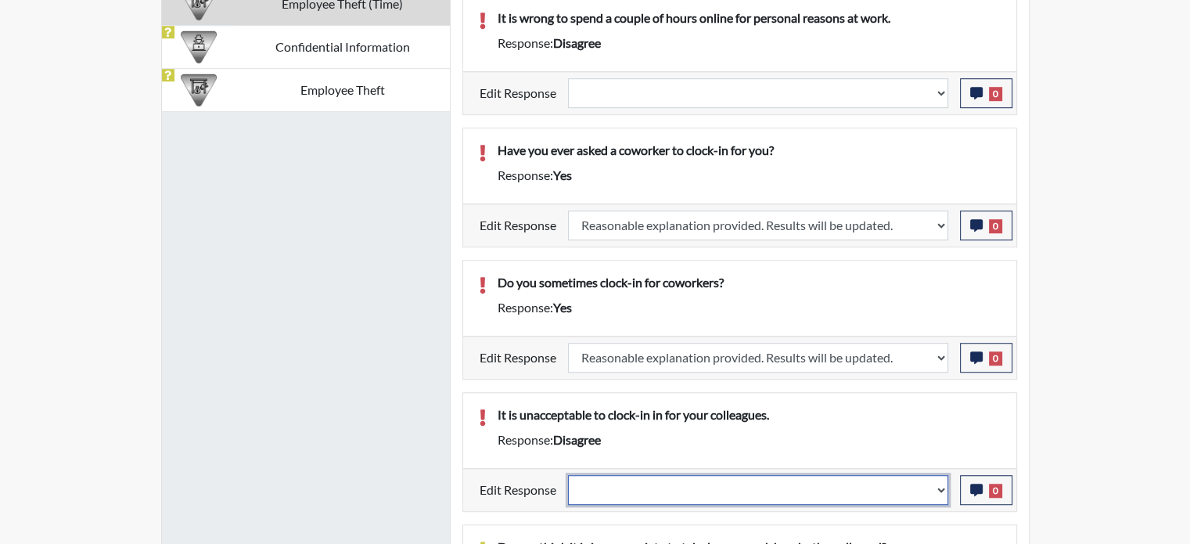
click at [785, 488] on select "Question is not relevant. Results will be updated. Reasonable explanation provi…" at bounding box center [758, 490] width 380 height 30
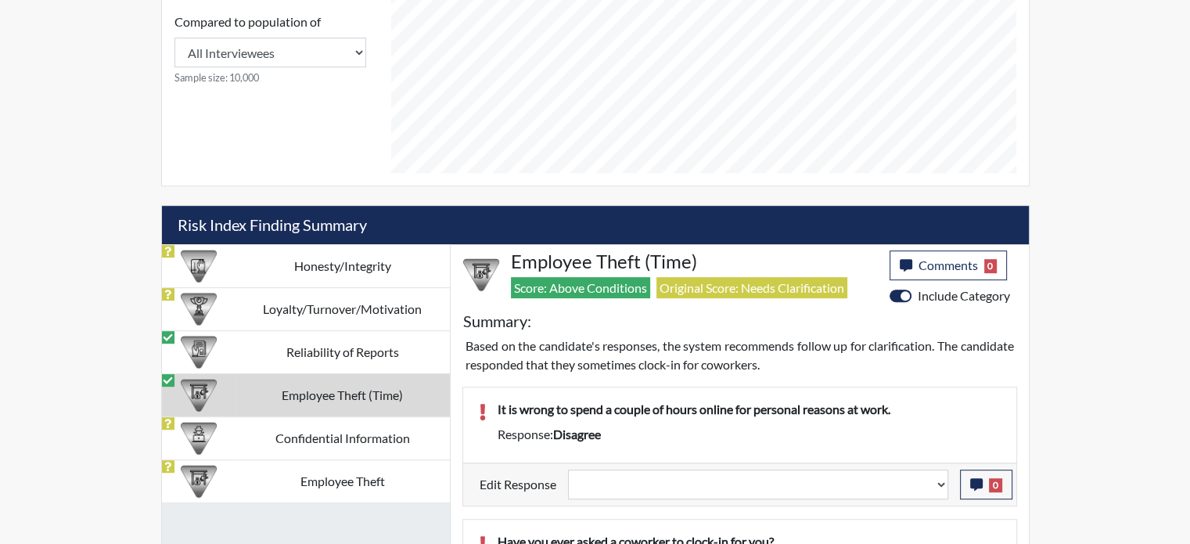
scroll to position [783, 0]
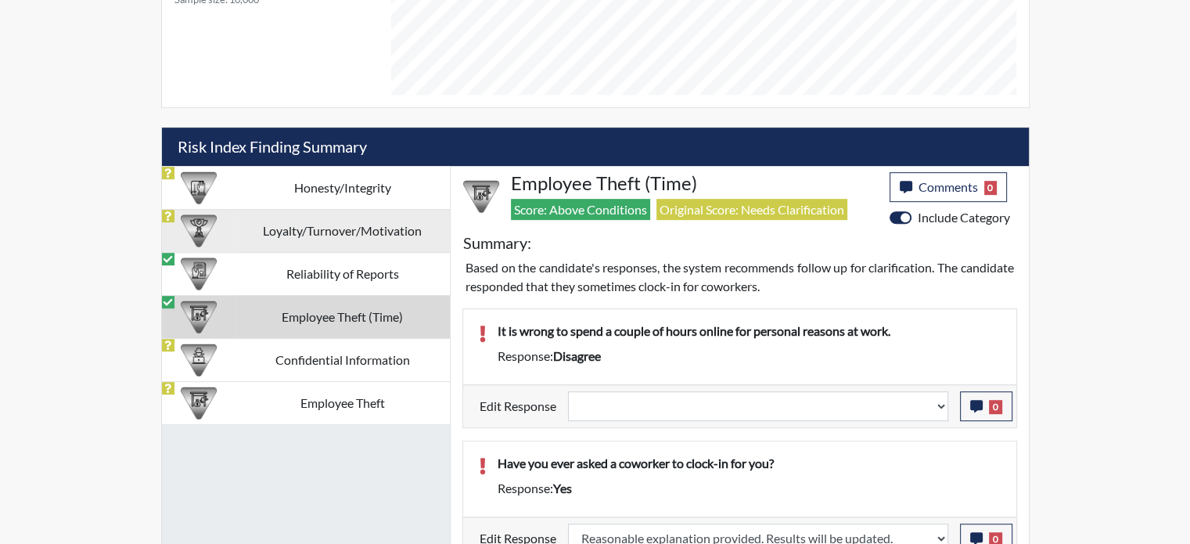
click at [380, 235] on td "Loyalty/Turnover/Motivation" at bounding box center [343, 230] width 214 height 43
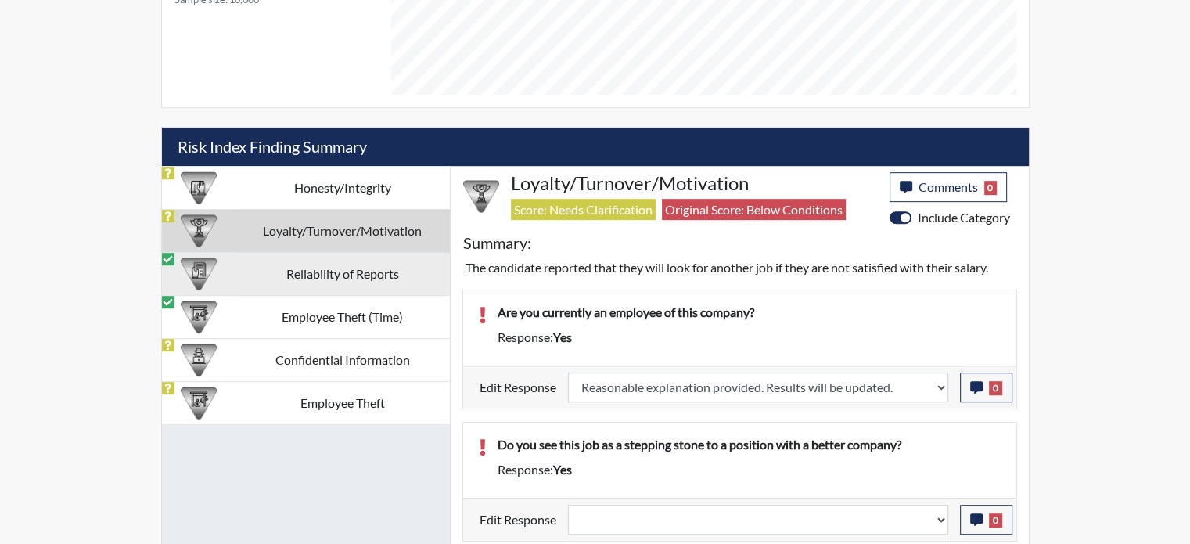
click at [312, 268] on td "Reliability of Reports" at bounding box center [343, 273] width 214 height 43
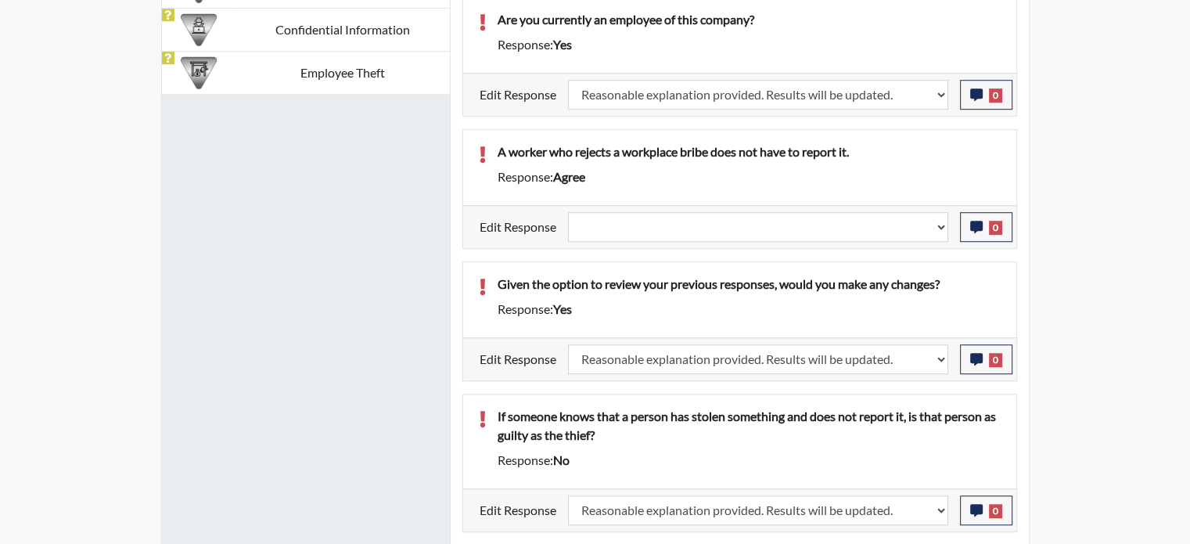
scroll to position [1174, 0]
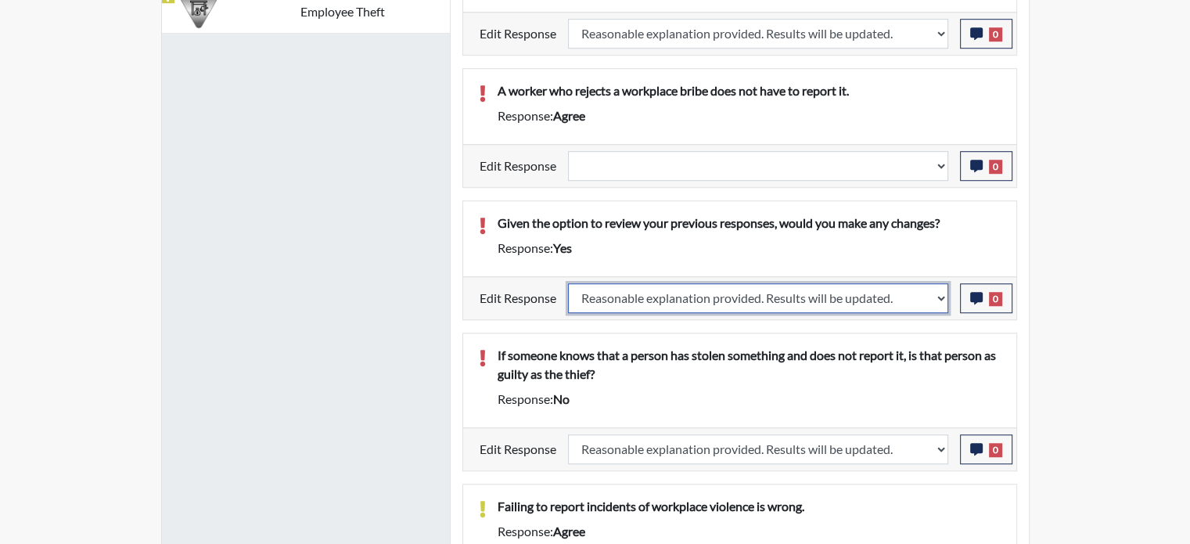
click at [626, 293] on select "Question is not relevant. Results will be updated. Reasonable explanation provi…" at bounding box center [758, 298] width 380 height 30
click at [568, 283] on select "Question is not relevant. Results will be updated. Reasonable explanation provi…" at bounding box center [758, 298] width 380 height 30
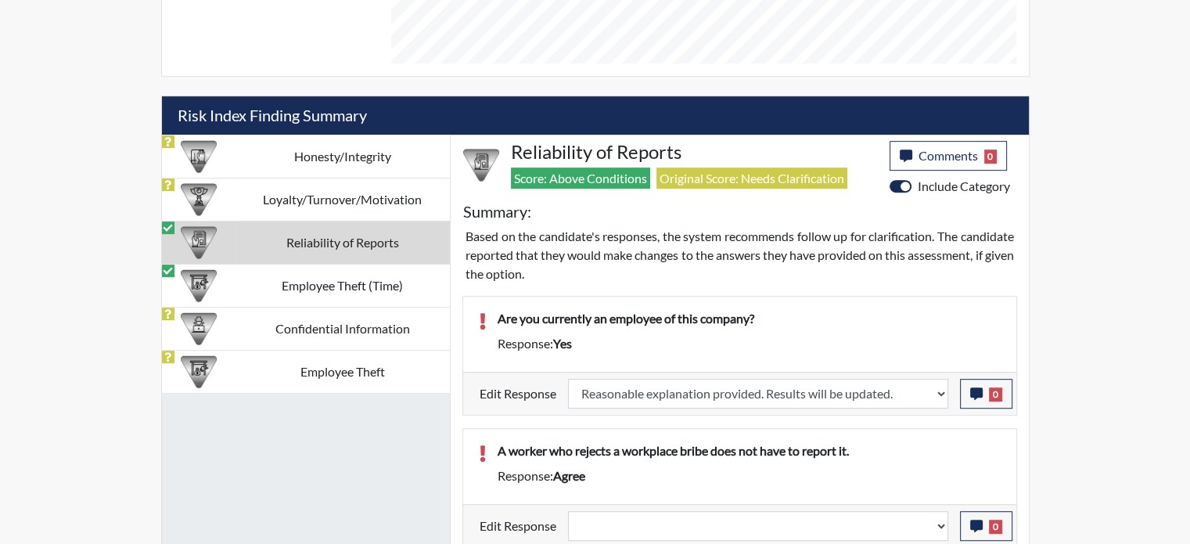
scroll to position [861, 0]
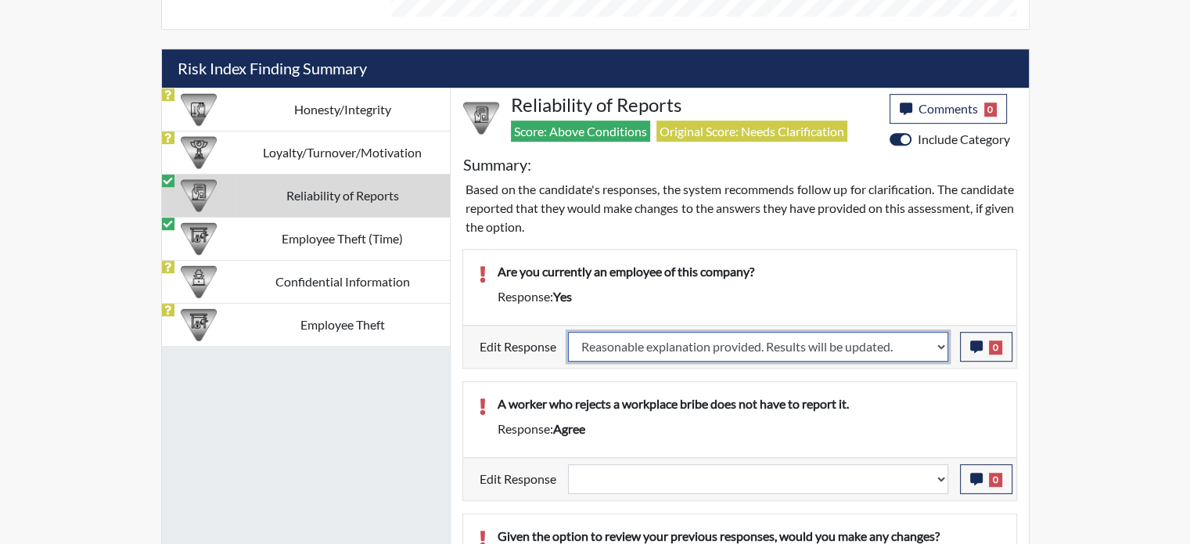
click at [686, 333] on select "Question is not relevant. Results will be updated. Reasonable explanation provi…" at bounding box center [758, 347] width 380 height 30
click at [568, 332] on select "Question is not relevant. Results will be updated. Reasonable explanation provi…" at bounding box center [758, 347] width 380 height 30
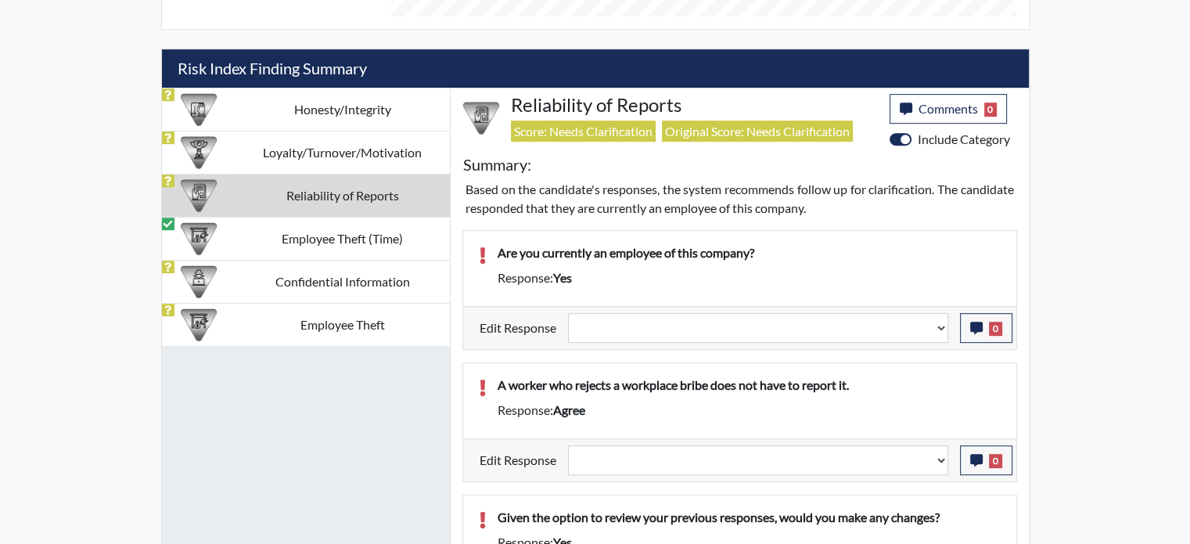
scroll to position [260, 650]
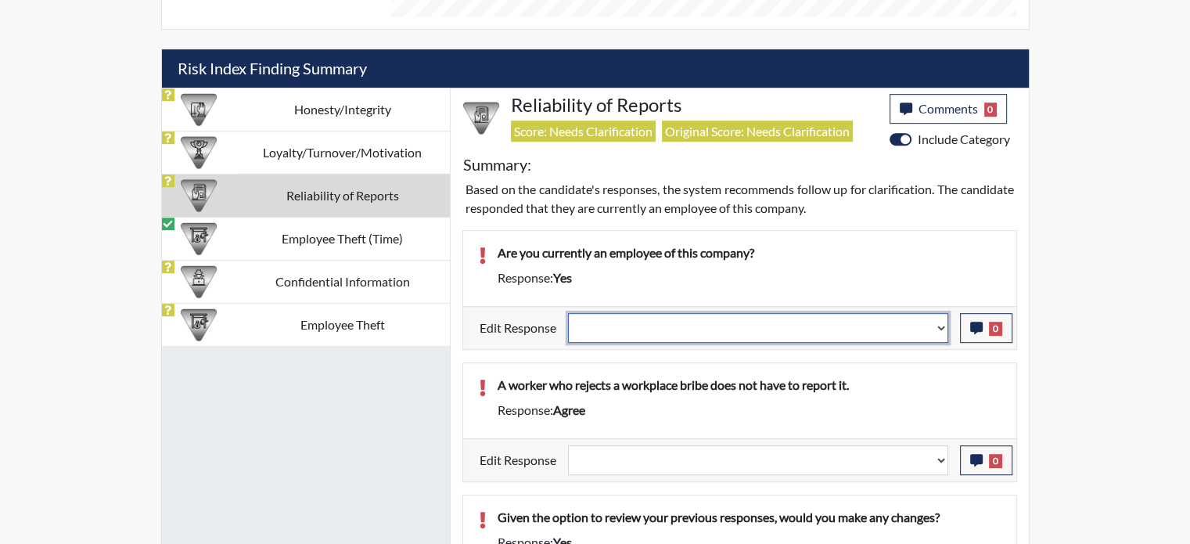
click at [711, 326] on select "Question is not relevant. Results will be updated. Reasonable explanation provi…" at bounding box center [758, 328] width 380 height 30
click at [568, 313] on select "Question is not relevant. Results will be updated. Reasonable explanation provi…" at bounding box center [758, 328] width 380 height 30
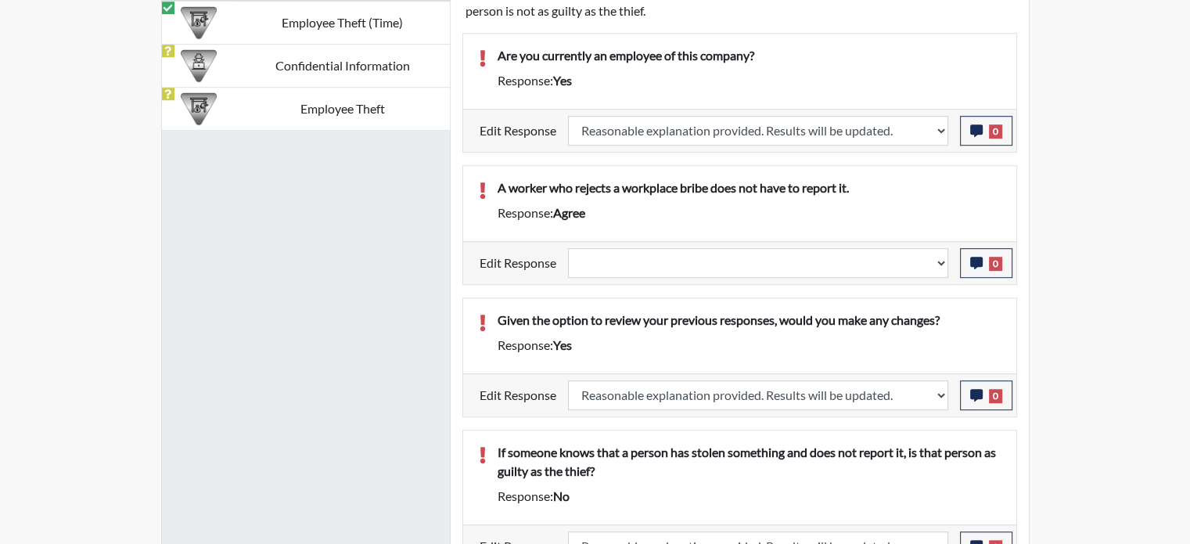
scroll to position [1096, 0]
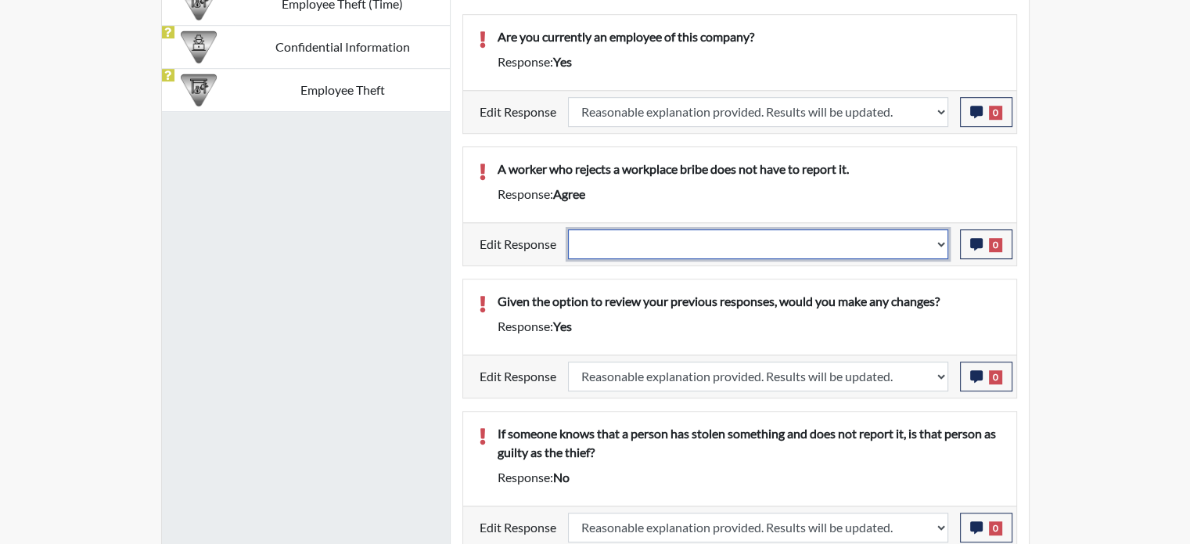
click at [789, 229] on select "Question is not relevant. Results will be updated. Reasonable explanation provi…" at bounding box center [758, 244] width 380 height 30
click at [568, 229] on select "Question is not relevant. Results will be updated. Reasonable explanation provi…" at bounding box center [758, 244] width 380 height 30
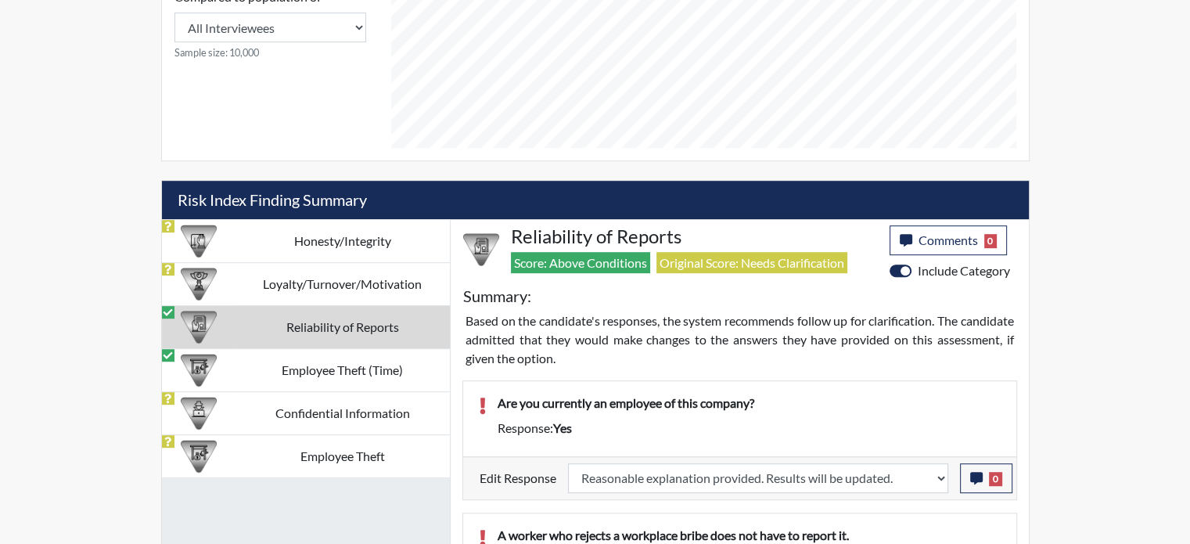
scroll to position [721, 0]
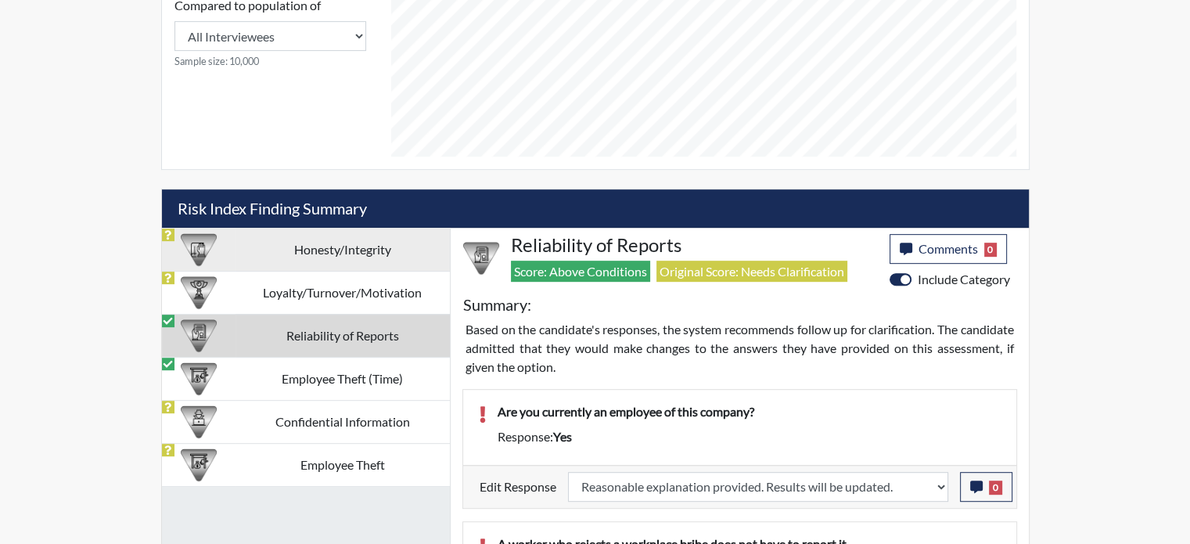
click at [369, 241] on td "Honesty/Integrity" at bounding box center [343, 249] width 214 height 43
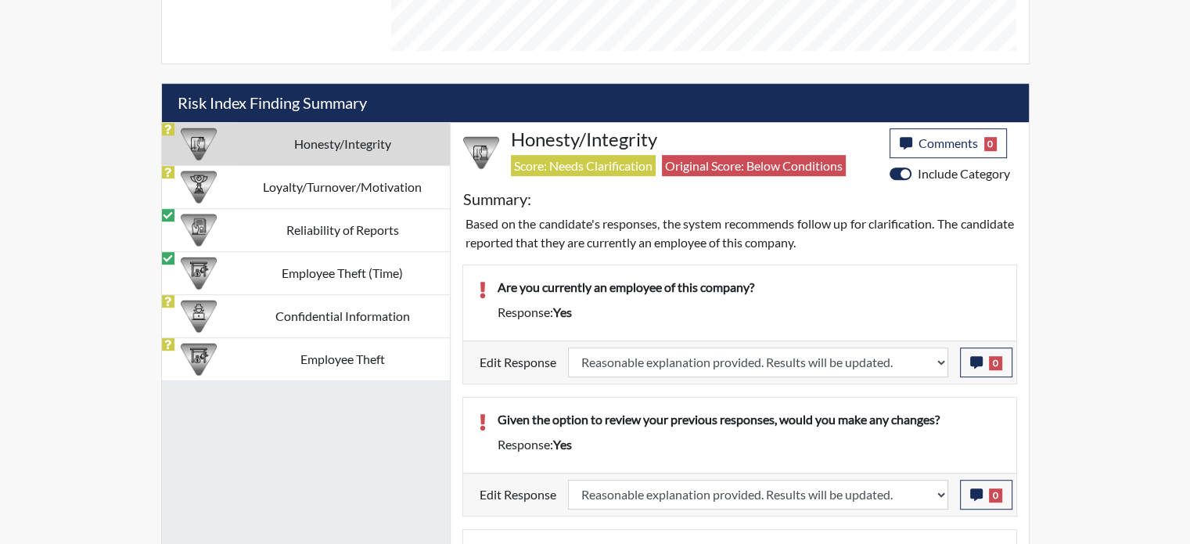
scroll to position [799, 0]
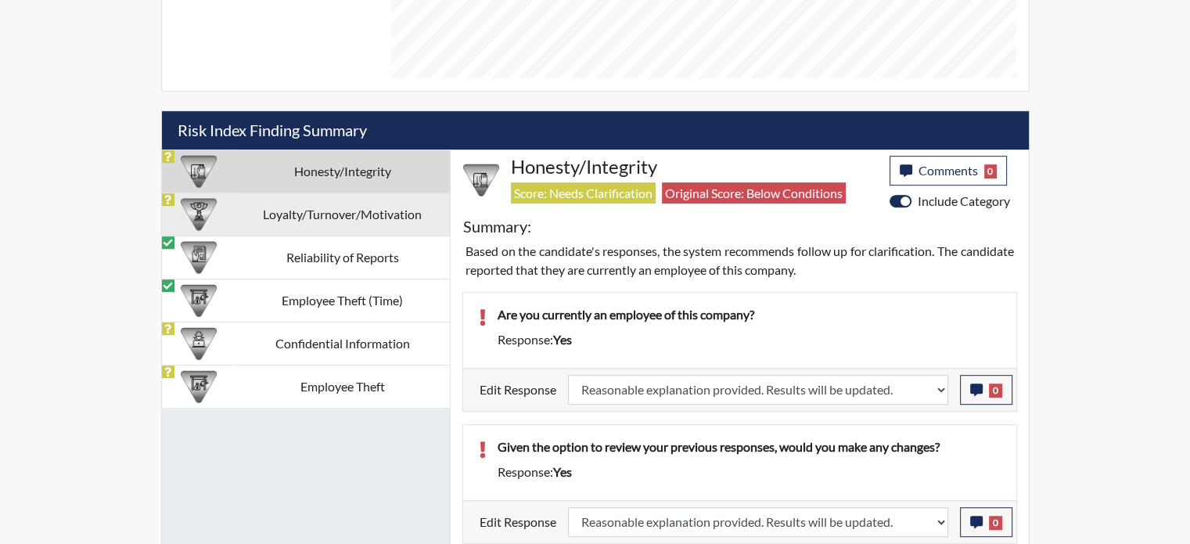
click at [433, 195] on td "Loyalty/Turnover/Motivation" at bounding box center [343, 214] width 214 height 43
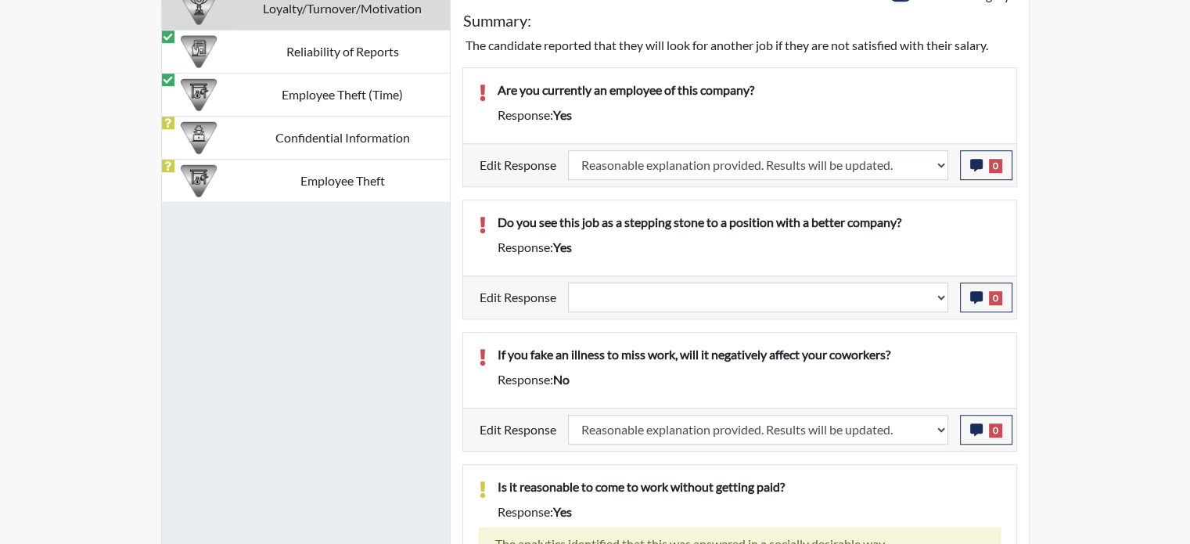
scroll to position [1034, 0]
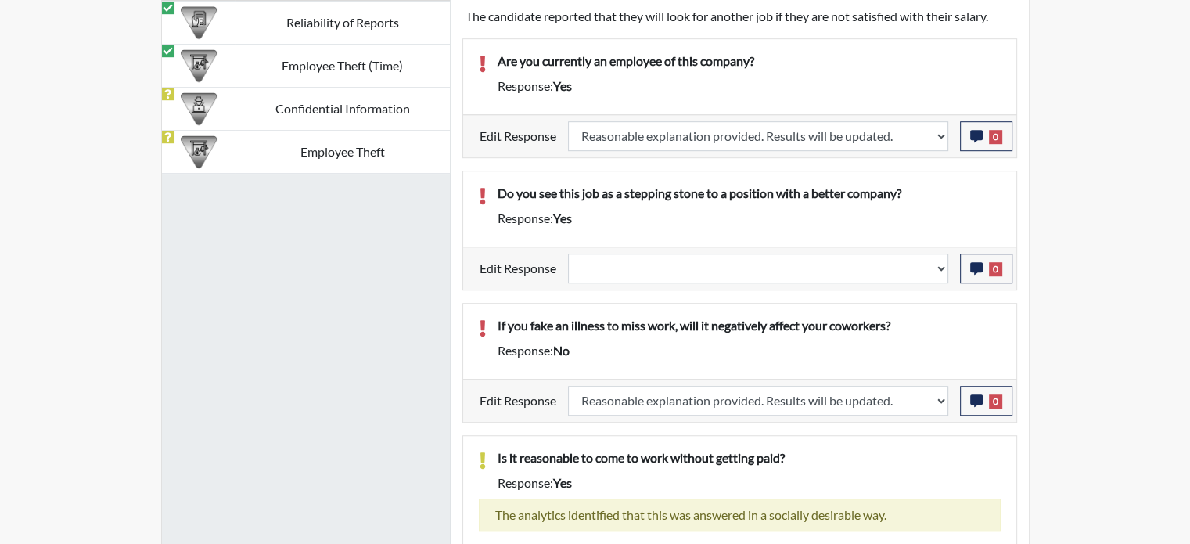
click at [546, 271] on label "Edit Response" at bounding box center [518, 269] width 77 height 30
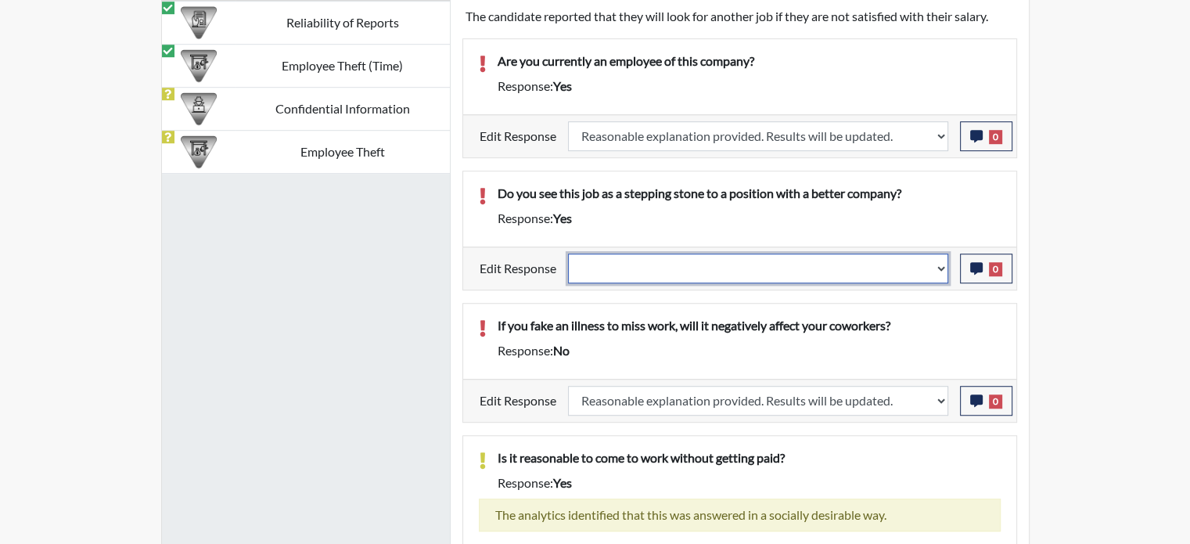
click at [729, 272] on select "Question is not relevant. Results will be updated. Reasonable explanation provi…" at bounding box center [758, 269] width 380 height 30
click at [568, 254] on select "Question is not relevant. Results will be updated. Reasonable explanation provi…" at bounding box center [758, 269] width 380 height 30
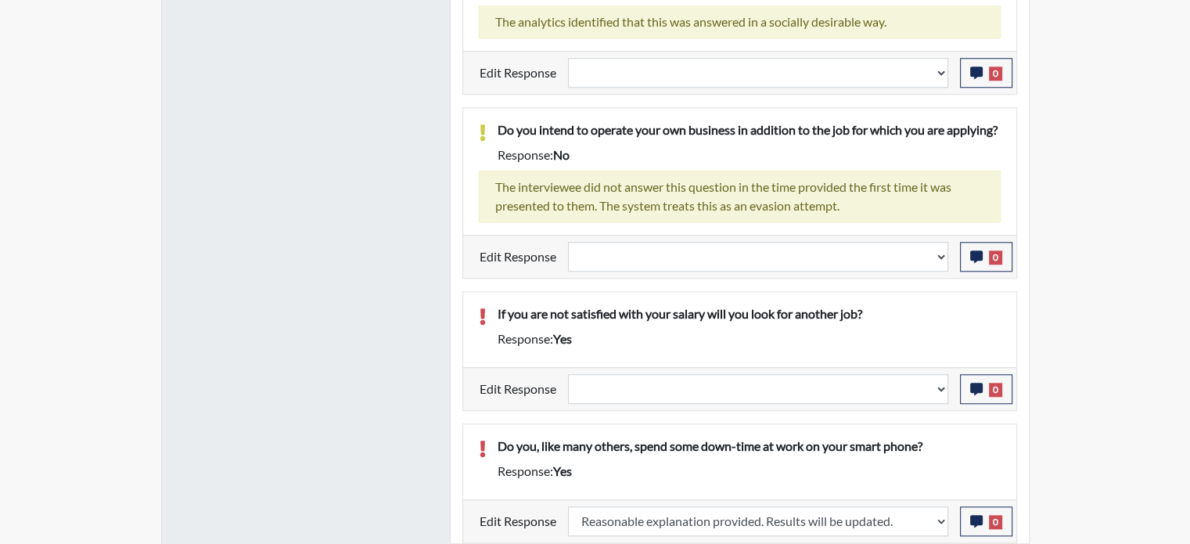
scroll to position [1558, 0]
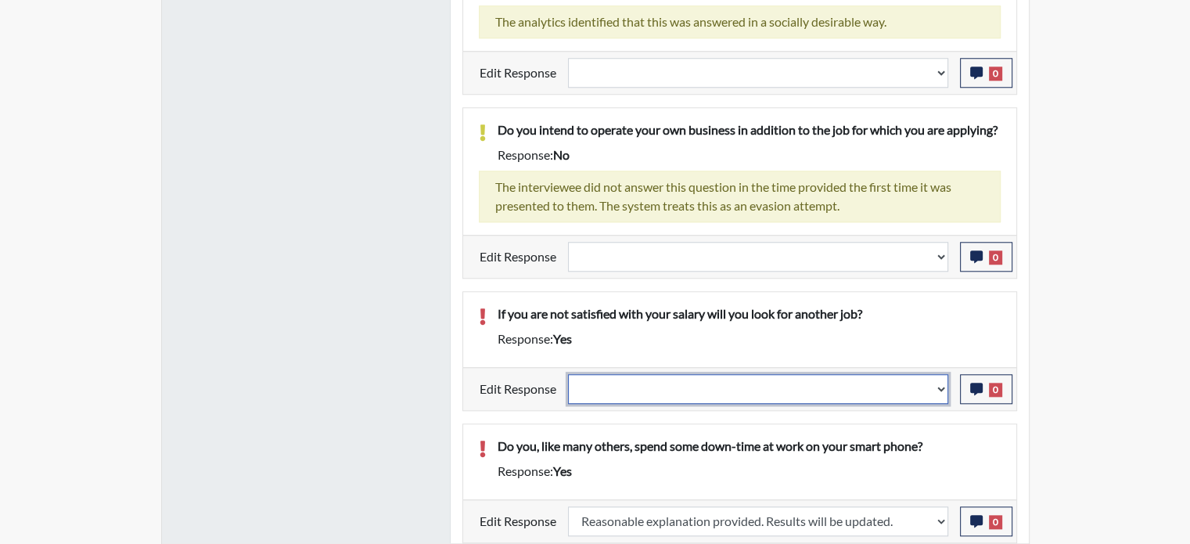
click at [742, 384] on select "Question is not relevant. Results will be updated. Reasonable explanation provi…" at bounding box center [758, 389] width 380 height 30
click at [568, 374] on select "Question is not relevant. Results will be updated. Reasonable explanation provi…" at bounding box center [758, 389] width 380 height 30
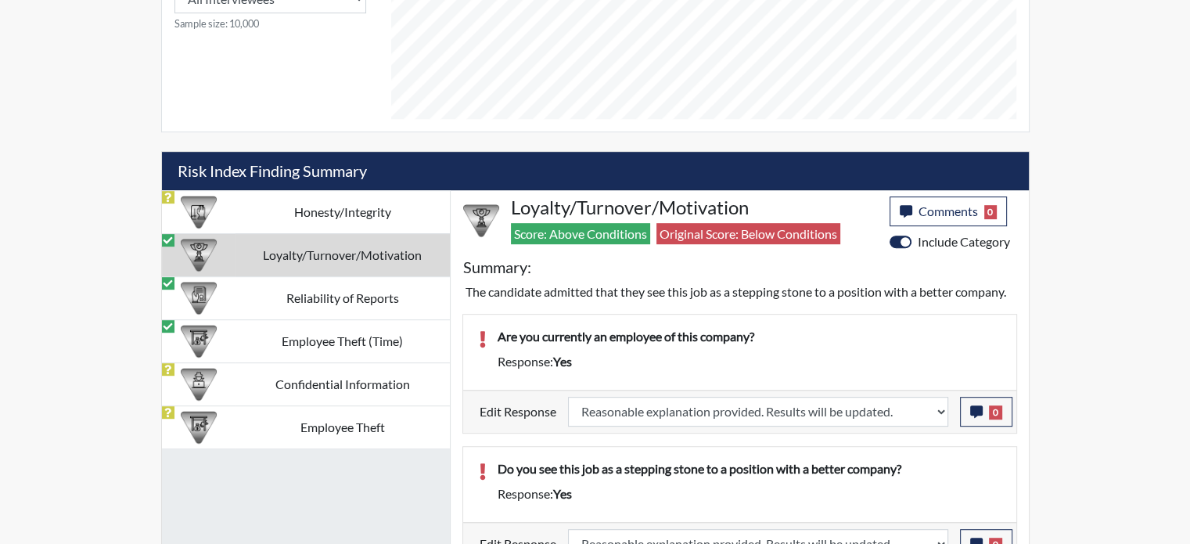
scroll to position [756, 0]
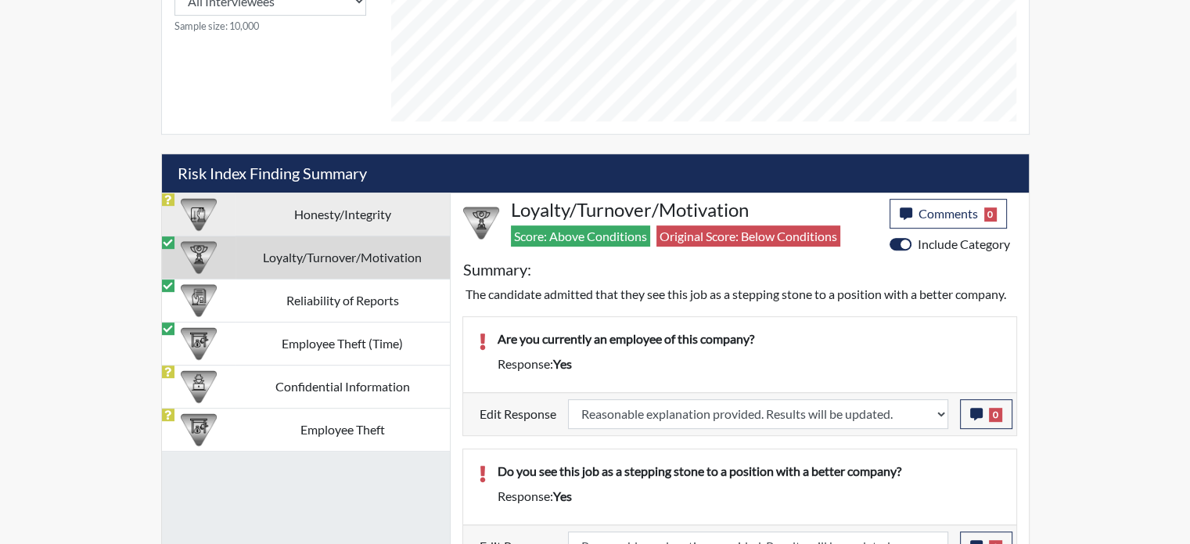
click at [349, 220] on td "Honesty/Integrity" at bounding box center [343, 214] width 214 height 43
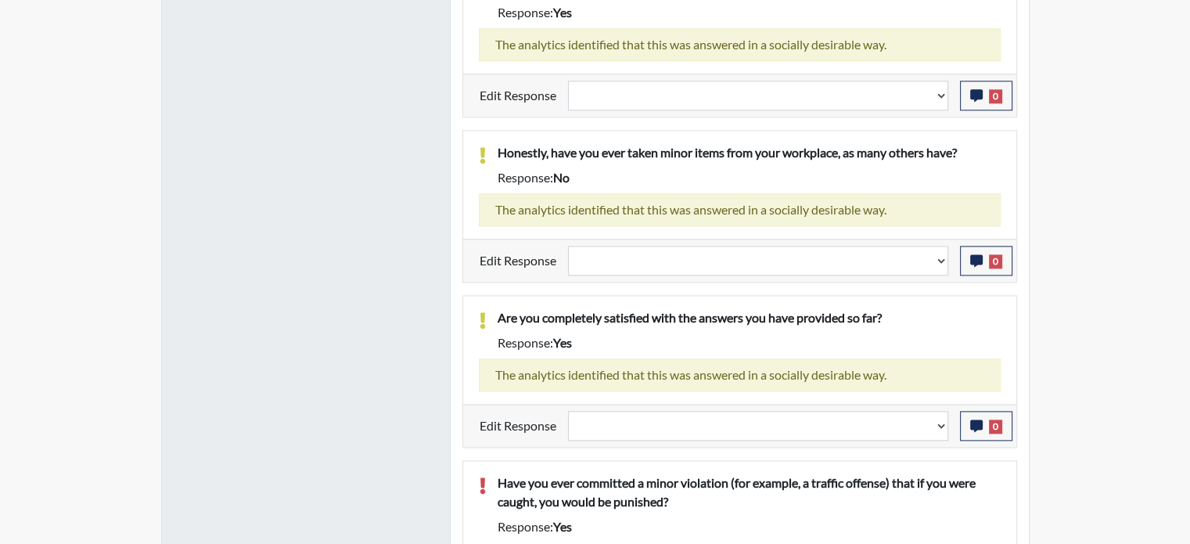
scroll to position [2037, 0]
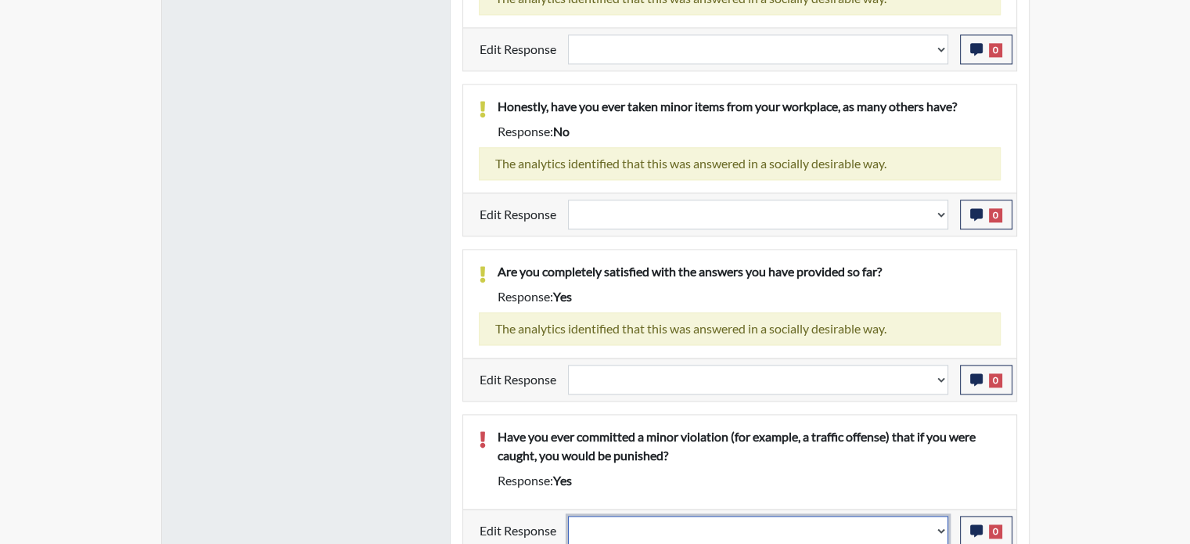
click at [689, 516] on select "Question is not relevant. Results will be updated. Reasonable explanation provi…" at bounding box center [758, 531] width 380 height 30
click at [568, 516] on select "Question is not relevant. Results will be updated. Reasonable explanation provi…" at bounding box center [758, 531] width 380 height 30
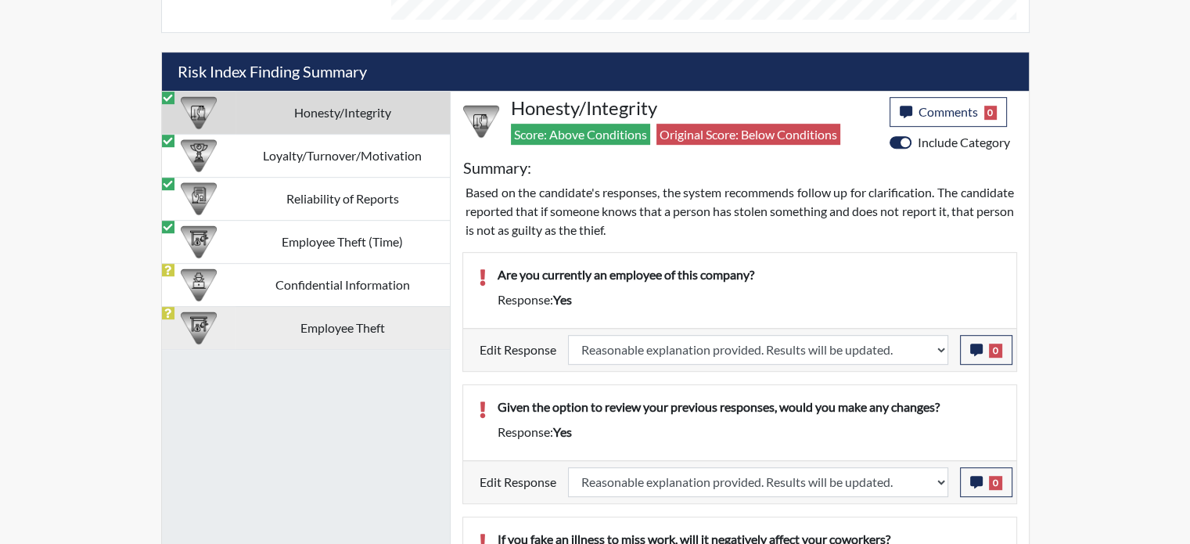
scroll to position [863, 0]
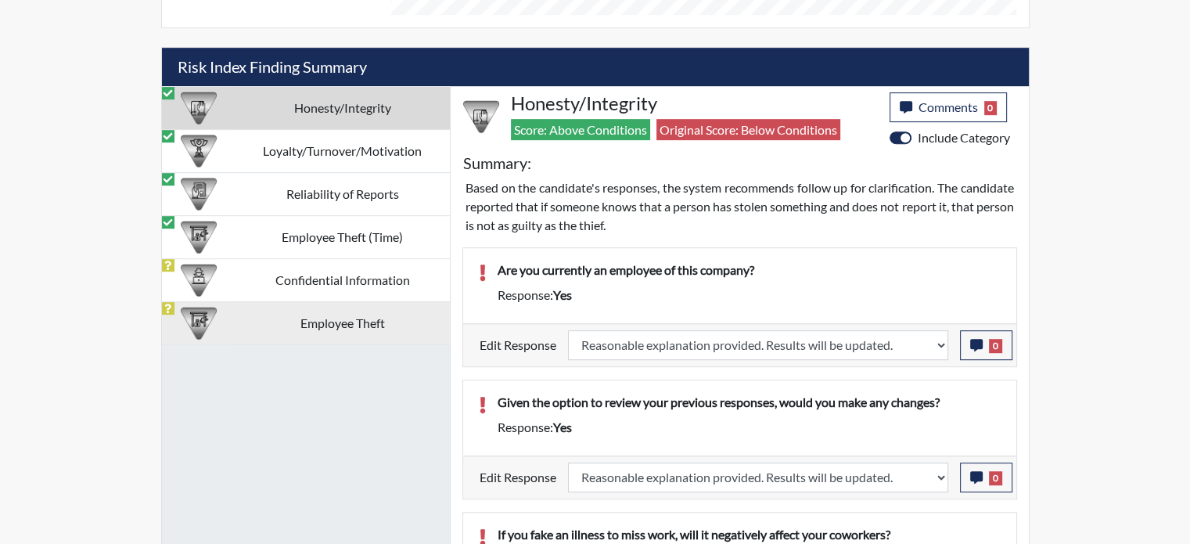
click at [382, 301] on td "Employee Theft" at bounding box center [343, 322] width 214 height 43
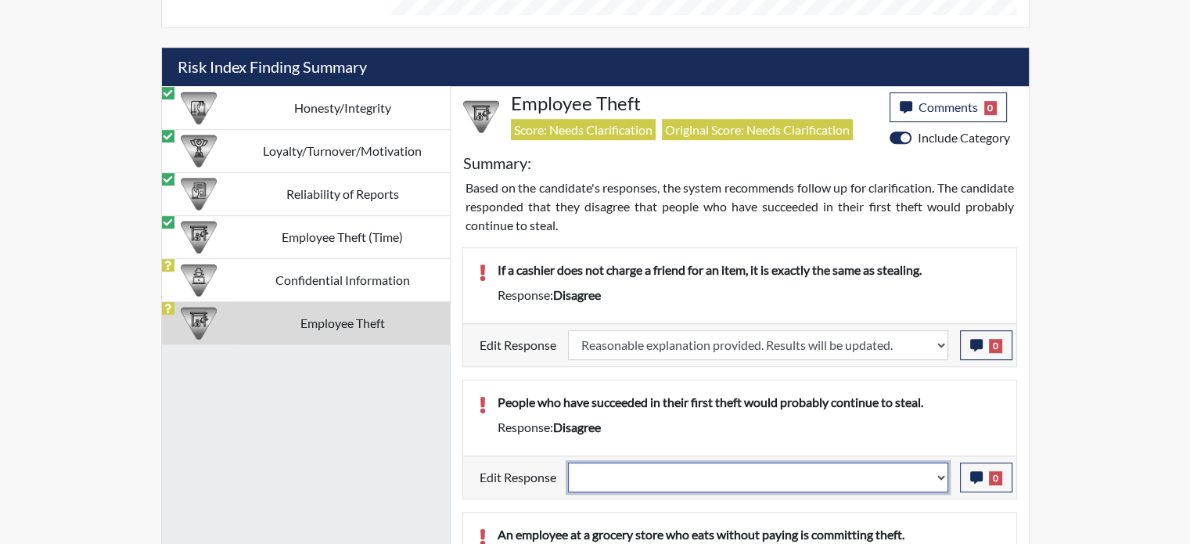
click at [820, 485] on select "Question is not relevant. Results will be updated. Reasonable explanation provi…" at bounding box center [758, 478] width 380 height 30
click at [568, 463] on select "Question is not relevant. Results will be updated. Reasonable explanation provi…" at bounding box center [758, 478] width 380 height 30
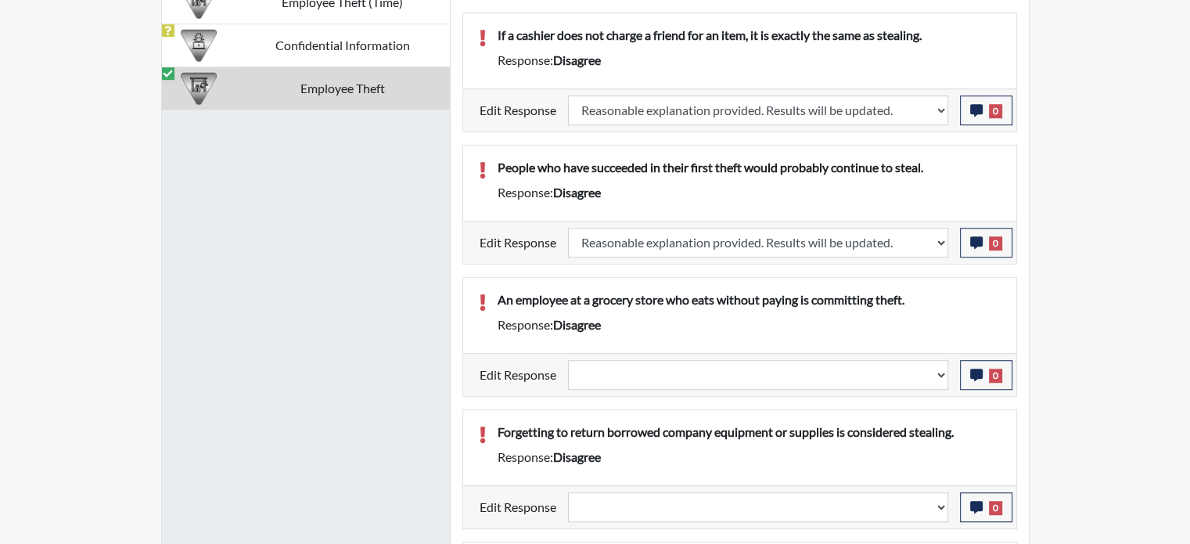
scroll to position [260, 650]
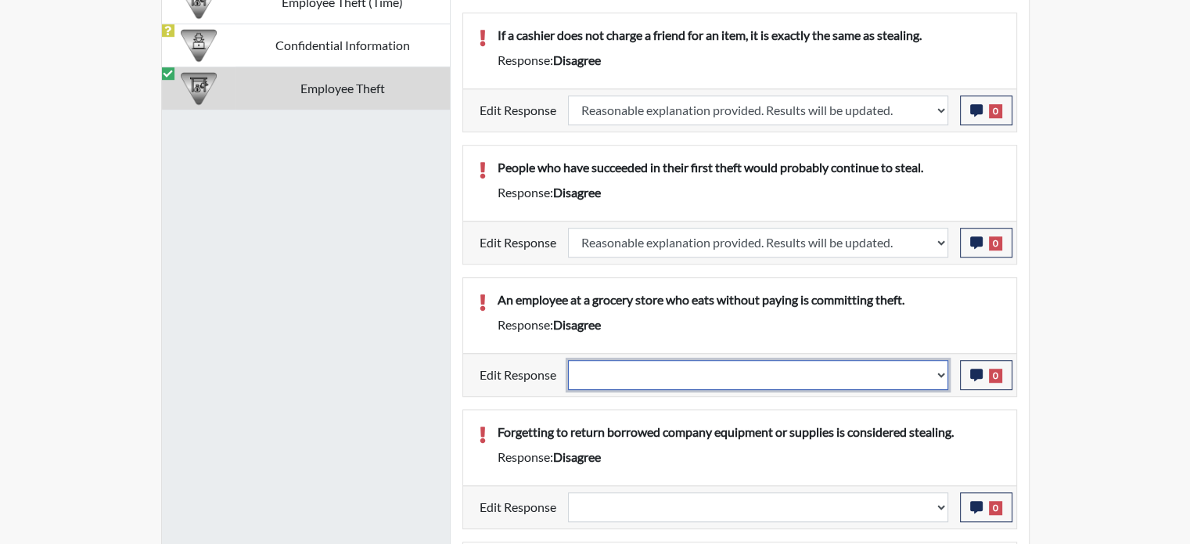
click at [872, 380] on select "Question is not relevant. Results will be updated. Reasonable explanation provi…" at bounding box center [758, 375] width 380 height 30
click at [568, 360] on select "Question is not relevant. Results will be updated. Reasonable explanation provi…" at bounding box center [758, 375] width 380 height 30
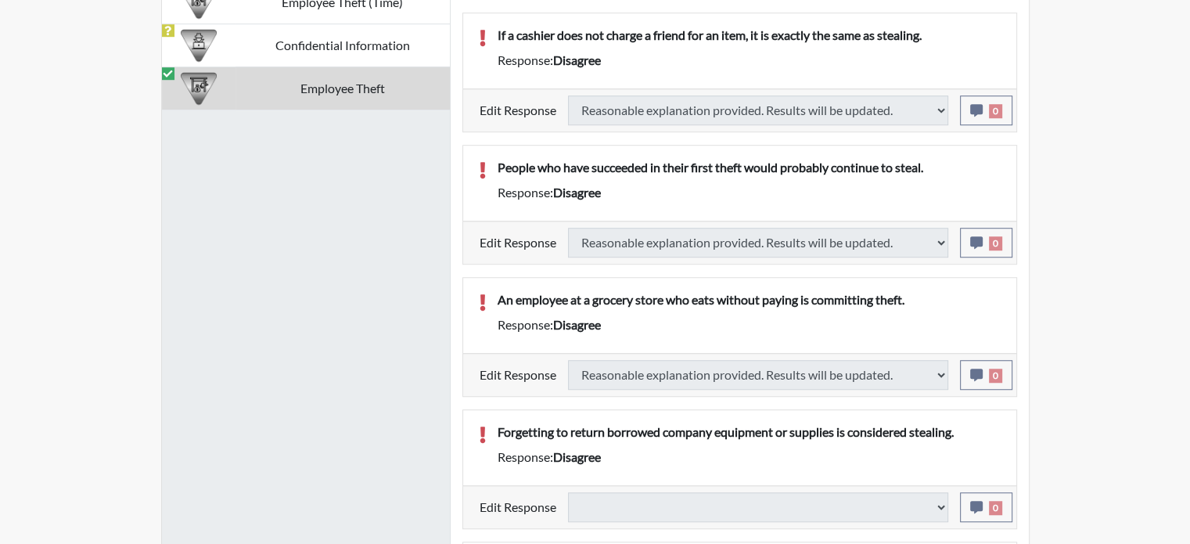
click at [826, 485] on div "Edit Response Question is not relevant. Results will be updated. Reasonable exp…" at bounding box center [739, 506] width 553 height 43
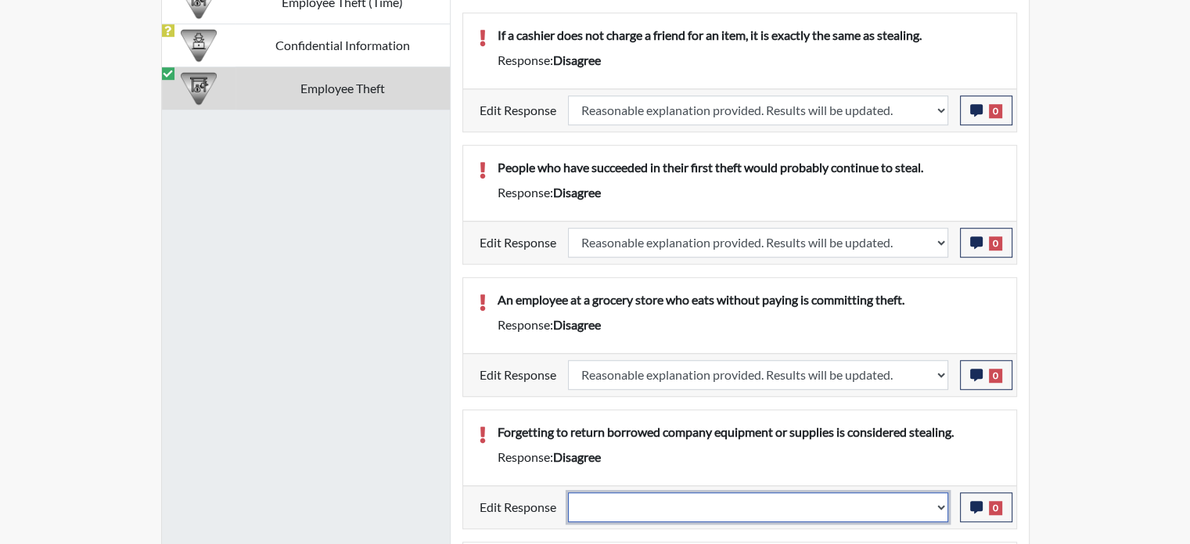
click at [823, 501] on select "Question is not relevant. Results will be updated. Reasonable explanation provi…" at bounding box center [758, 507] width 380 height 30
click at [568, 492] on select "Question is not relevant. Results will be updated. Reasonable explanation provi…" at bounding box center [758, 507] width 380 height 30
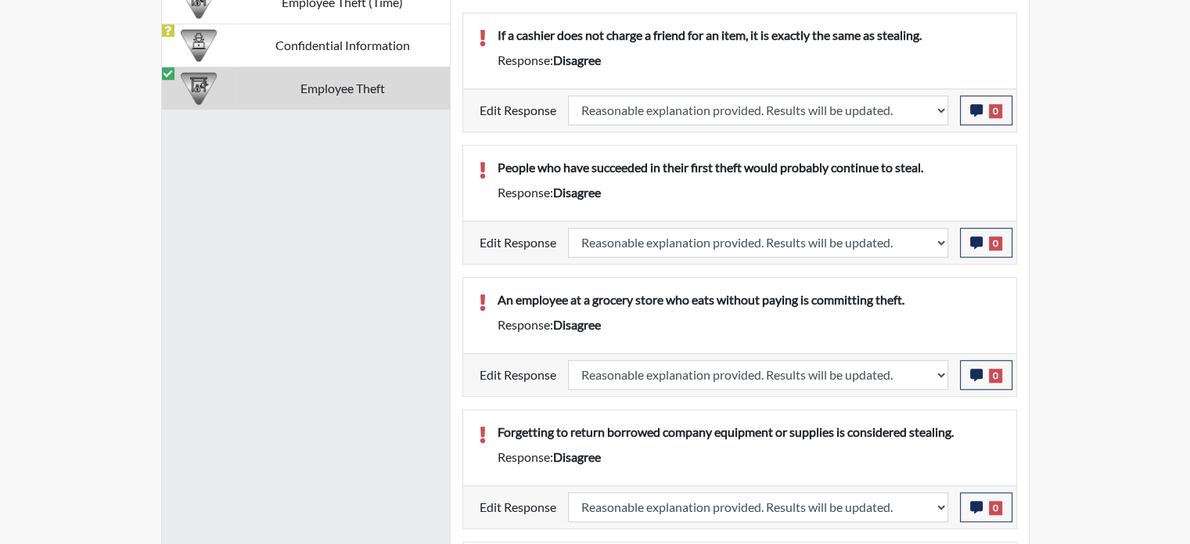
scroll to position [0, 0]
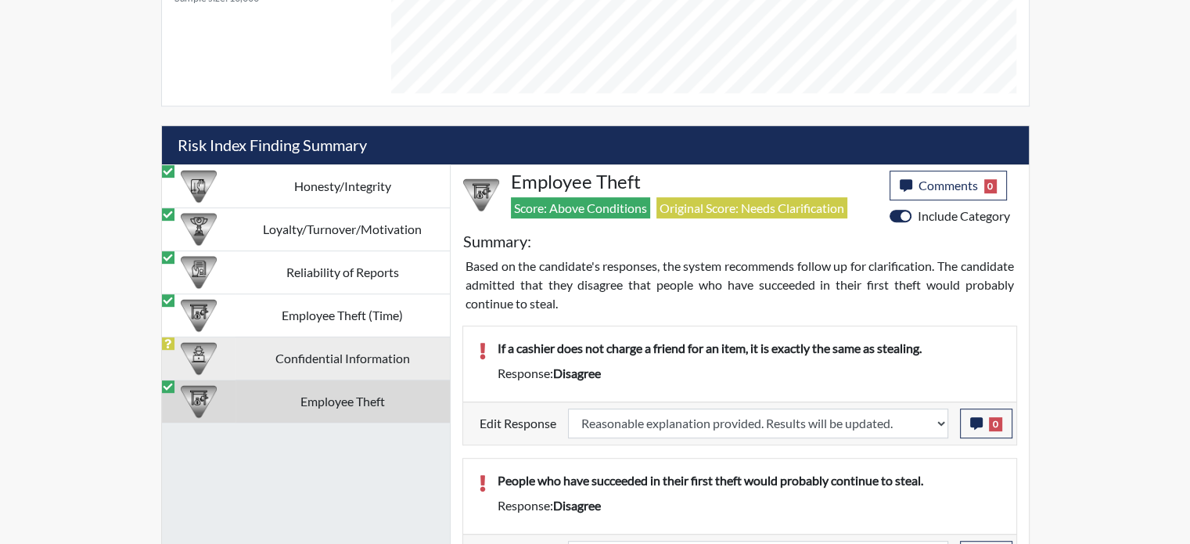
click at [387, 340] on td "Confidential Information" at bounding box center [343, 358] width 214 height 43
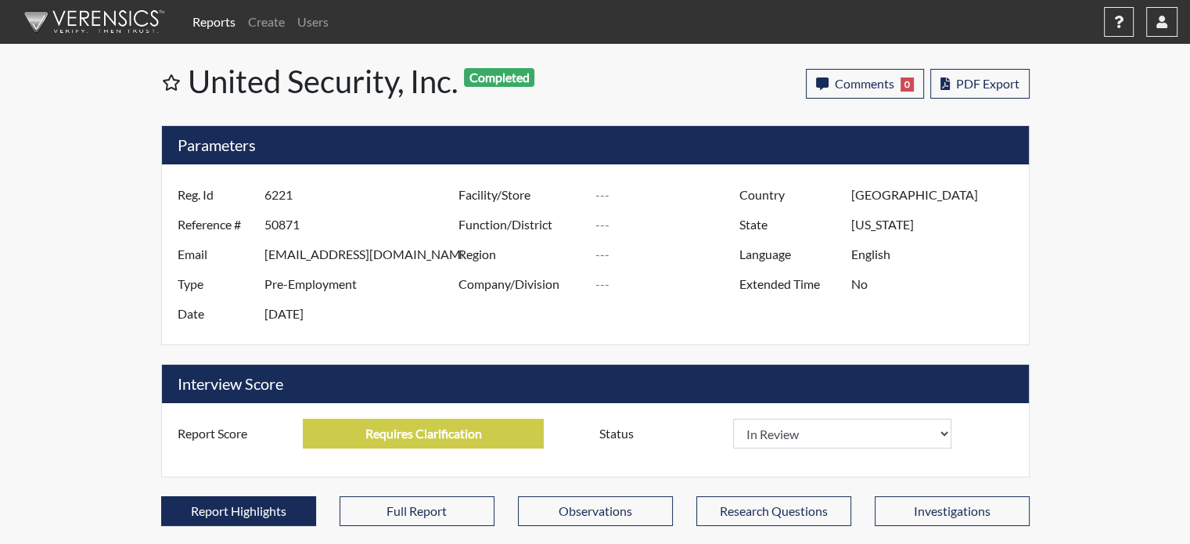
click at [205, 27] on link "Reports" at bounding box center [214, 21] width 56 height 31
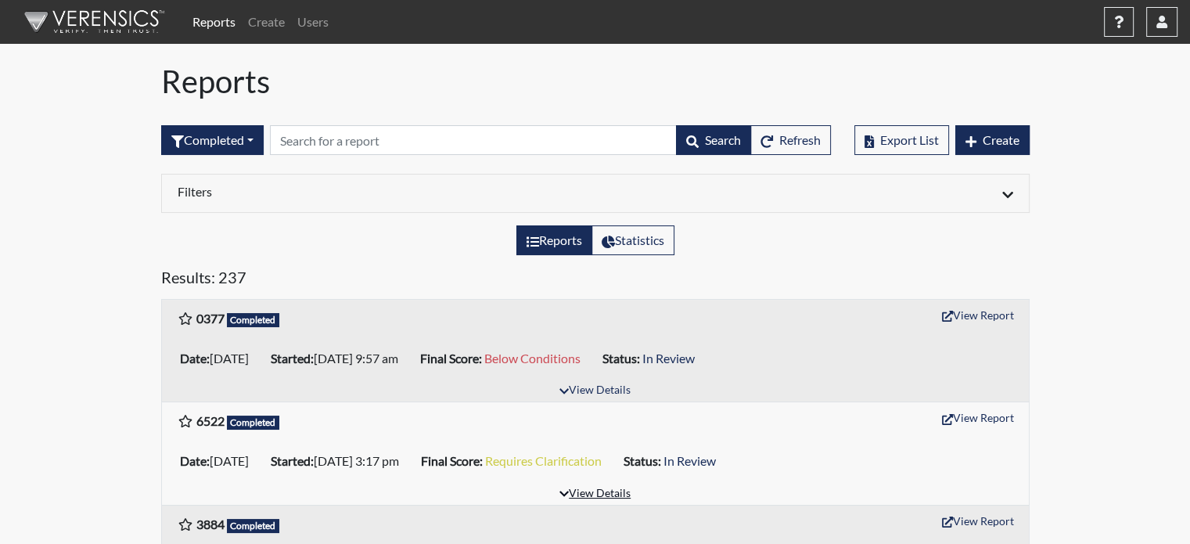
click at [598, 484] on button "View Details" at bounding box center [595, 494] width 85 height 21
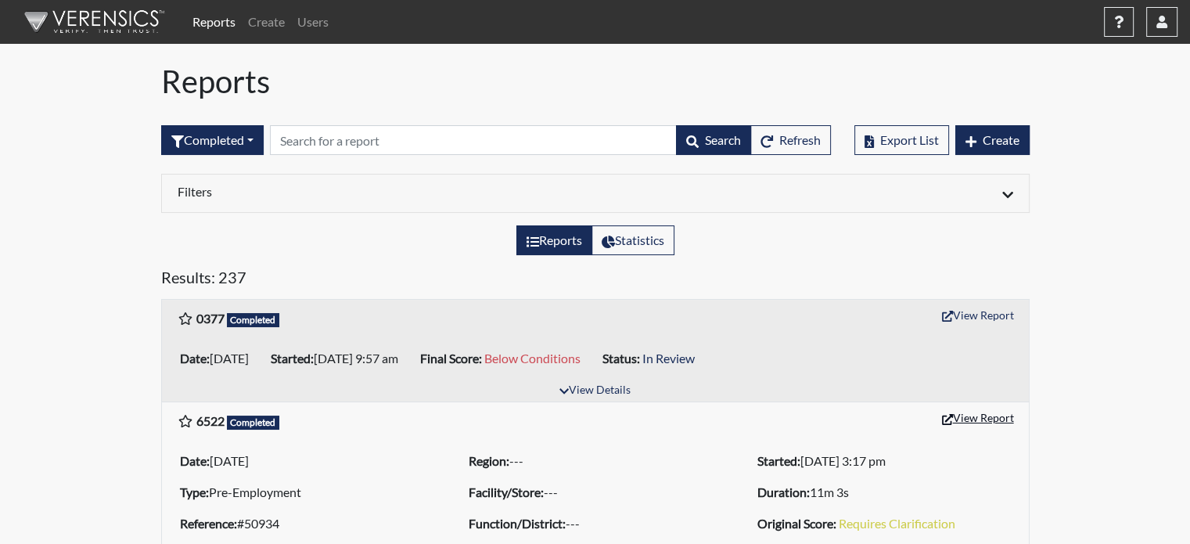
click at [991, 415] on button "View Report" at bounding box center [978, 417] width 86 height 24
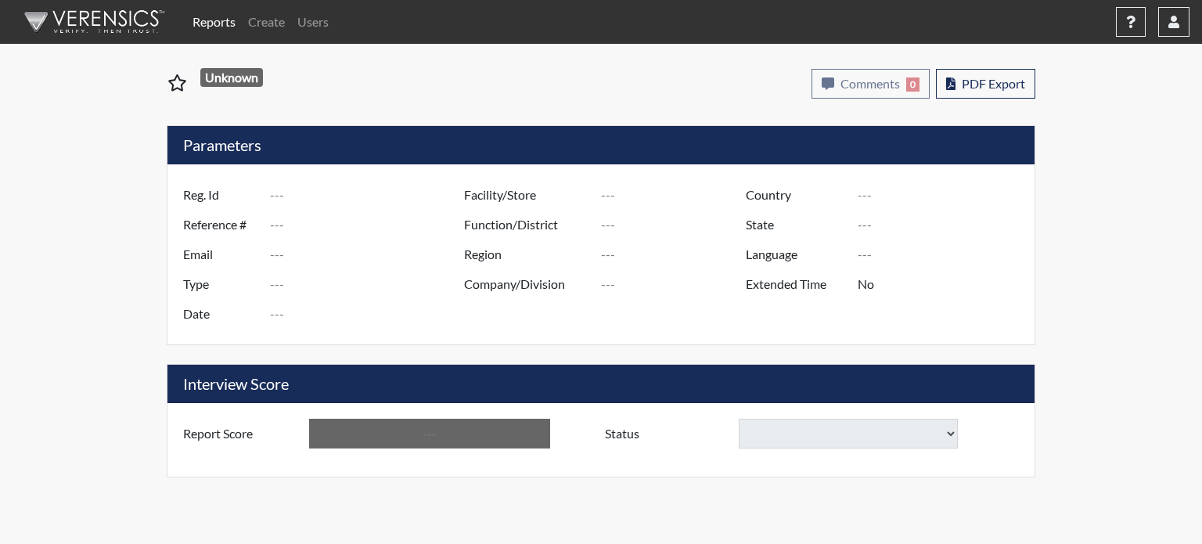
type input "6522"
type input "50934"
type input "[EMAIL_ADDRESS][DOMAIN_NAME]"
type input "Pre-Employment"
type input "[DATE]"
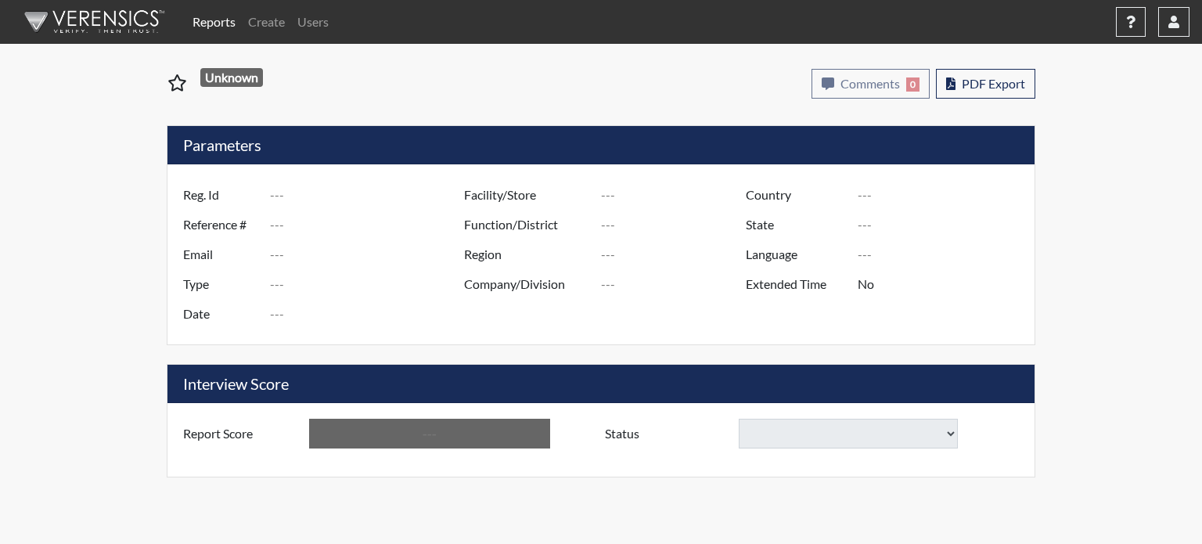
type input "[GEOGRAPHIC_DATA]"
type input "[US_STATE]"
type input "English"
type input "Requires Clarification"
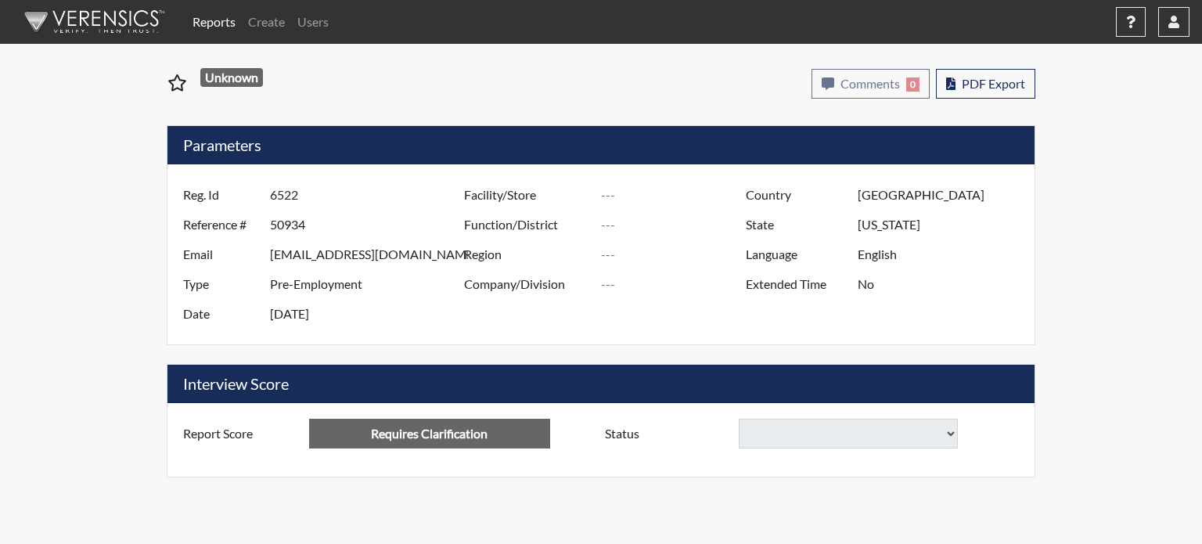
select select
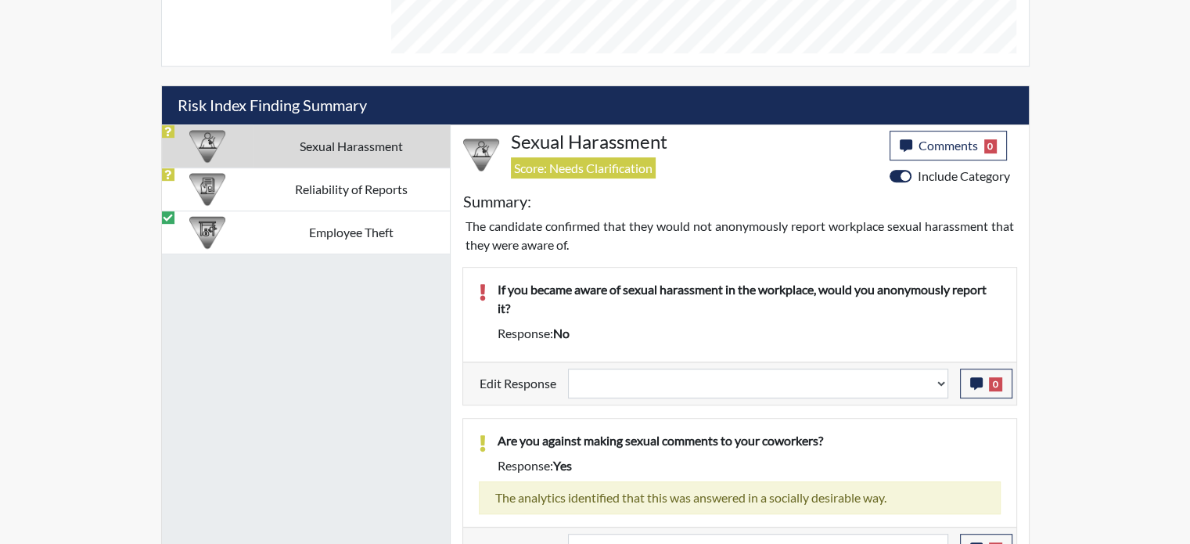
scroll to position [847, 0]
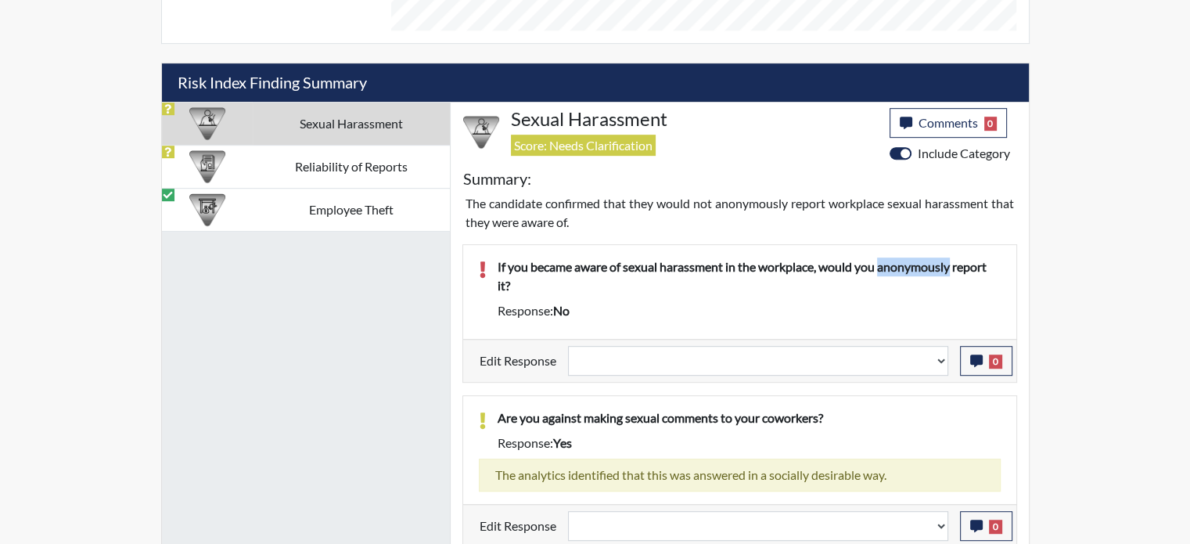
drag, startPoint x: 884, startPoint y: 265, endPoint x: 953, endPoint y: 261, distance: 68.3
click at [953, 261] on p "If you became aware of sexual harassment in the workplace, would you anonymousl…" at bounding box center [749, 277] width 503 height 38
click at [664, 287] on p "If you became aware of sexual harassment in the workplace, would you anonymousl…" at bounding box center [749, 277] width 503 height 38
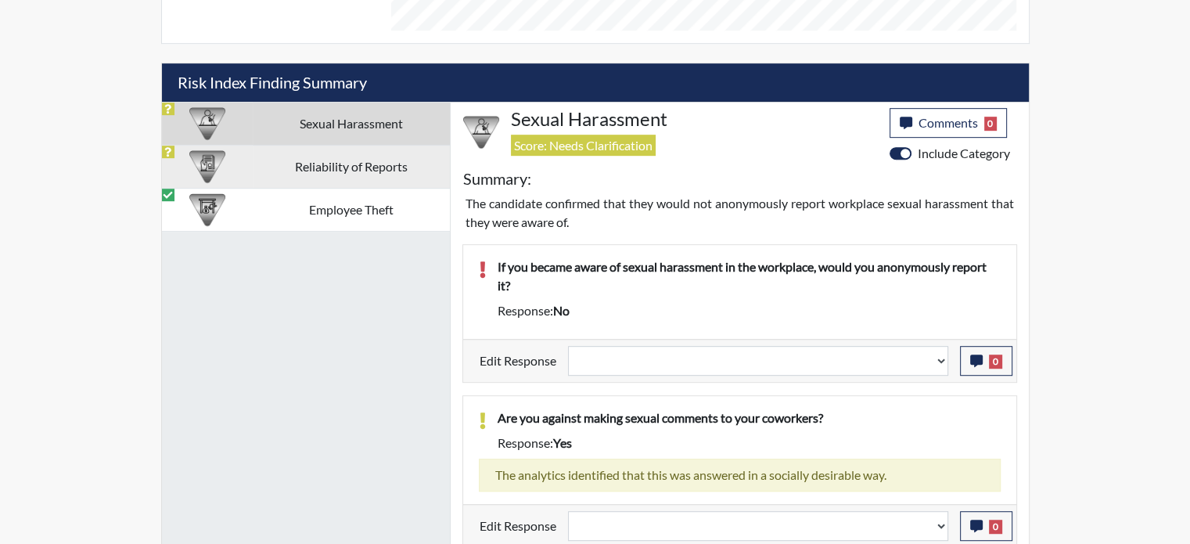
click at [225, 156] on div at bounding box center [207, 167] width 61 height 42
select select
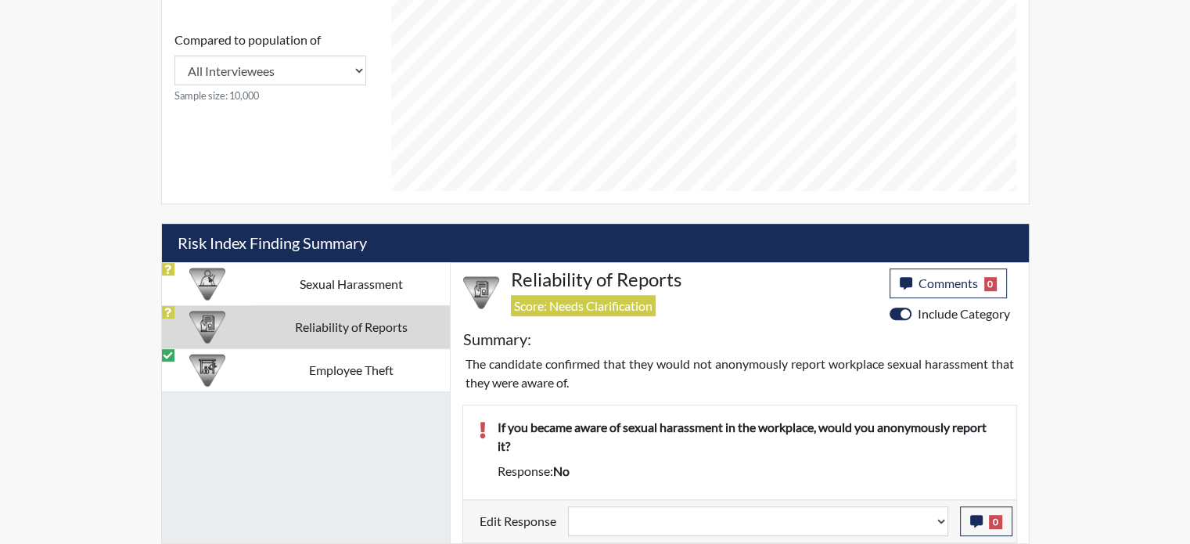
scroll to position [683, 0]
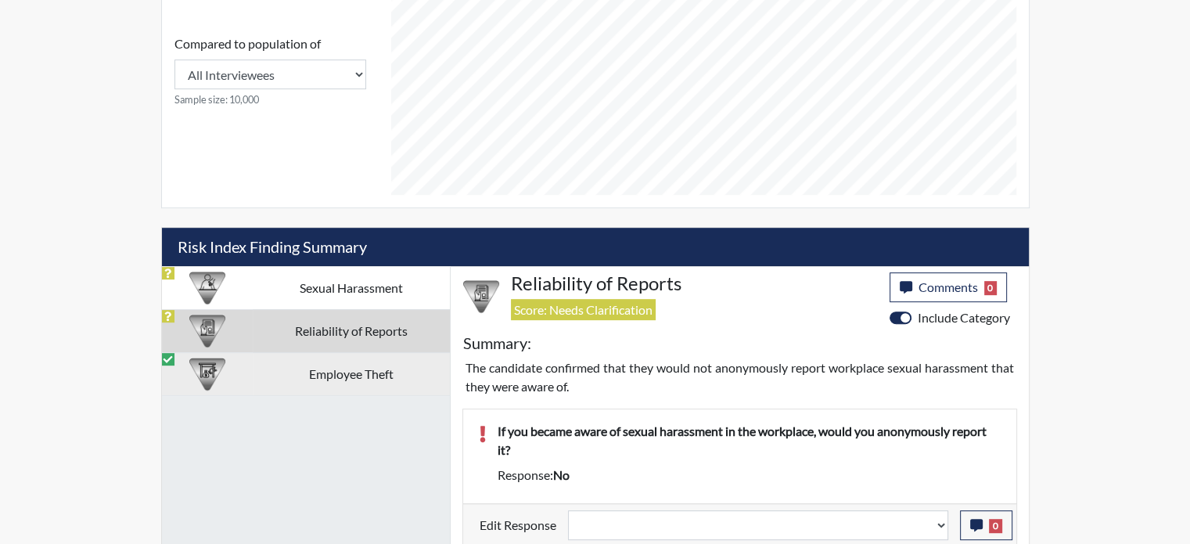
click at [413, 381] on td "Employee Theft" at bounding box center [351, 373] width 197 height 43
select select
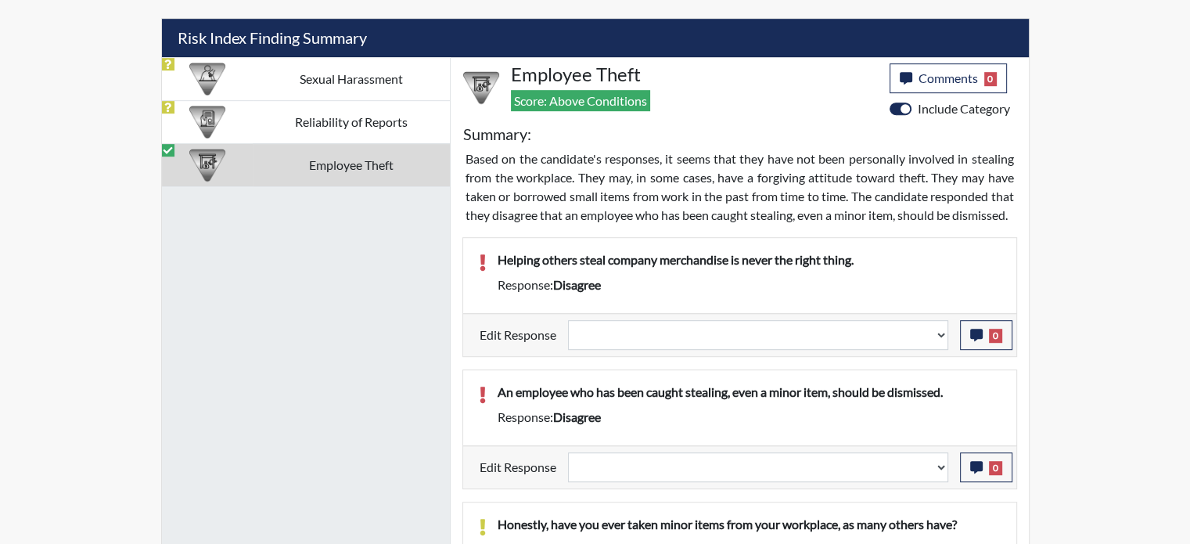
scroll to position [1017, 0]
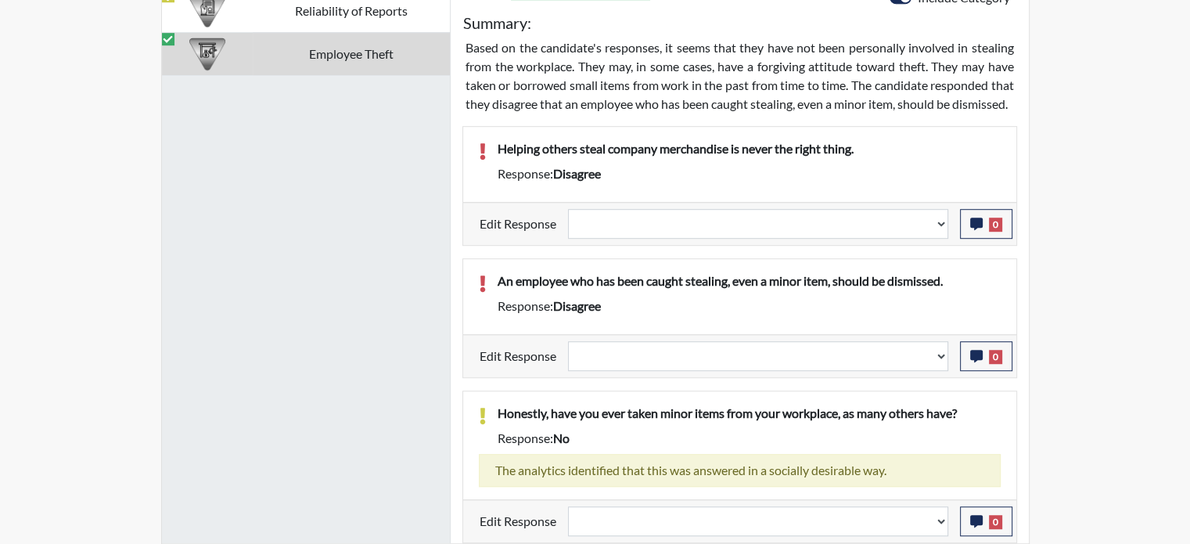
click at [310, 162] on div "Sexual Harassment Reliability of Reports Employee Theft" at bounding box center [306, 244] width 289 height 597
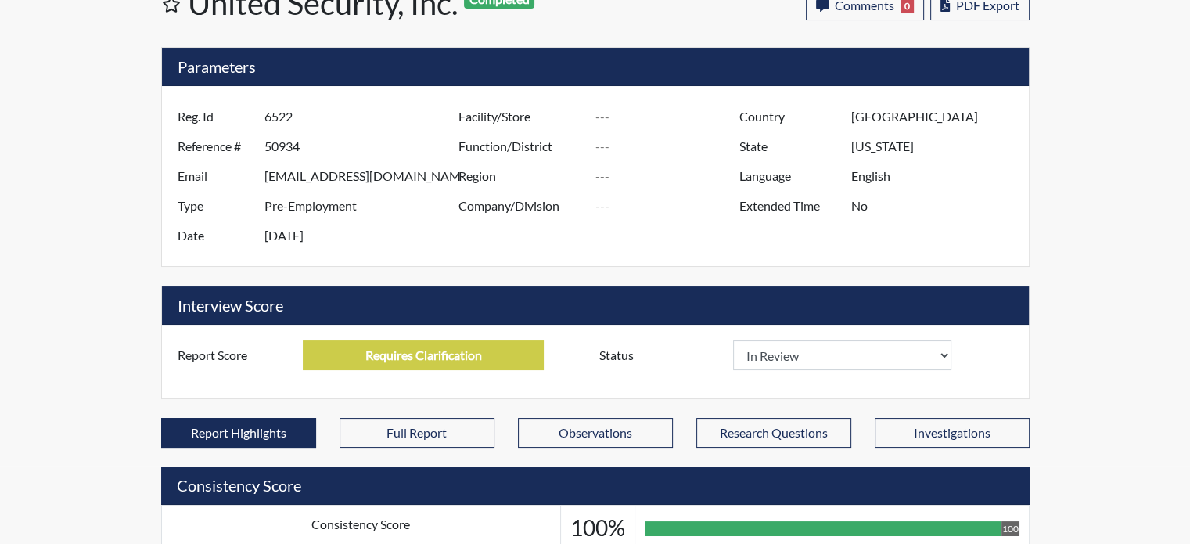
scroll to position [0, 0]
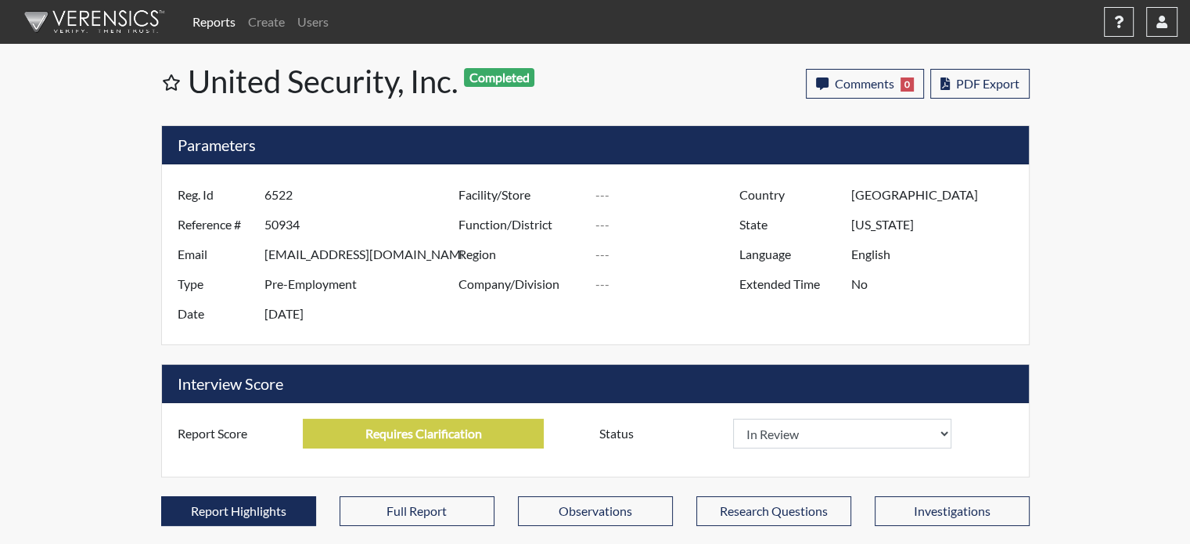
select select
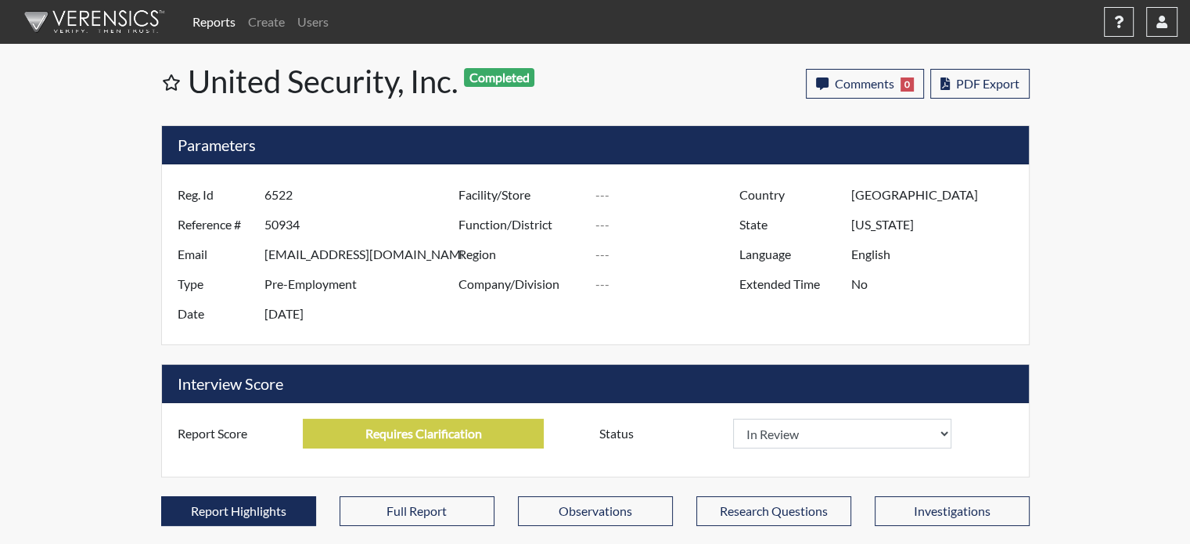
select select
